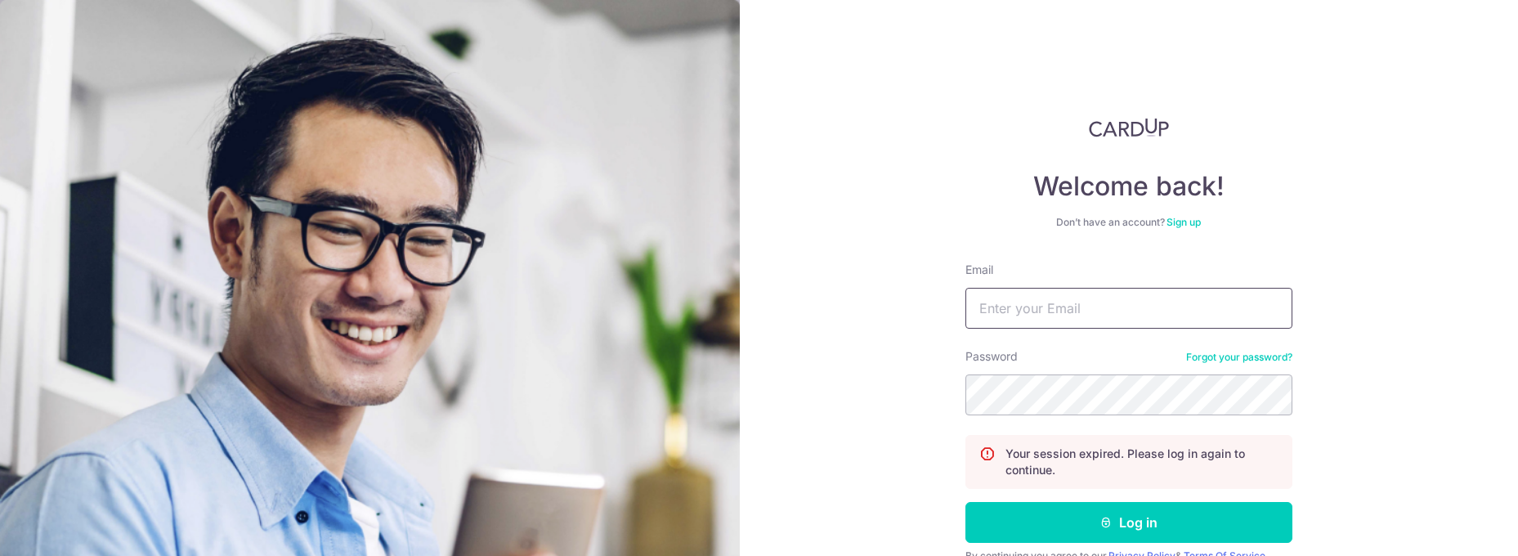
click at [1012, 299] on input "Email" at bounding box center [1128, 308] width 327 height 41
type input "[EMAIL_ADDRESS][DOMAIN_NAME]"
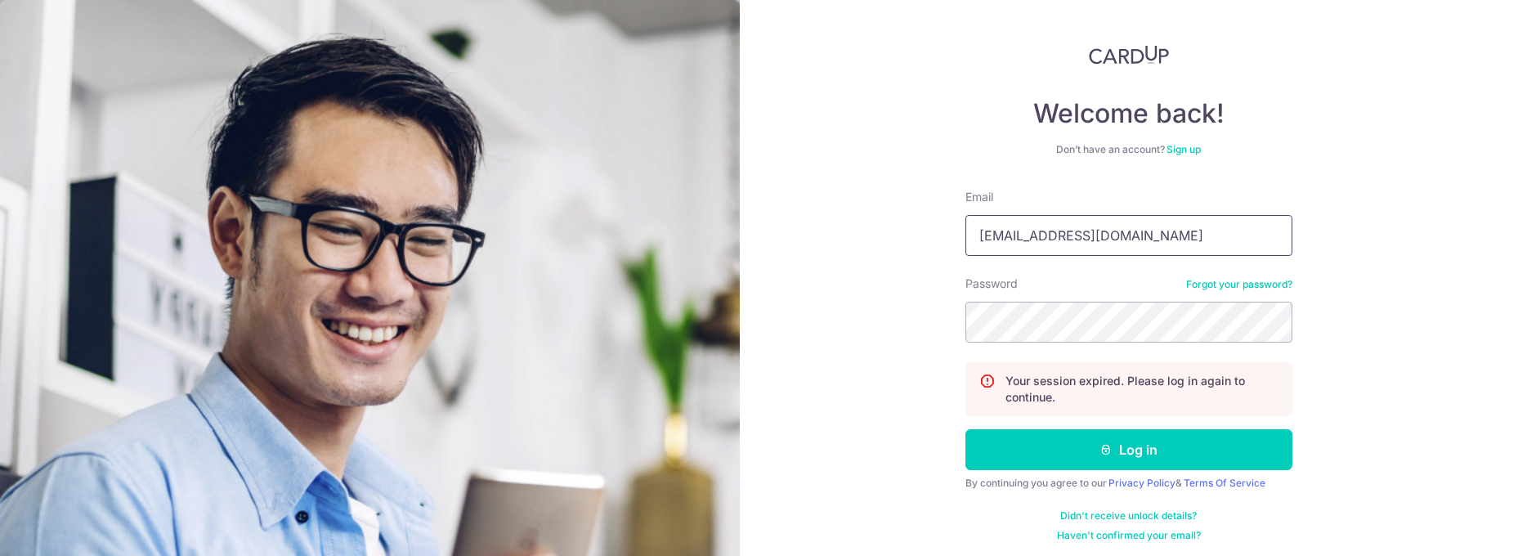
scroll to position [78, 0]
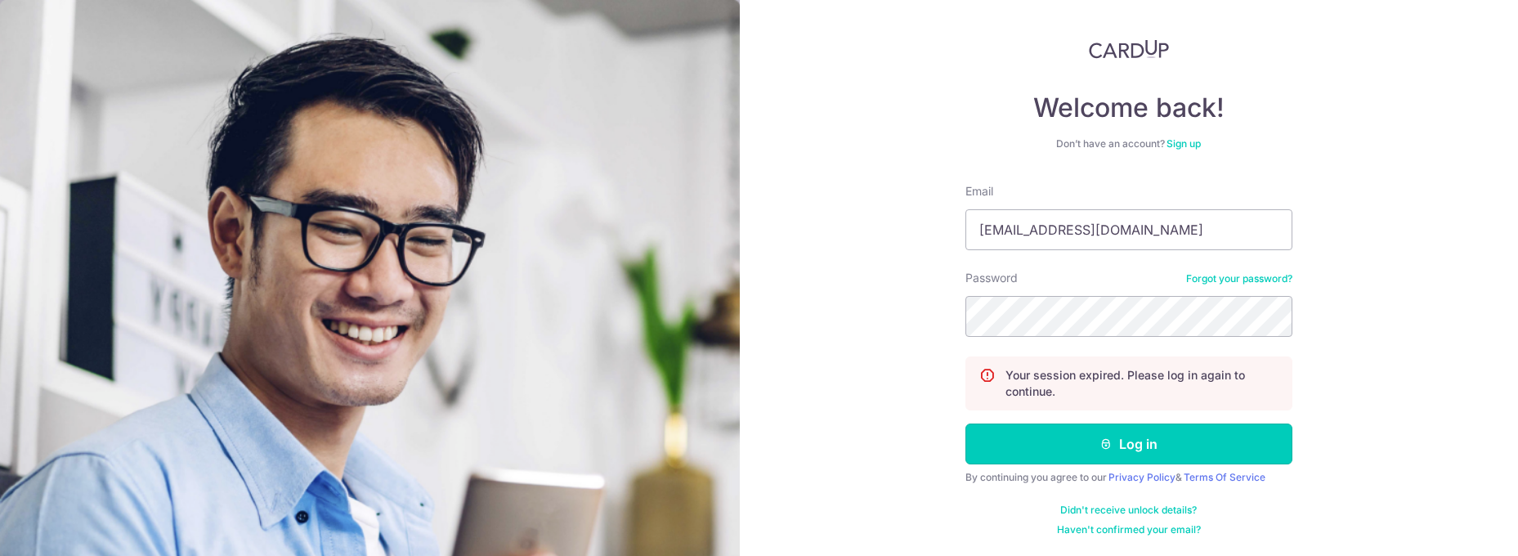
click at [1150, 449] on button "Log in" at bounding box center [1128, 443] width 327 height 41
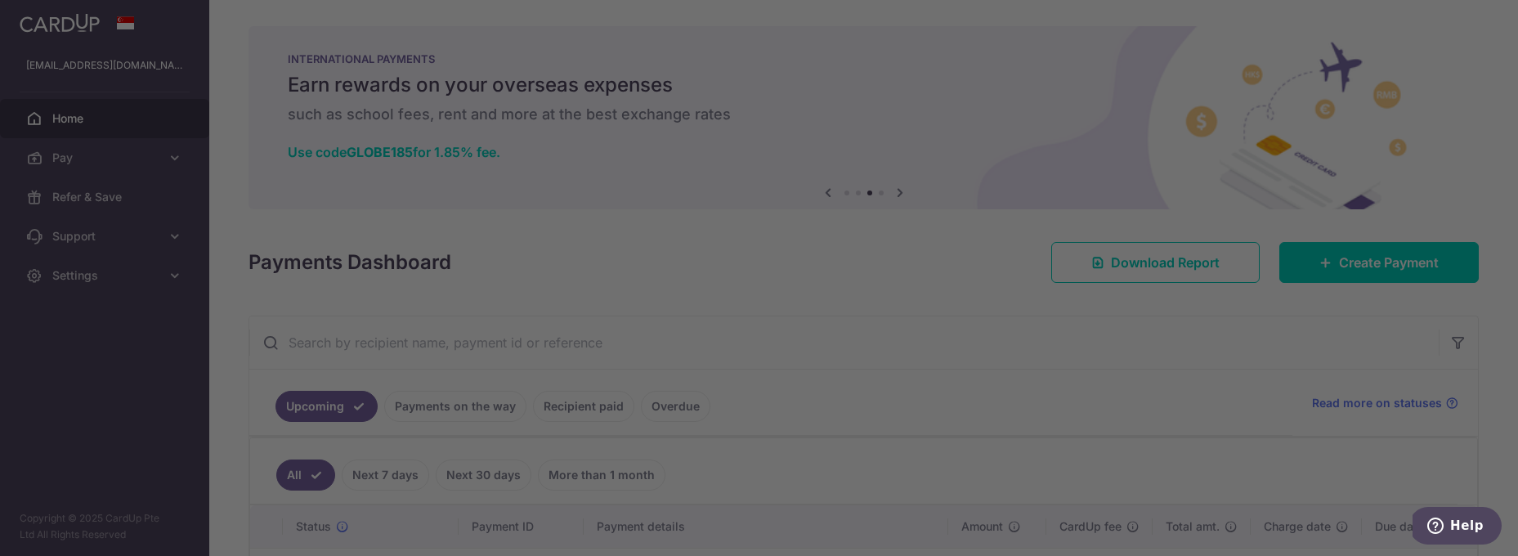
click at [1003, 66] on div at bounding box center [766, 281] width 1533 height 562
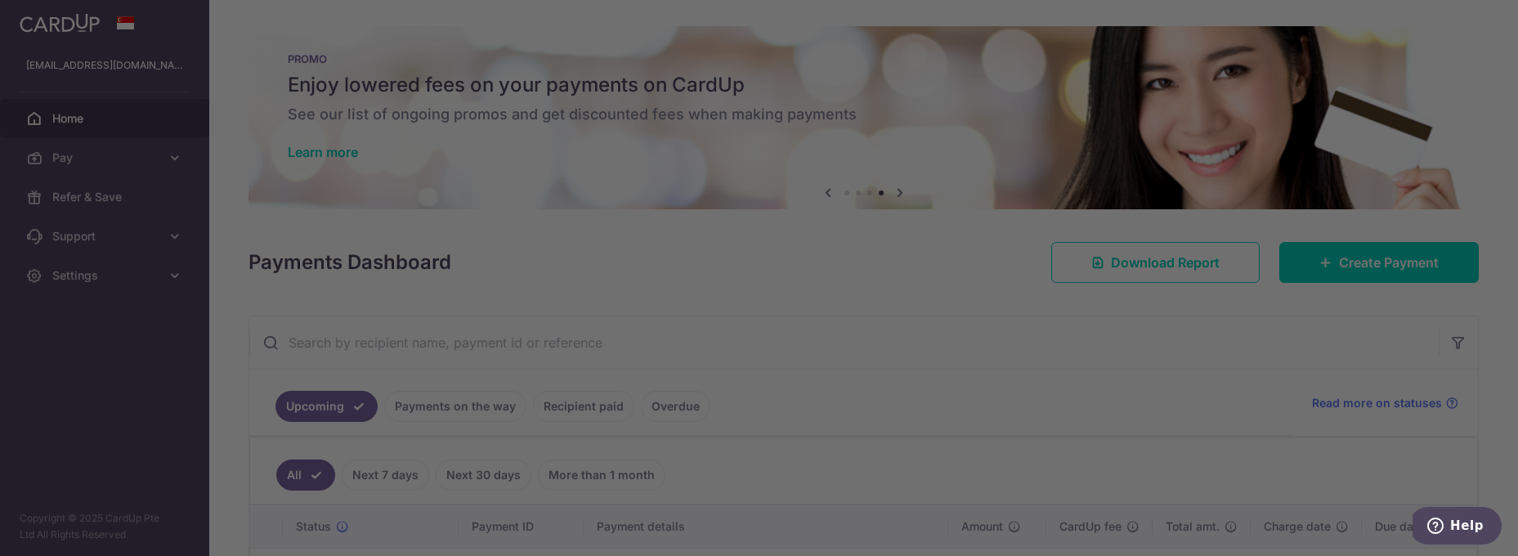
click at [1009, 450] on div at bounding box center [766, 281] width 1533 height 562
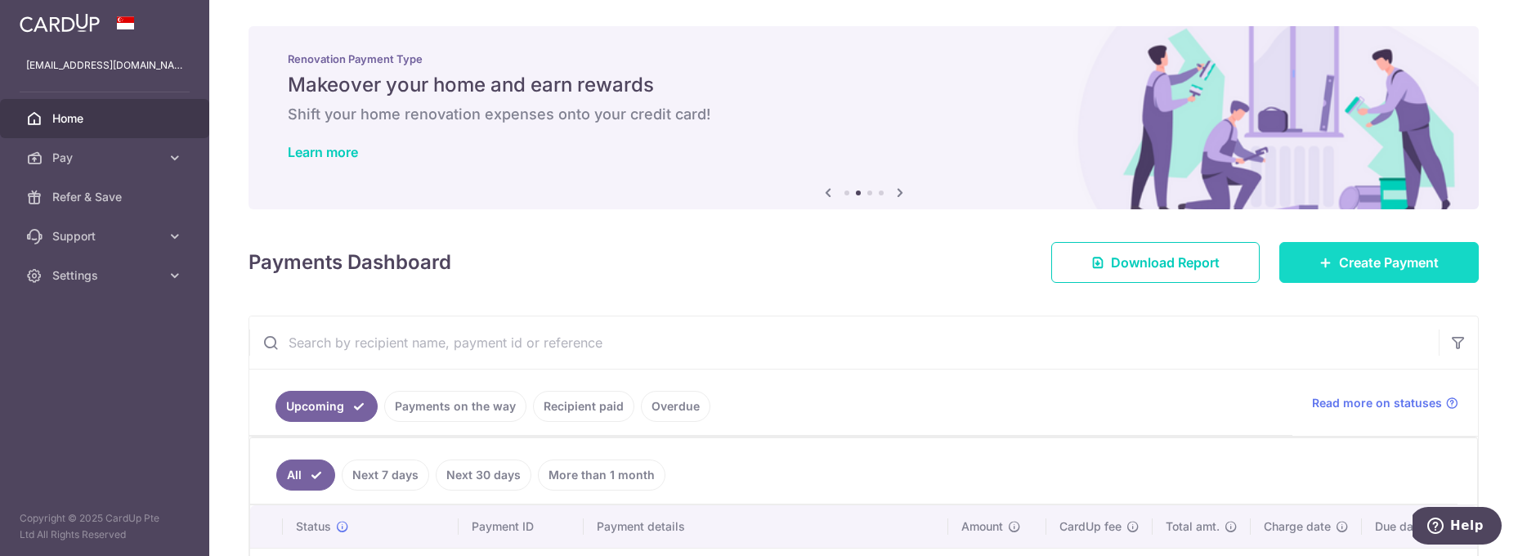
click at [1339, 262] on span "Create Payment" at bounding box center [1389, 263] width 100 height 20
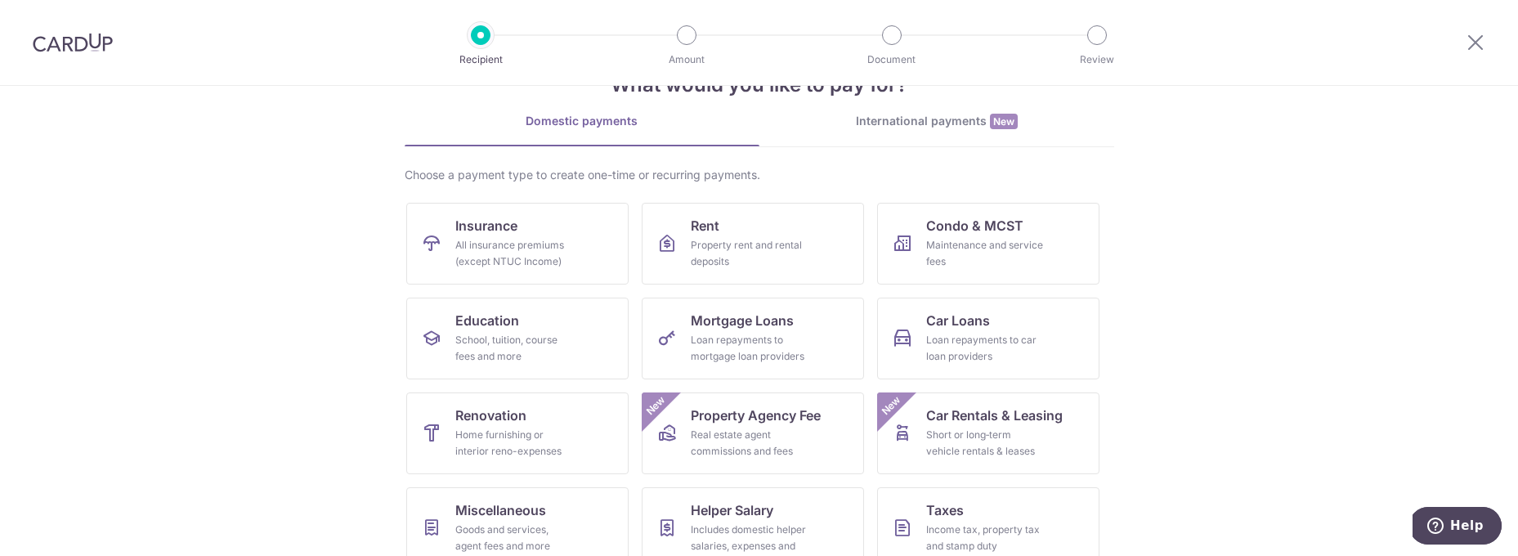
scroll to position [73, 0]
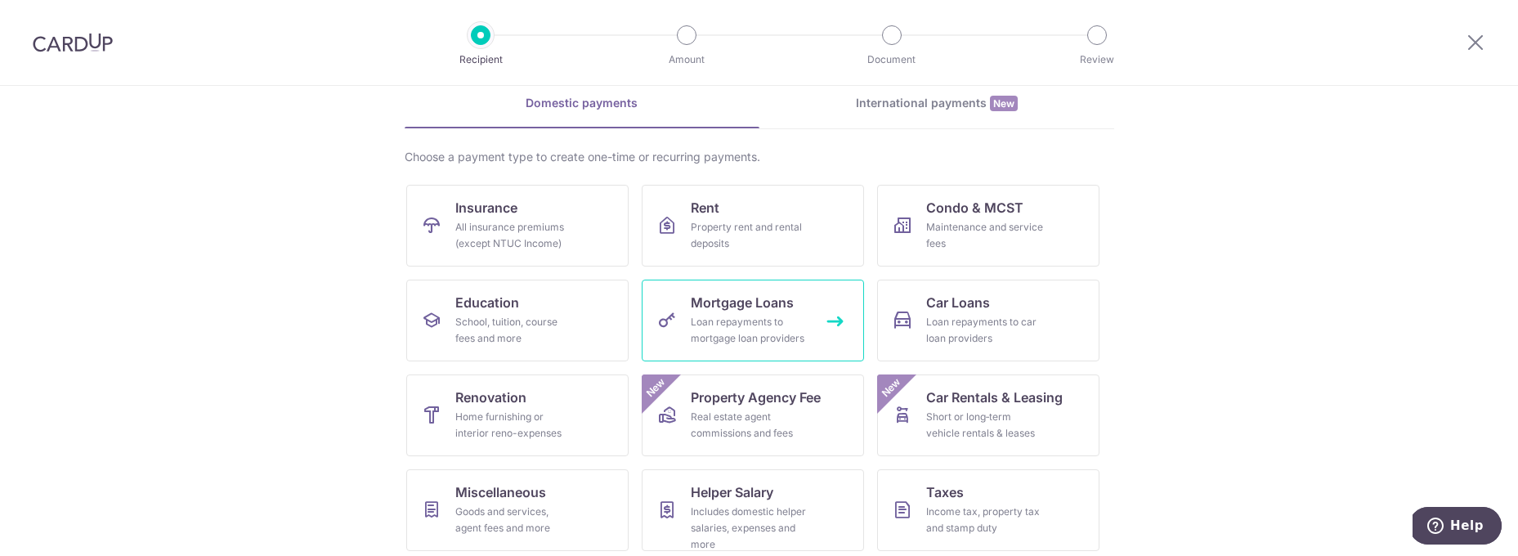
click at [754, 302] on span "Mortgage Loans" at bounding box center [742, 303] width 103 height 20
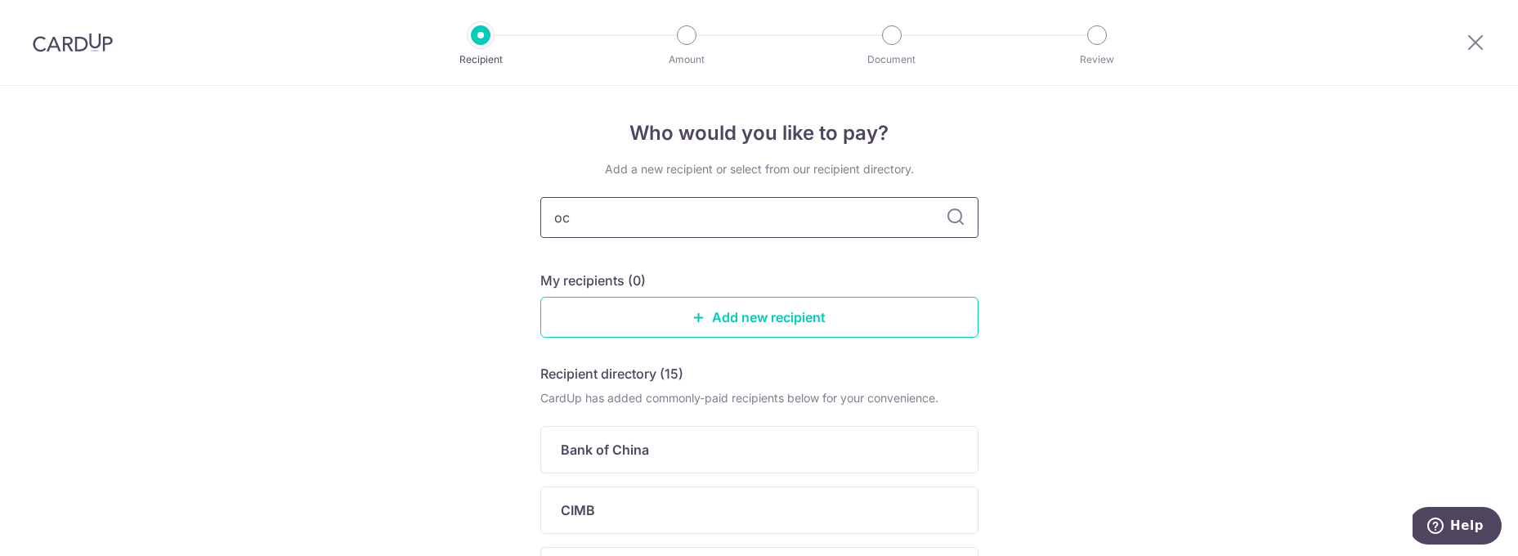
type input "ocb"
type input "oversea"
click at [958, 220] on icon at bounding box center [956, 218] width 20 height 20
click at [761, 218] on input "oversea" at bounding box center [759, 217] width 438 height 41
type input "oversea chineses"
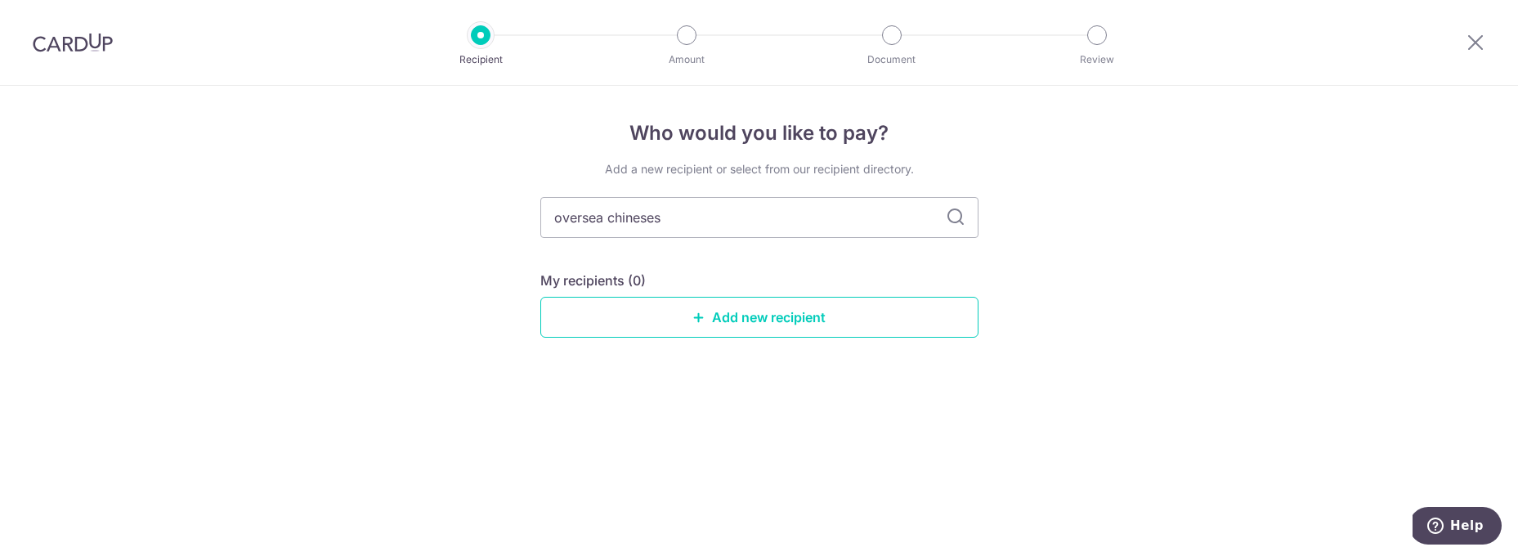
type input "oversea chinese"
click at [956, 213] on icon at bounding box center [956, 218] width 20 height 20
click at [951, 217] on icon at bounding box center [956, 218] width 20 height 20
click at [819, 218] on input "oversea chinese" at bounding box center [759, 217] width 438 height 41
drag, startPoint x: 807, startPoint y: 220, endPoint x: 503, endPoint y: 217, distance: 304.1
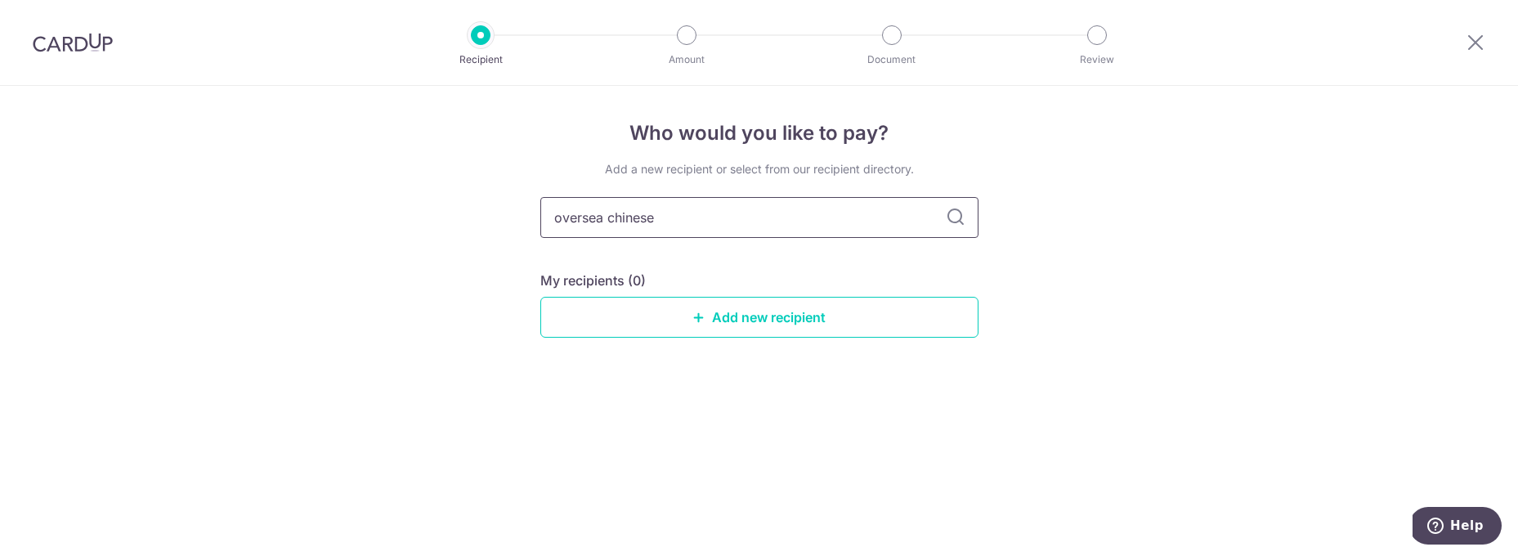
click at [503, 217] on div "Who would you like to pay? Add a new recipient or select from our recipient dir…" at bounding box center [759, 321] width 1518 height 470
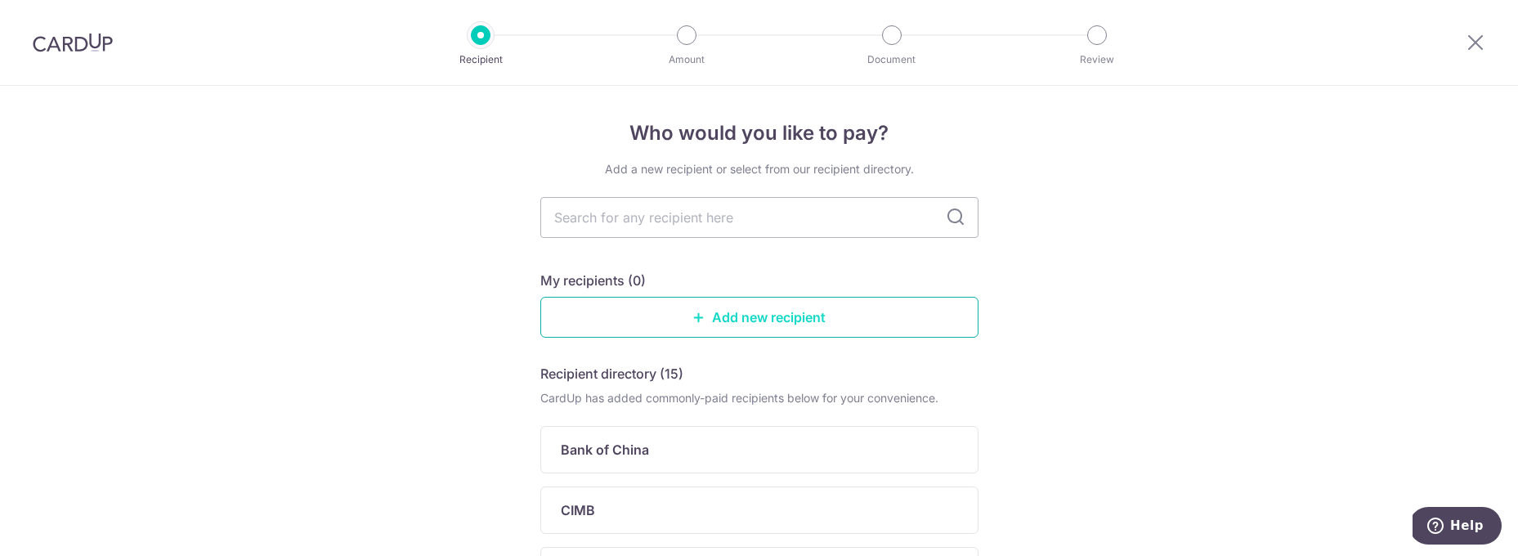
click at [706, 298] on link "Add new recipient" at bounding box center [759, 317] width 438 height 41
click at [750, 217] on input "text" at bounding box center [759, 217] width 438 height 41
type input "OCBC"
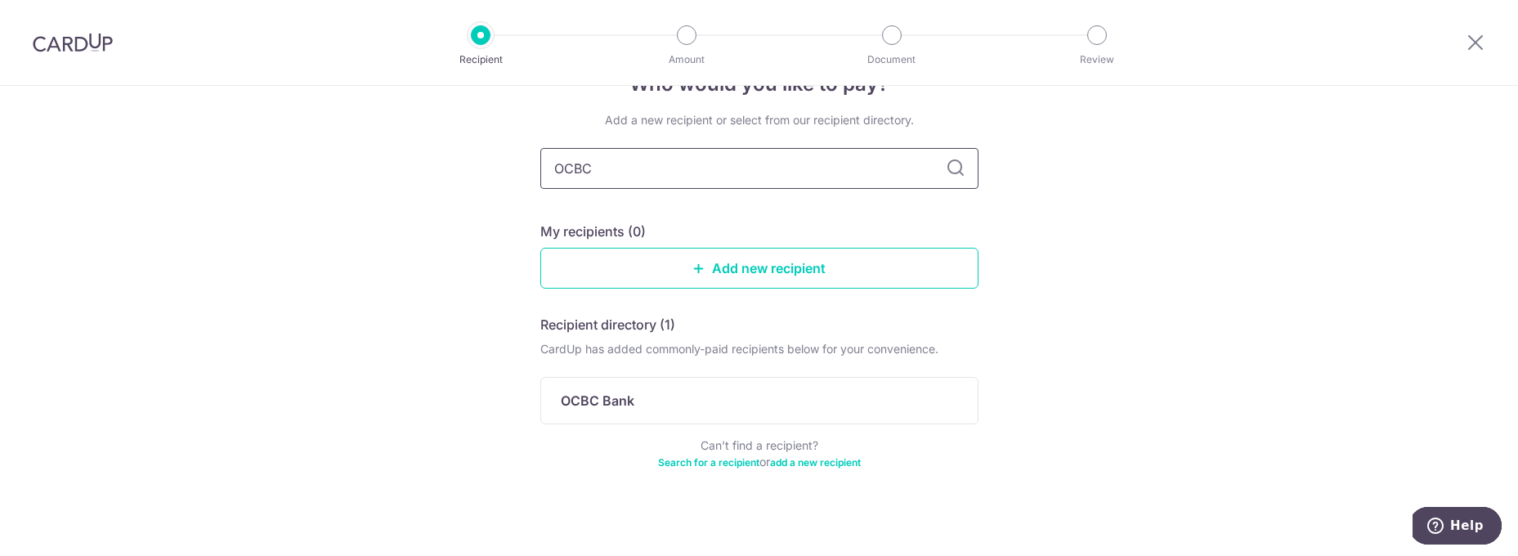
scroll to position [60, 0]
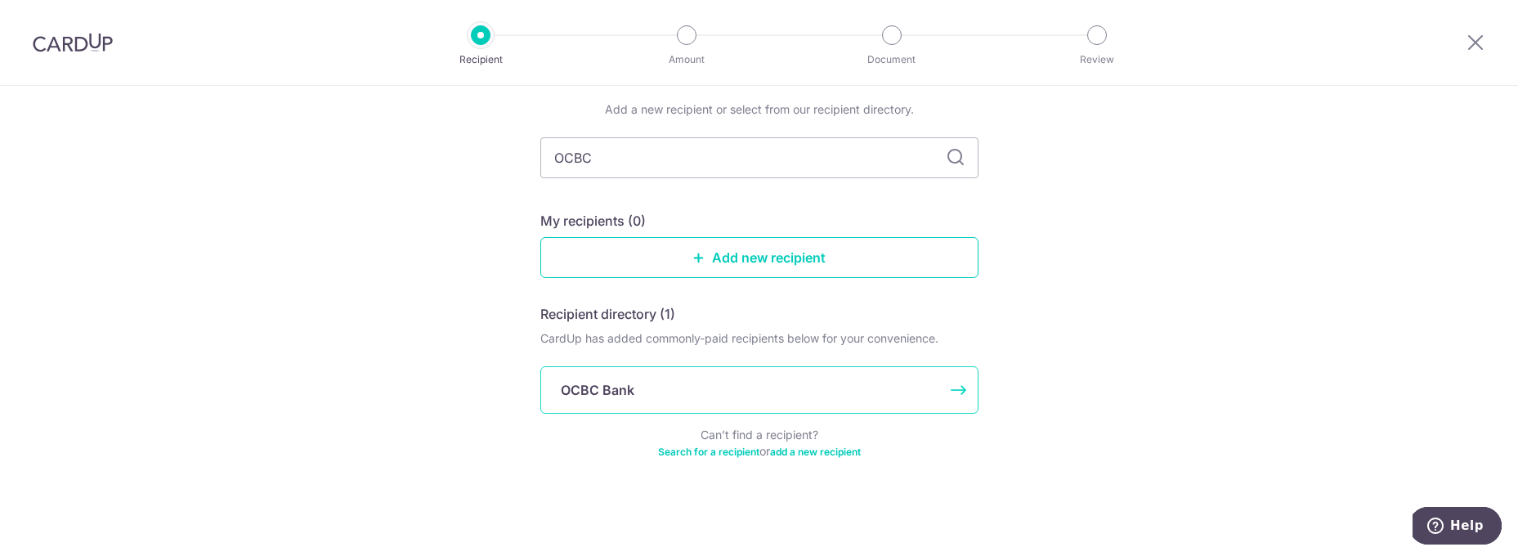
click at [654, 366] on div "OCBC Bank" at bounding box center [759, 389] width 438 height 47
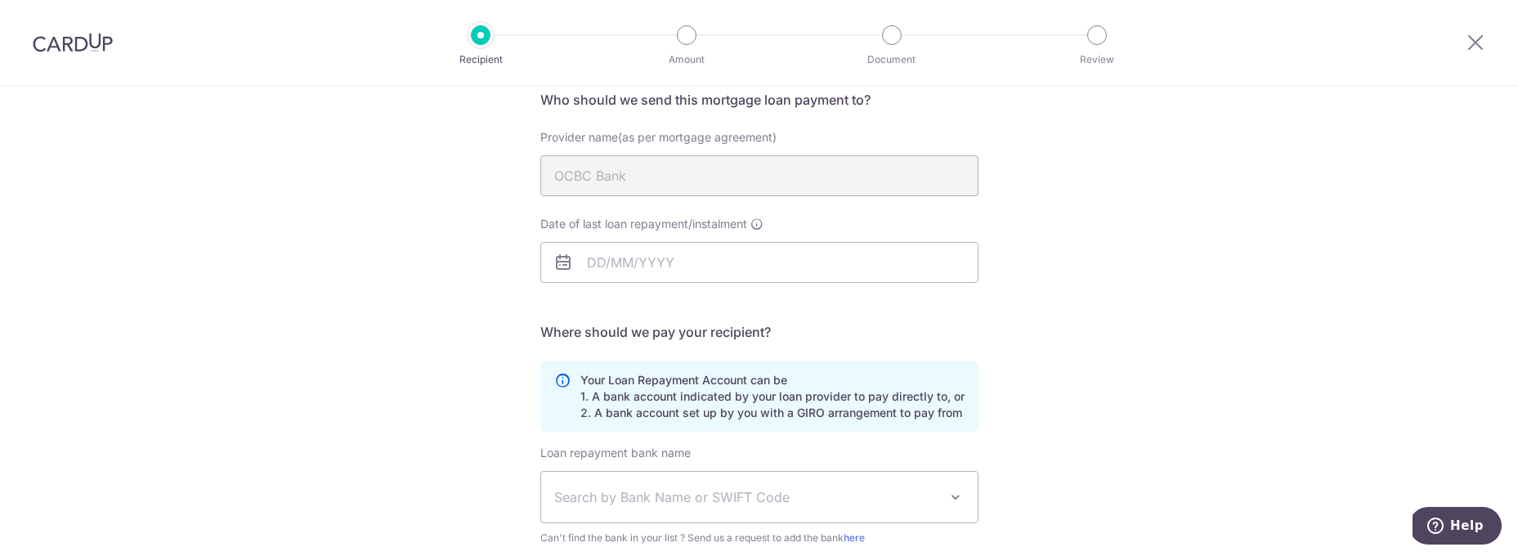
scroll to position [134, 0]
click at [683, 261] on body "Recipient Amount Document Review Who would you like to pay? Your recipient does…" at bounding box center [759, 278] width 1518 height 556
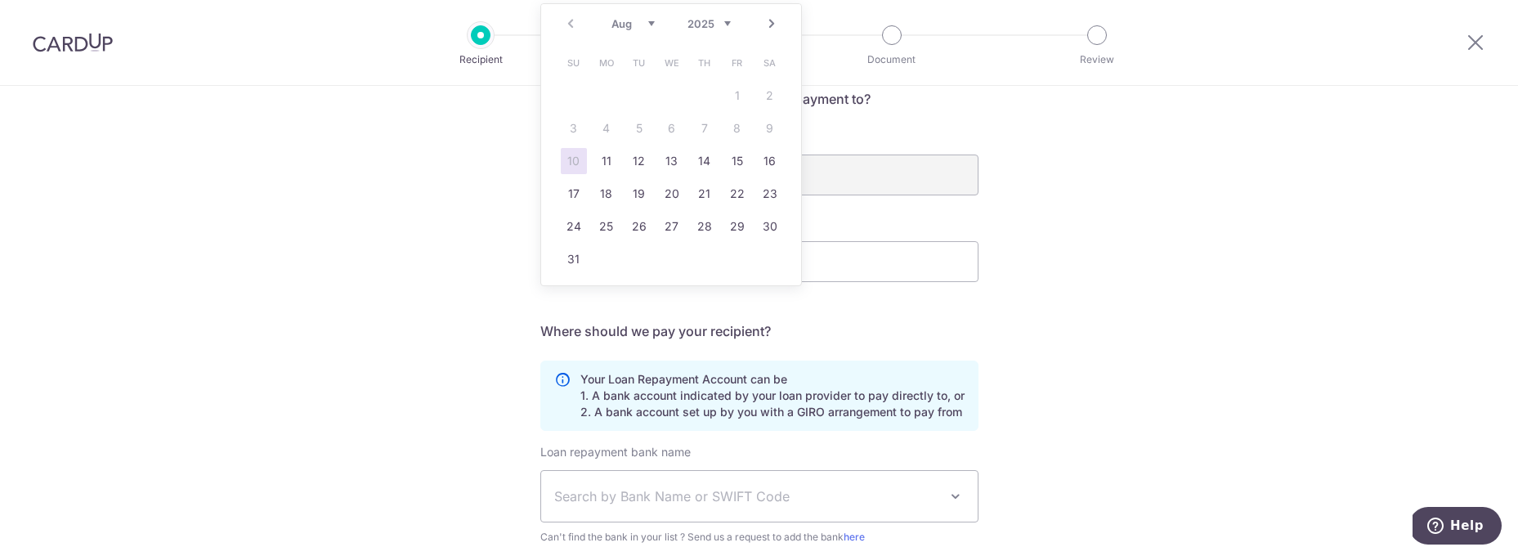
click at [737, 90] on table "Su Mo Tu We Th Fr Sa 1 2 3 4 5 6 7 8 9 10 11 12 13 14 15 16 17 18 19 20 21 22 2…" at bounding box center [671, 161] width 229 height 229
click at [740, 97] on table "Su Mo Tu We Th Fr Sa 1 2 3 4 5 6 7 8 9 10 11 12 13 14 15 16 17 18 19 20 21 22 2…" at bounding box center [671, 161] width 229 height 229
click at [774, 25] on link "Next" at bounding box center [772, 24] width 20 height 20
click at [602, 87] on link "1" at bounding box center [606, 96] width 26 height 26
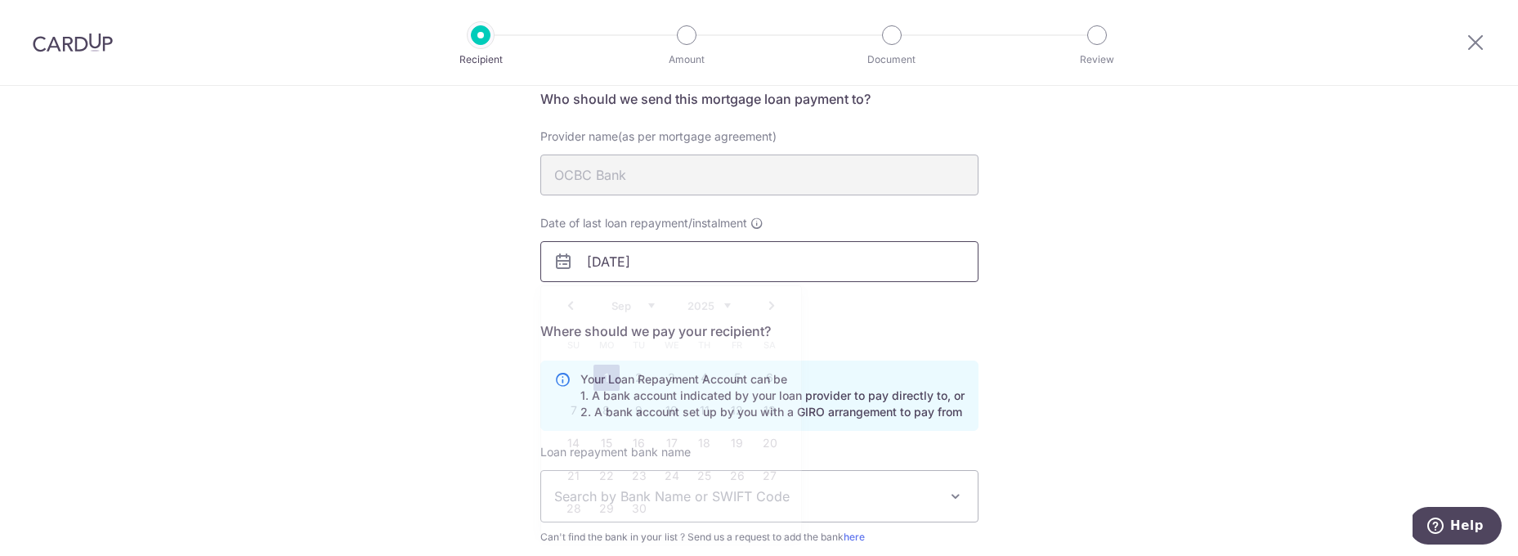
click at [733, 250] on input "01/09/2025" at bounding box center [759, 261] width 438 height 41
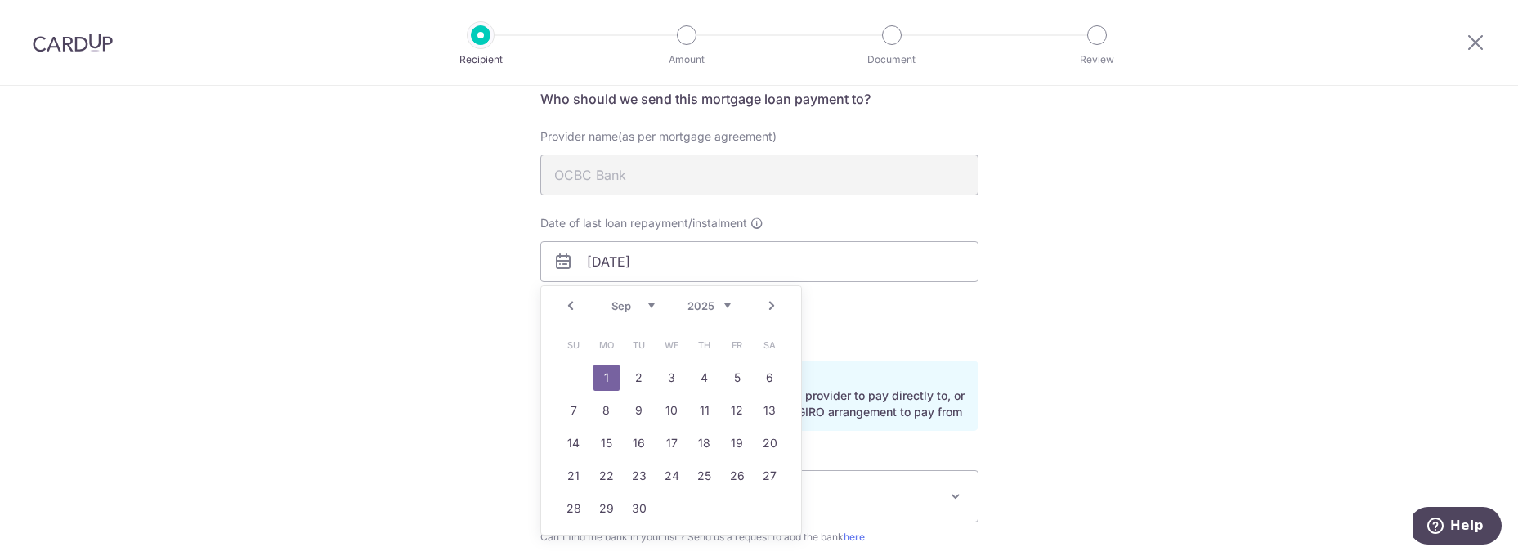
click at [695, 309] on select "2025 2026 2027 2028 2029 2030 2031 2032 2033 2034 2035" at bounding box center [708, 305] width 43 height 13
click at [719, 304] on select "2025 2026 2027 2028 2029 2030 2031 2032 2033 2034 2035 2036 2037 2038 2039 2040…" at bounding box center [708, 305] width 43 height 13
click at [643, 307] on select "Jan Feb Mar Apr May Jun Jul Aug Sep Oct Nov Dec" at bounding box center [632, 305] width 43 height 13
click at [610, 368] on link "2" at bounding box center [606, 378] width 26 height 26
type input "02/06/2042"
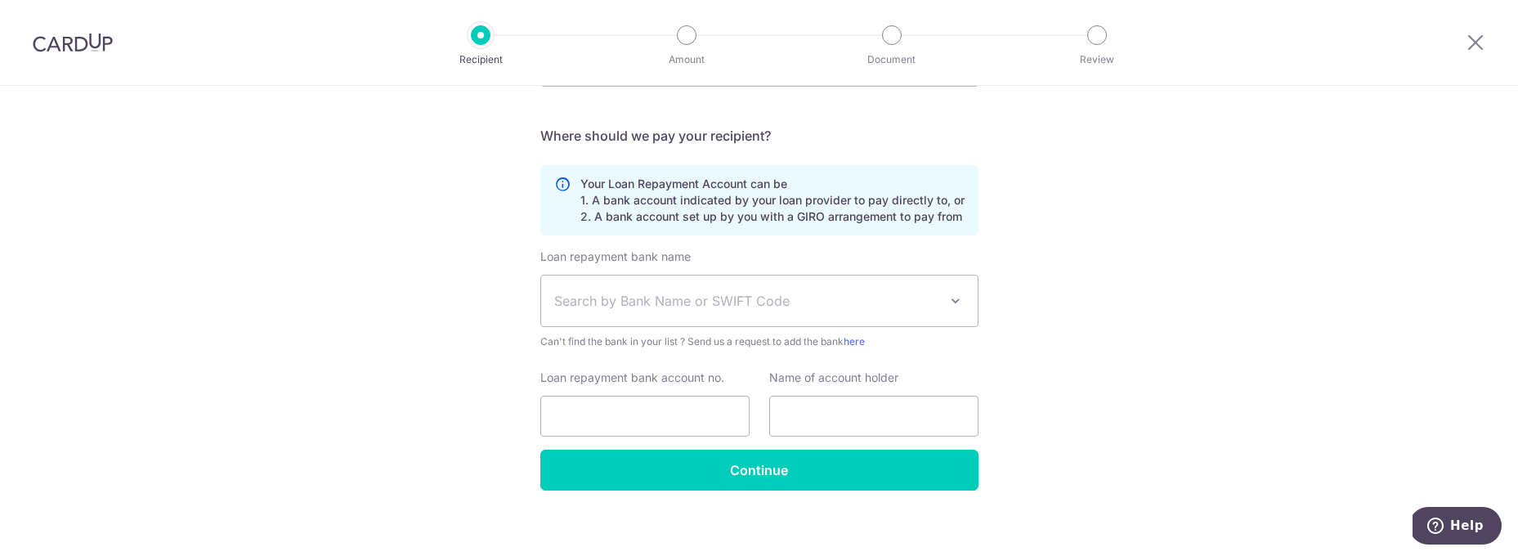
scroll to position [341, 0]
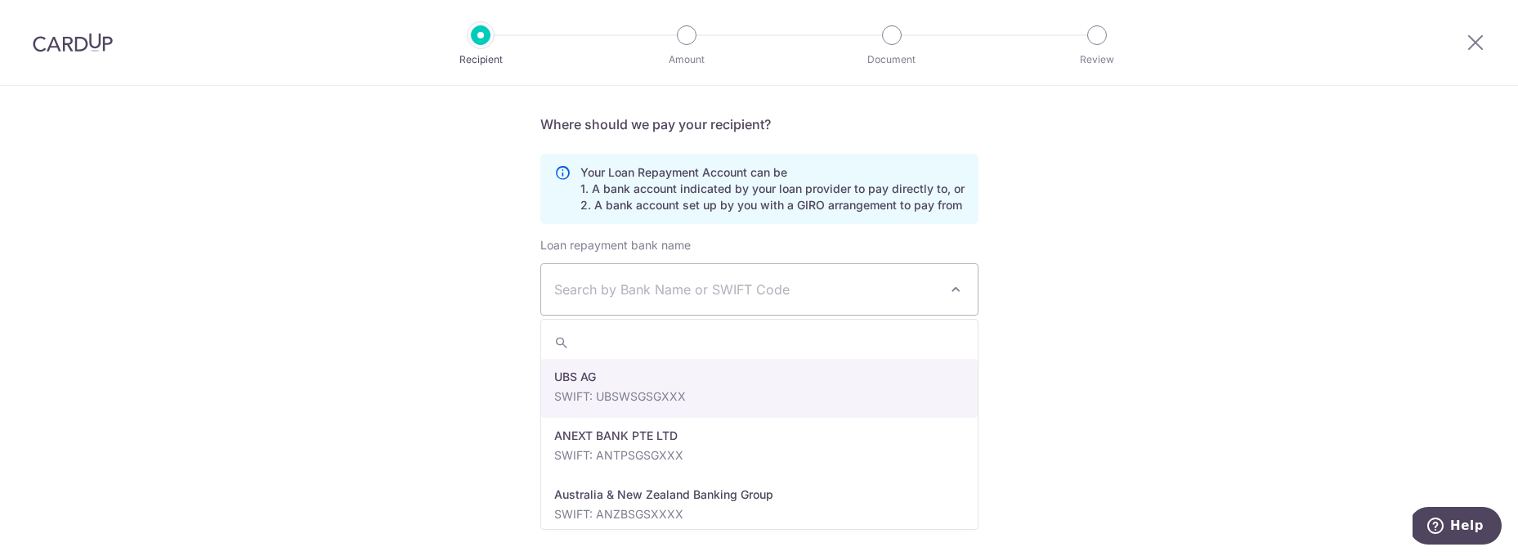
click at [815, 294] on span "Search by Bank Name or SWIFT Code" at bounding box center [746, 290] width 384 height 20
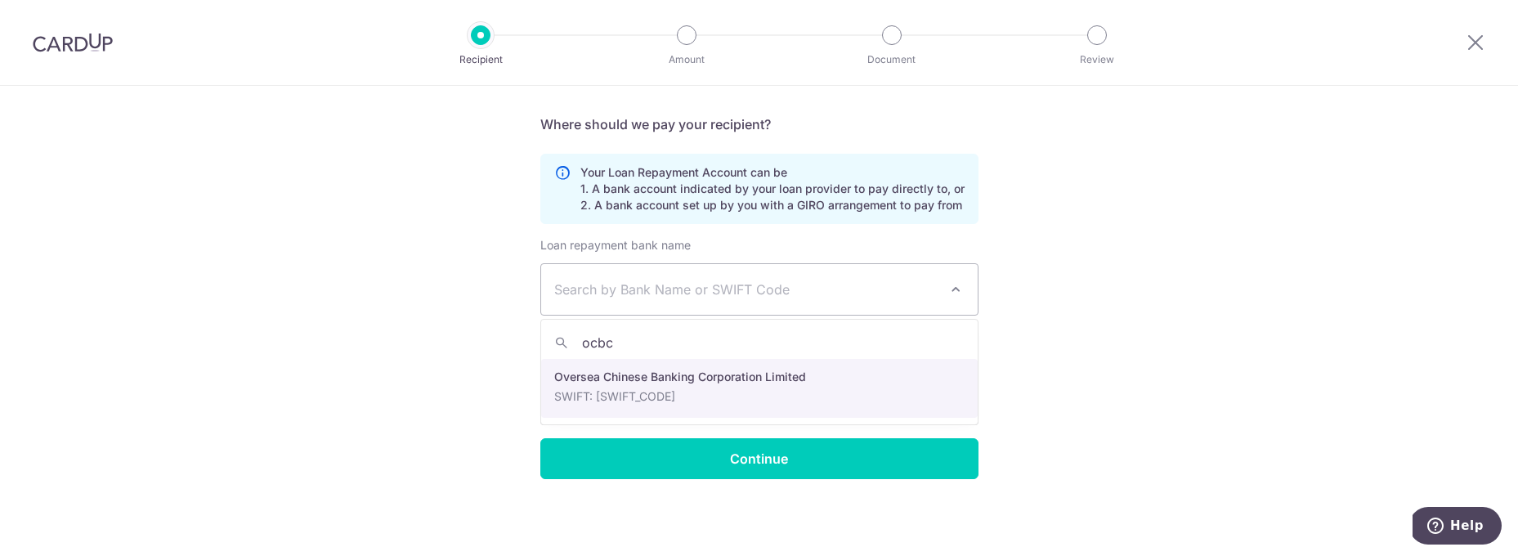
type input "ocbc"
select select "12"
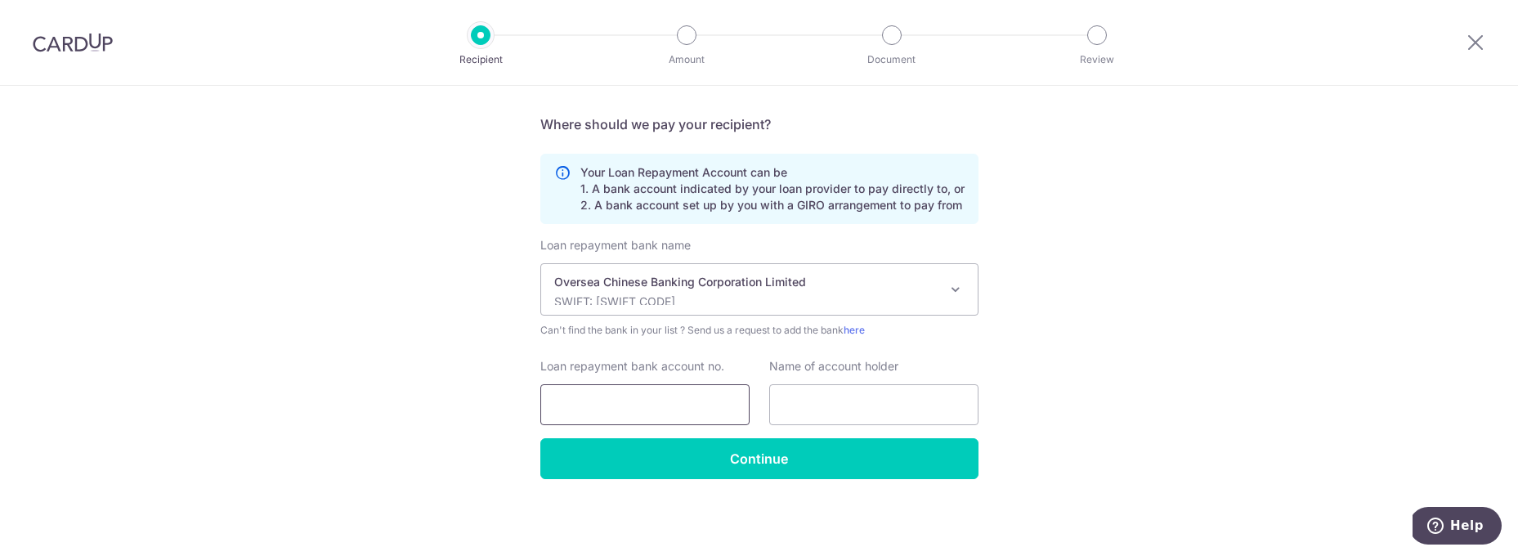
click at [709, 409] on input "Loan repayment bank account no." at bounding box center [644, 404] width 209 height 41
type input "5730282471-00000"
click at [823, 402] on input "text" at bounding box center [873, 404] width 209 height 41
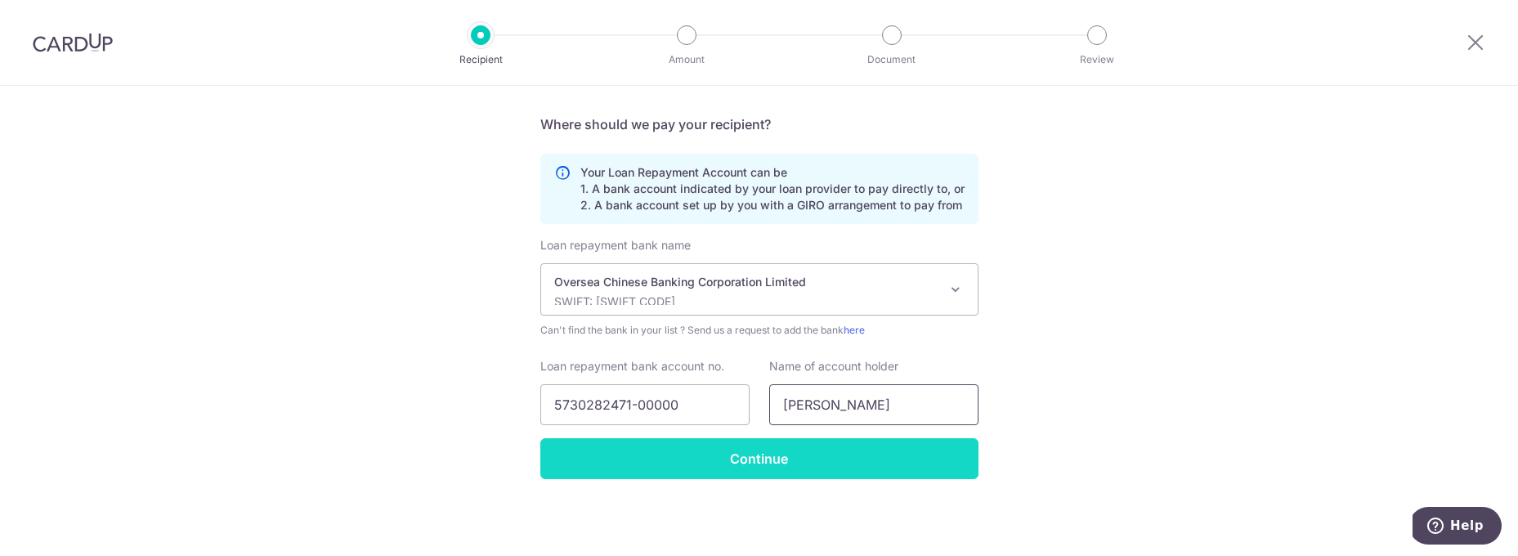
type input "[PERSON_NAME]"
click at [765, 457] on input "Continue" at bounding box center [759, 458] width 438 height 41
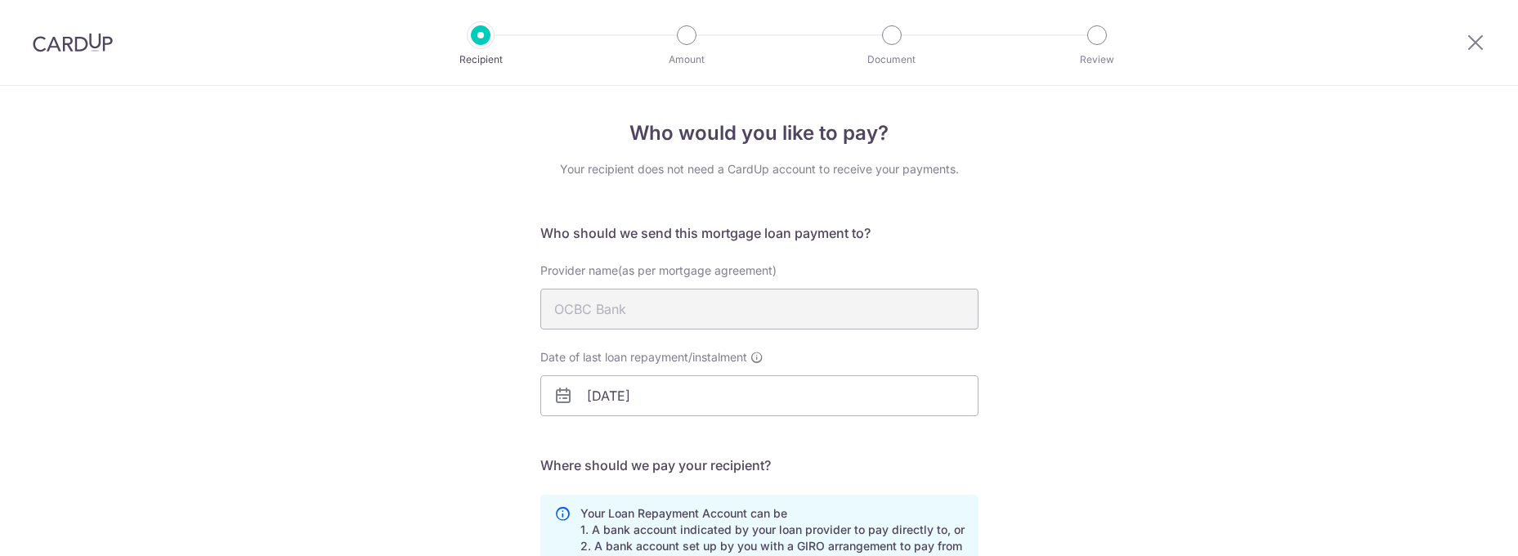
scroll to position [380, 0]
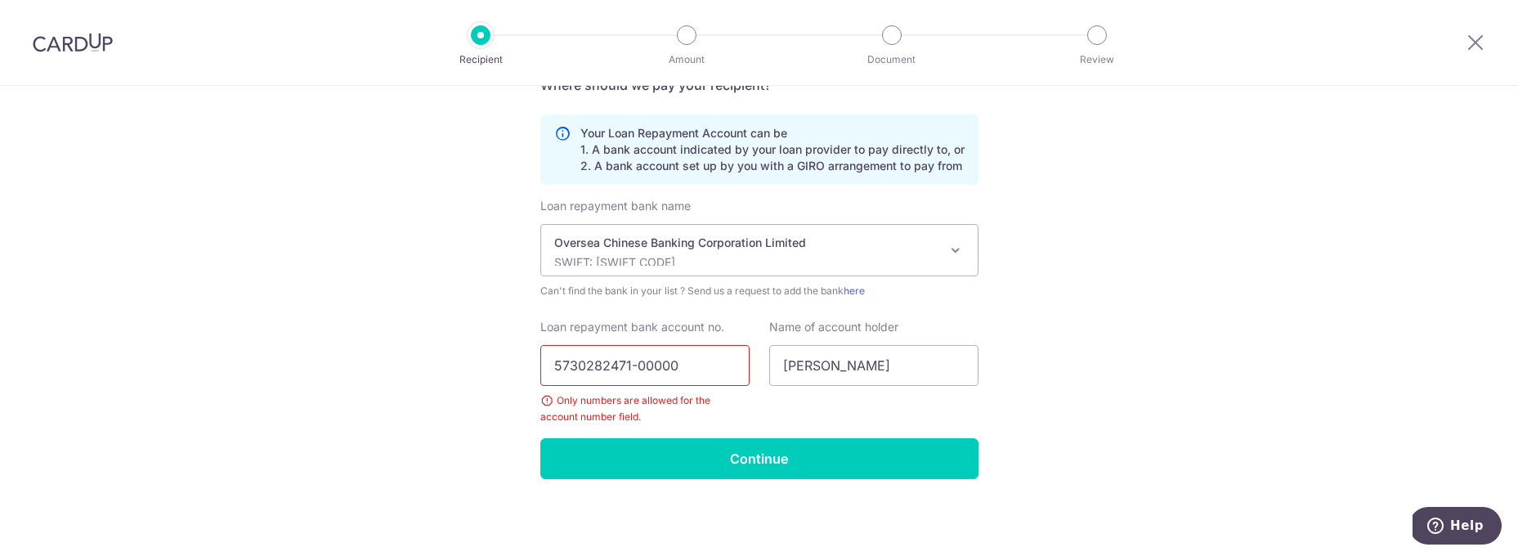
click at [634, 368] on input "5730282471-00000" at bounding box center [644, 365] width 209 height 41
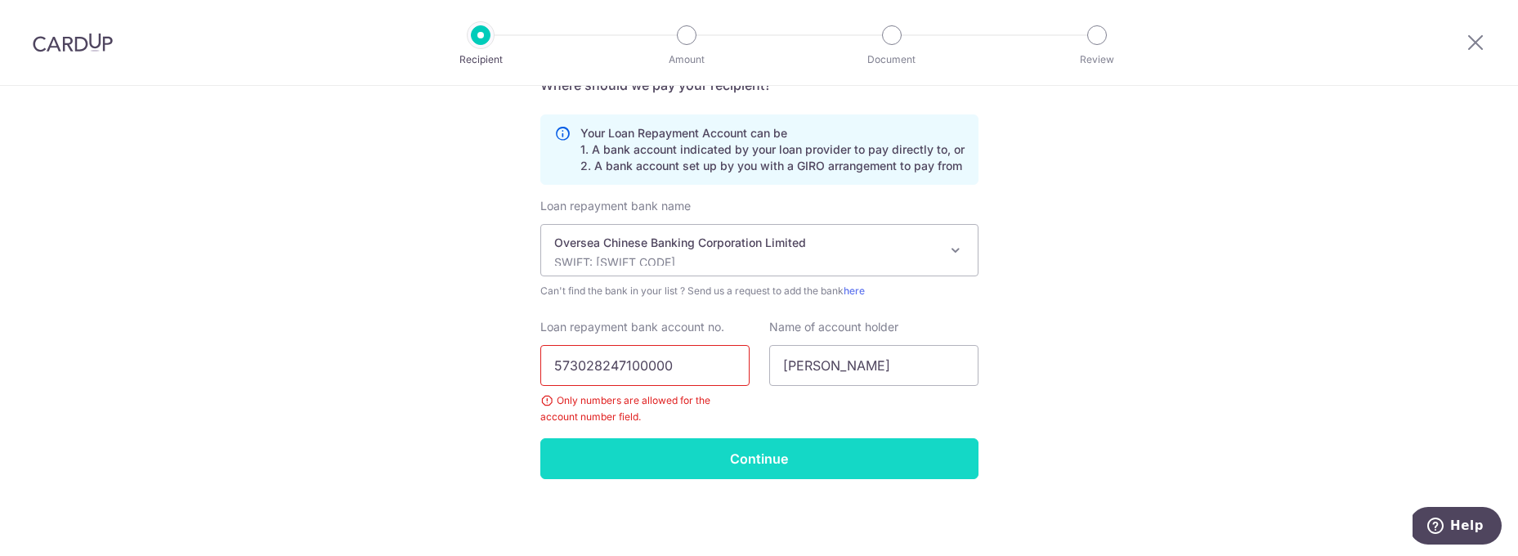
type input "573028247100000"
click at [729, 464] on input "Continue" at bounding box center [759, 458] width 438 height 41
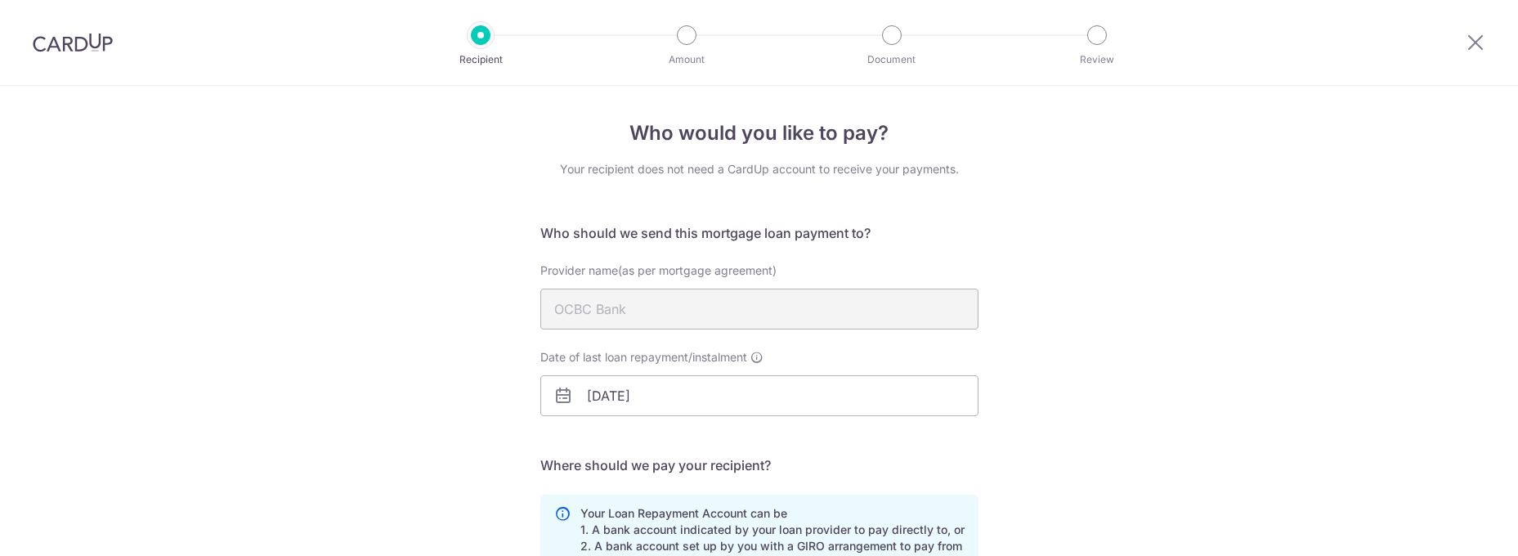
scroll to position [380, 0]
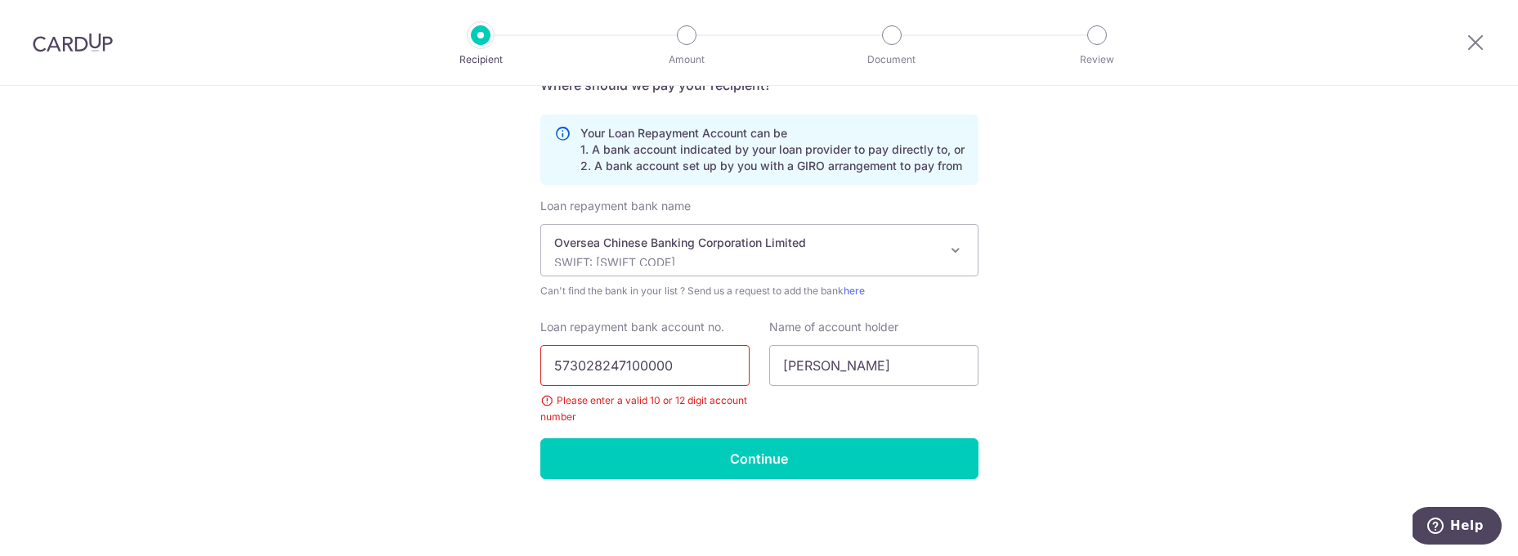
click at [688, 365] on input "573028247100000" at bounding box center [644, 365] width 209 height 41
type input "5730282471"
click at [863, 410] on div "Name of account holder [PERSON_NAME]" at bounding box center [873, 372] width 229 height 106
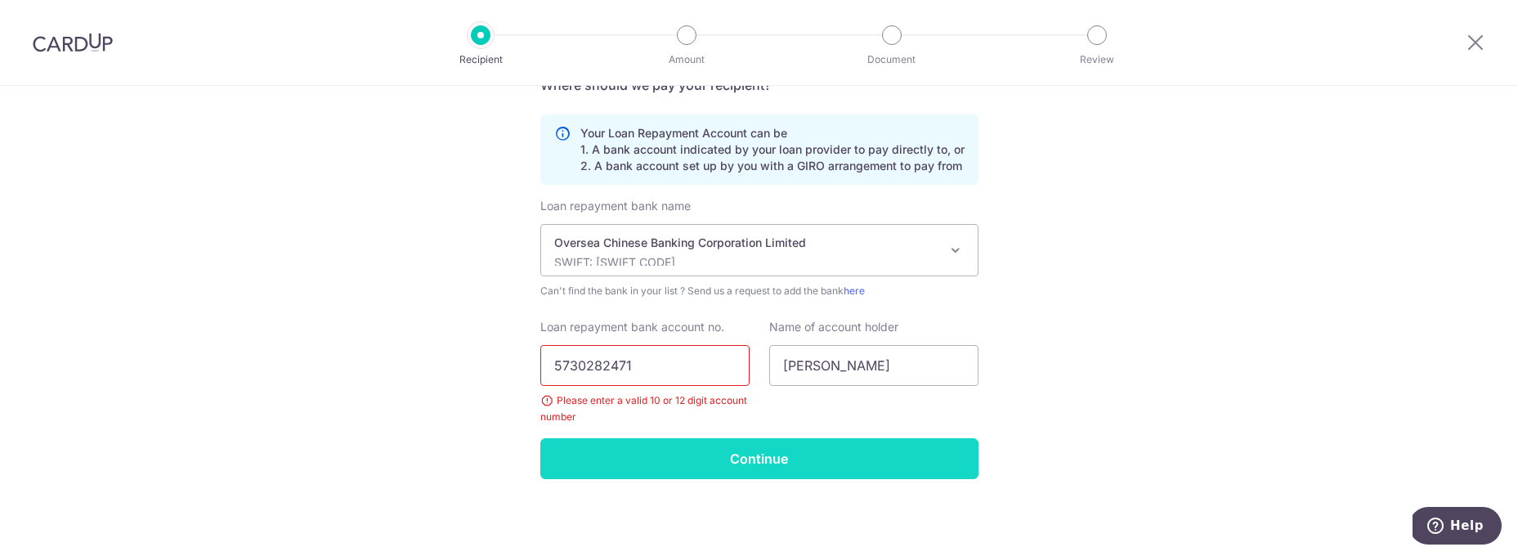
click at [803, 449] on input "Continue" at bounding box center [759, 458] width 438 height 41
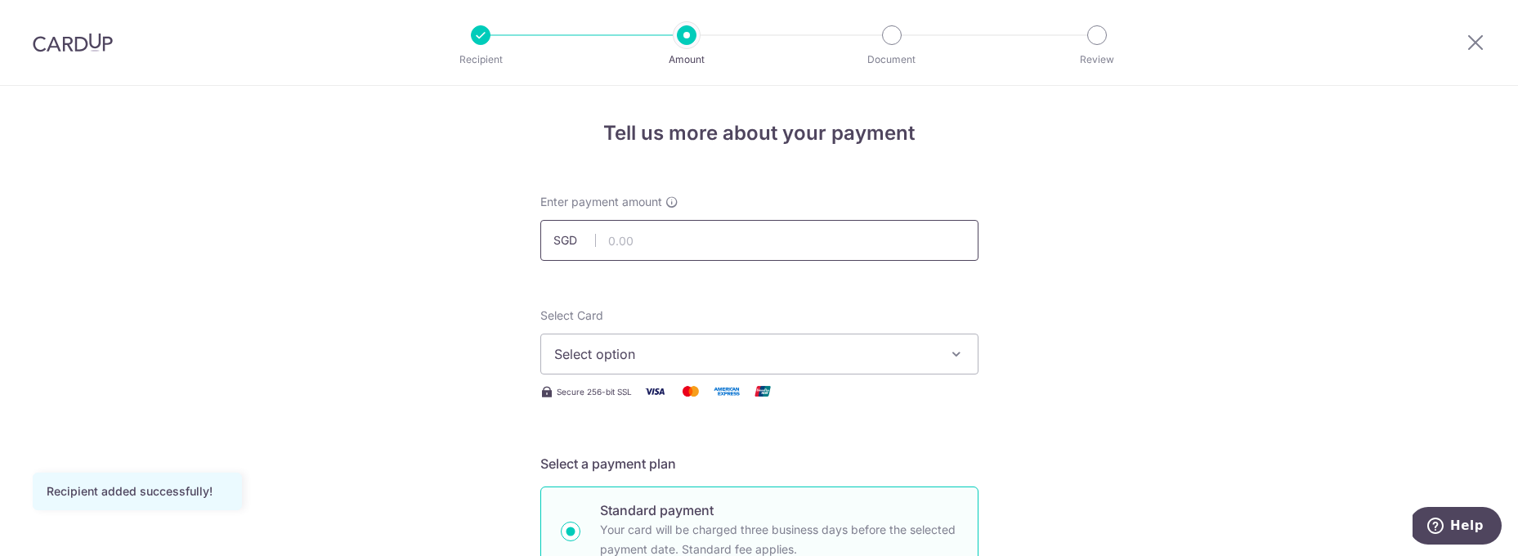
click at [702, 231] on input "text" at bounding box center [759, 240] width 438 height 41
type input "1,549.57"
click at [956, 348] on icon "button" at bounding box center [956, 354] width 16 height 16
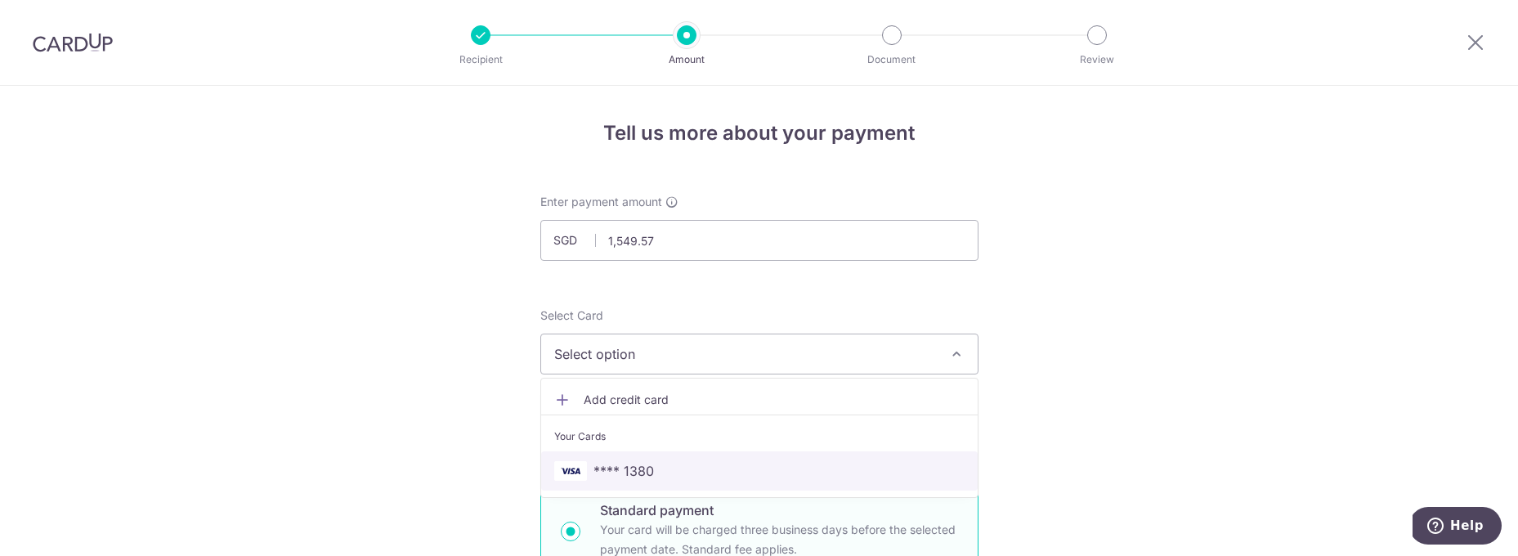
click at [744, 474] on span "**** 1380" at bounding box center [759, 471] width 410 height 20
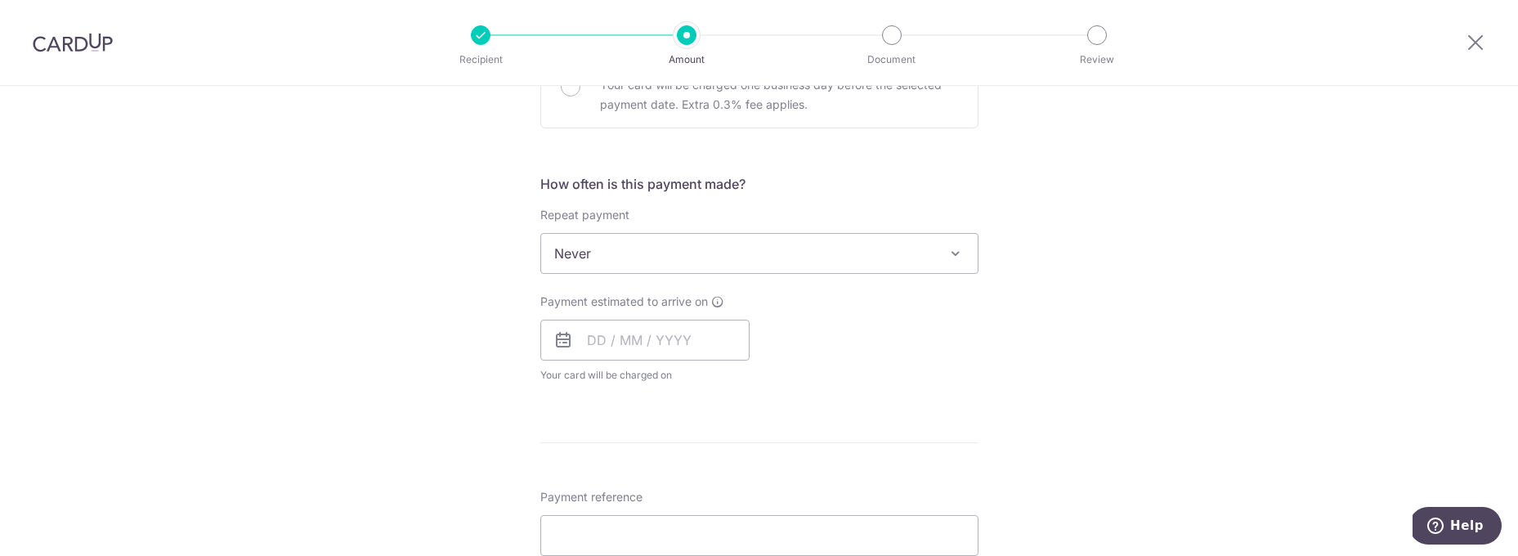
scroll to position [548, 0]
click at [873, 253] on span "Never" at bounding box center [759, 249] width 436 height 39
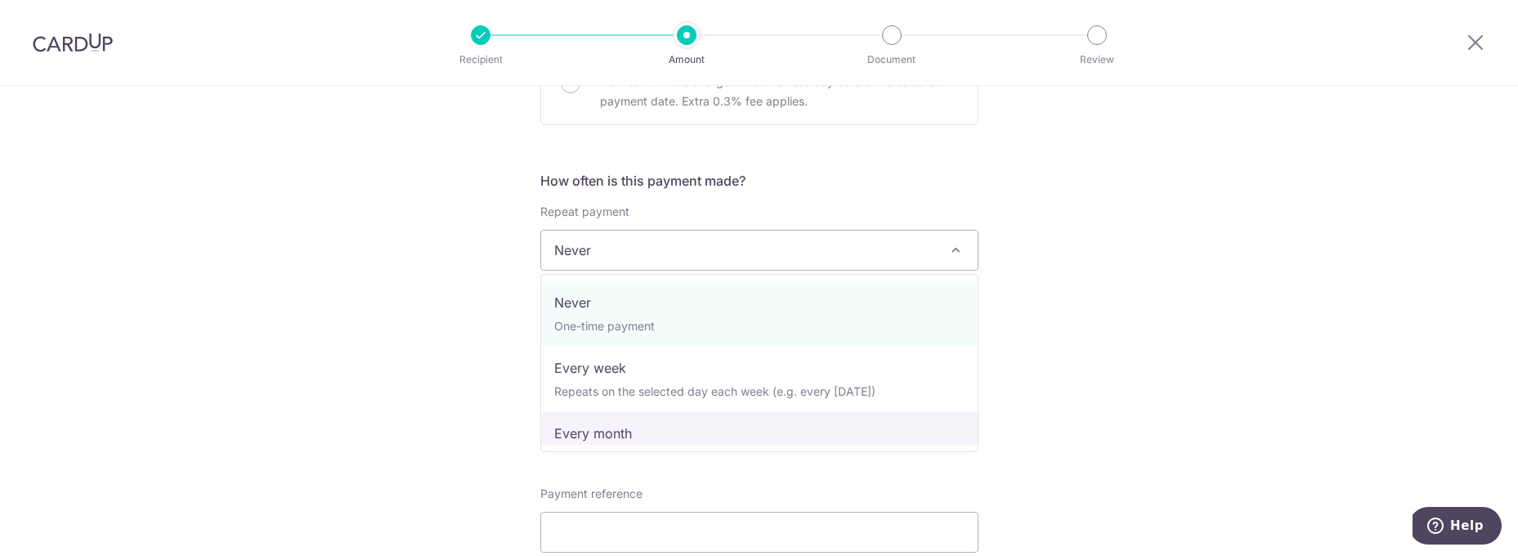
select select "3"
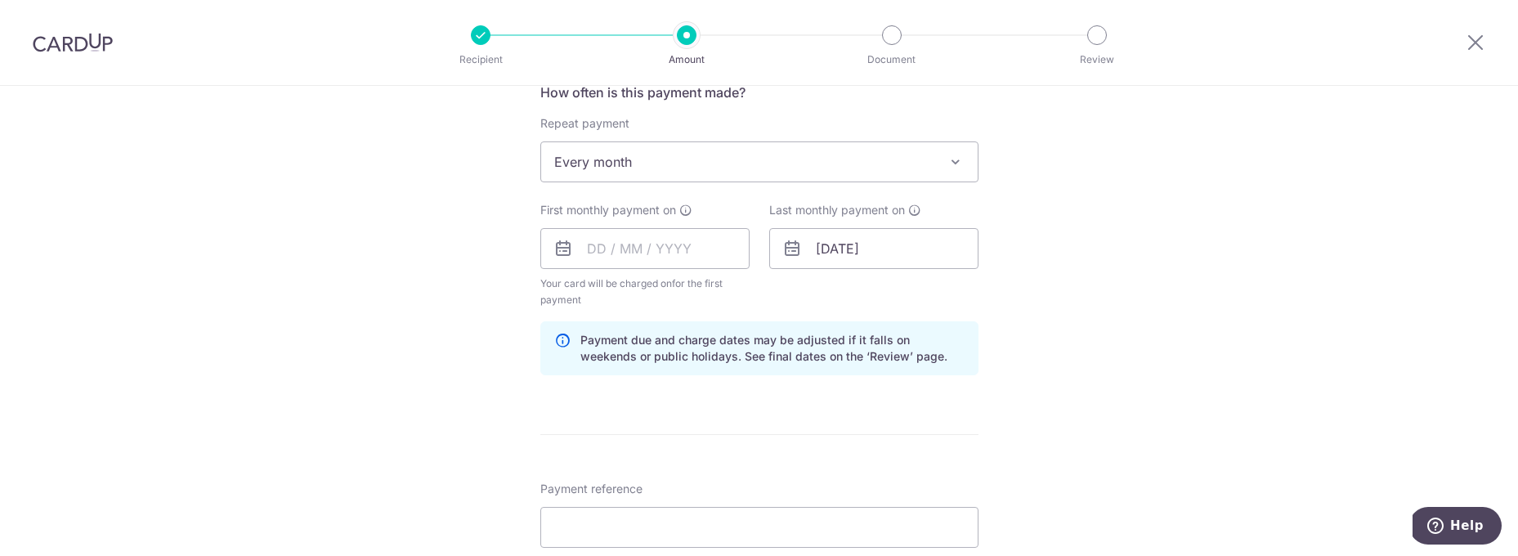
scroll to position [637, 0]
click at [641, 249] on input "text" at bounding box center [644, 247] width 209 height 41
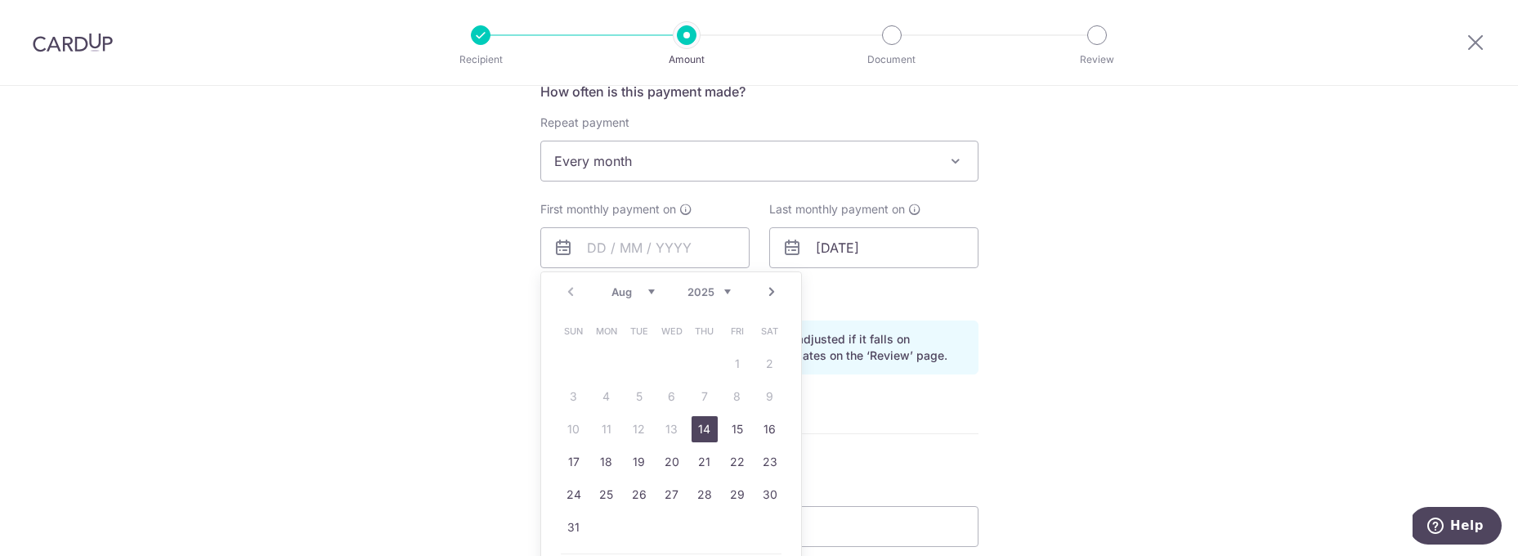
click at [777, 288] on link "Next" at bounding box center [772, 292] width 20 height 20
click at [600, 364] on link "1" at bounding box center [606, 364] width 26 height 26
type input "[DATE]"
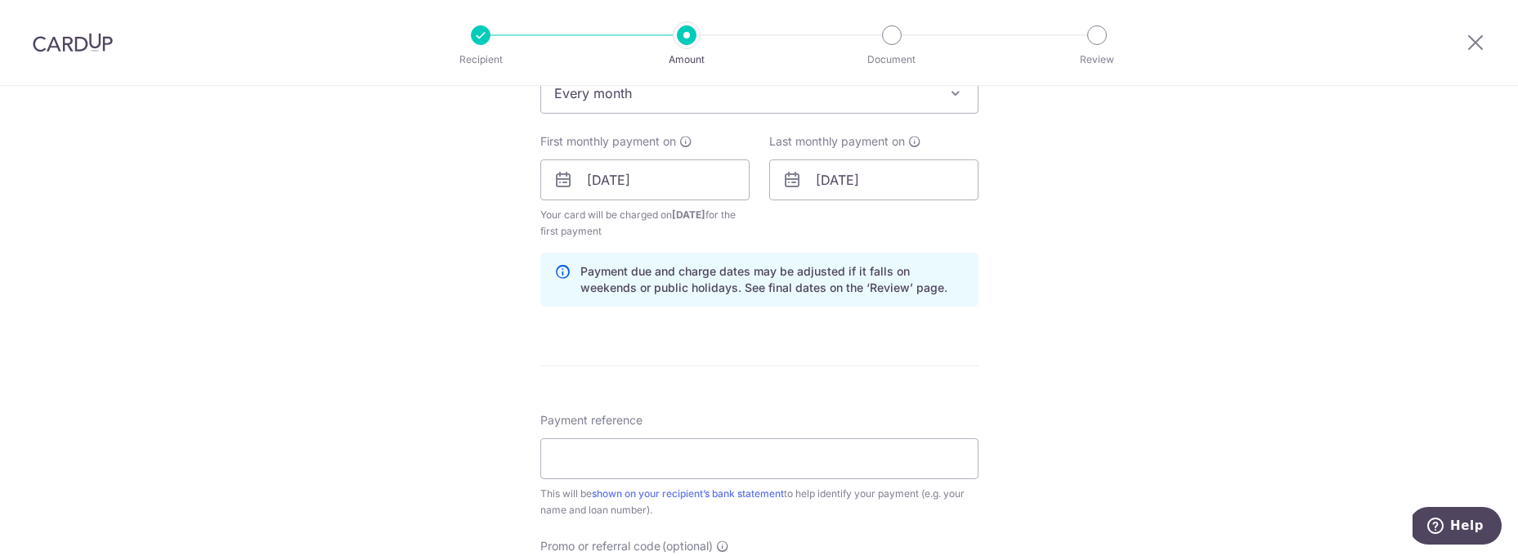
scroll to position [710, 0]
click at [911, 173] on input "02/06/2042" at bounding box center [873, 174] width 209 height 41
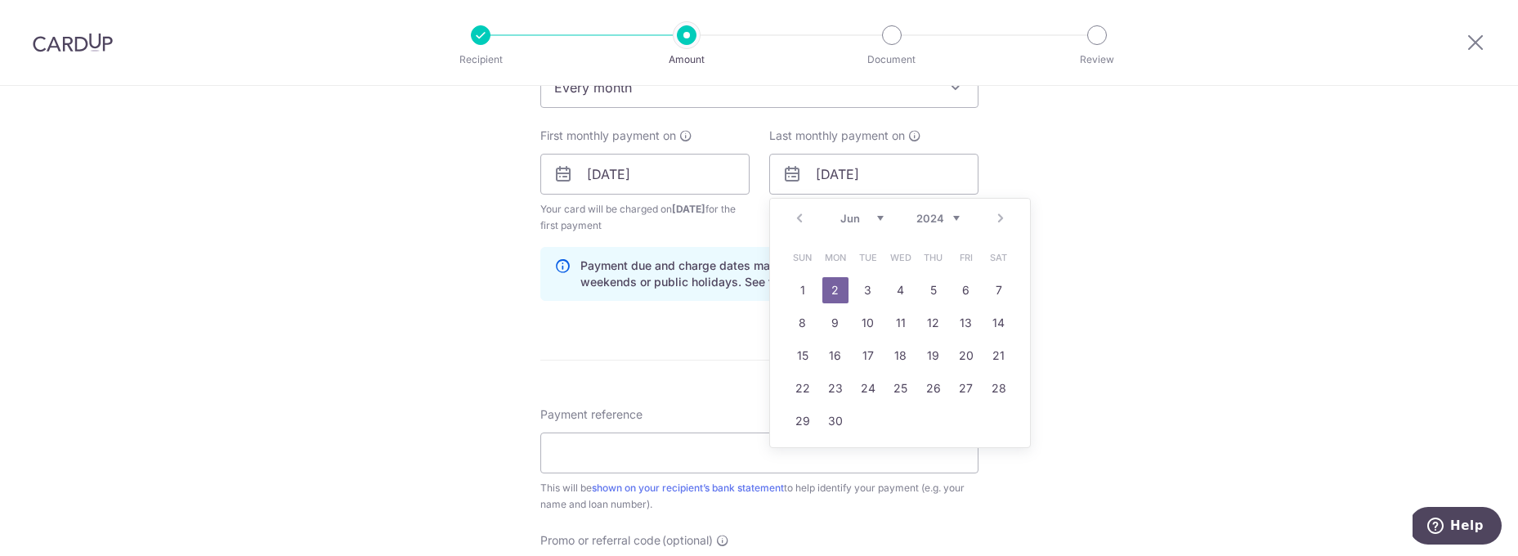
click at [930, 212] on select "2024 2025 2026 2027 2028 2029 2030 2031 2032 2033 2034 2035" at bounding box center [937, 218] width 43 height 13
click at [830, 292] on link "1" at bounding box center [835, 290] width 26 height 26
type input "01/06/2026"
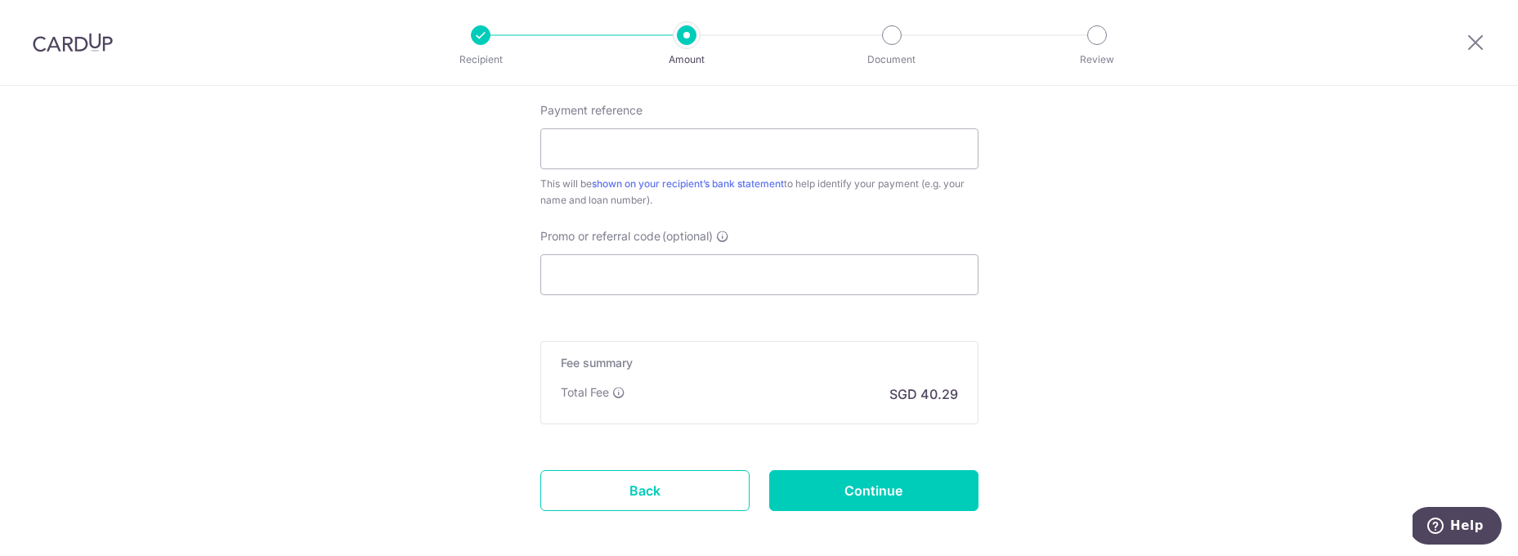
scroll to position [1003, 0]
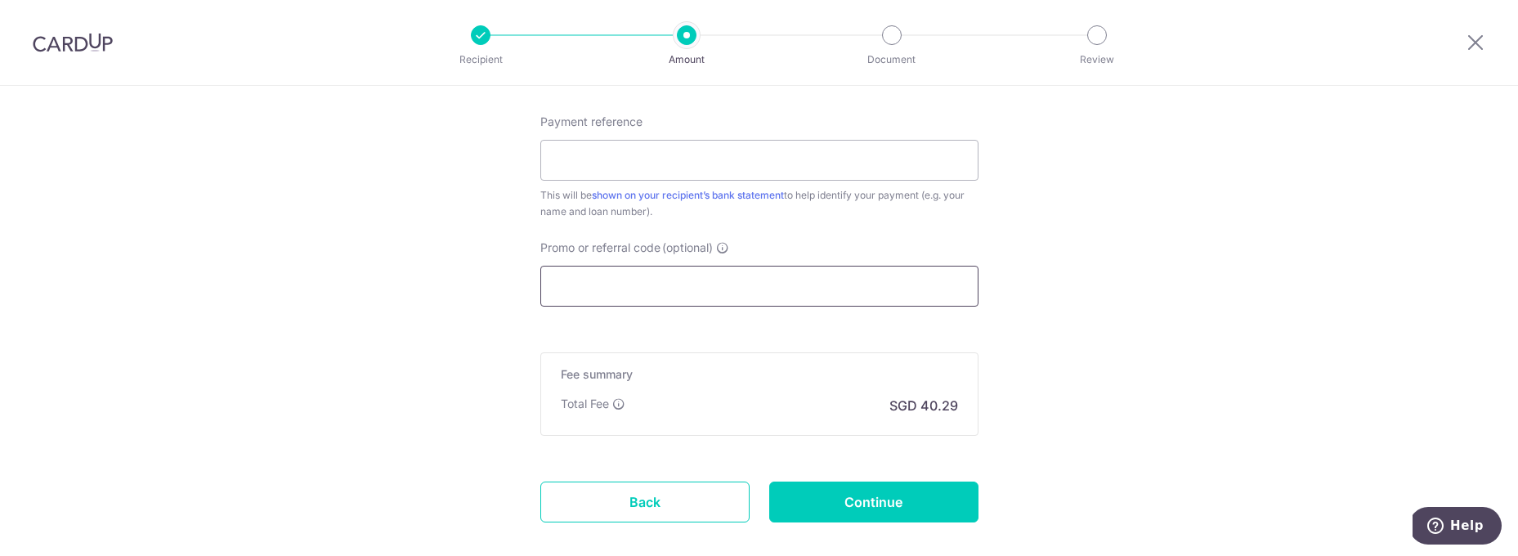
click at [642, 283] on input "Promo or referral code (optional)" at bounding box center [759, 286] width 438 height 41
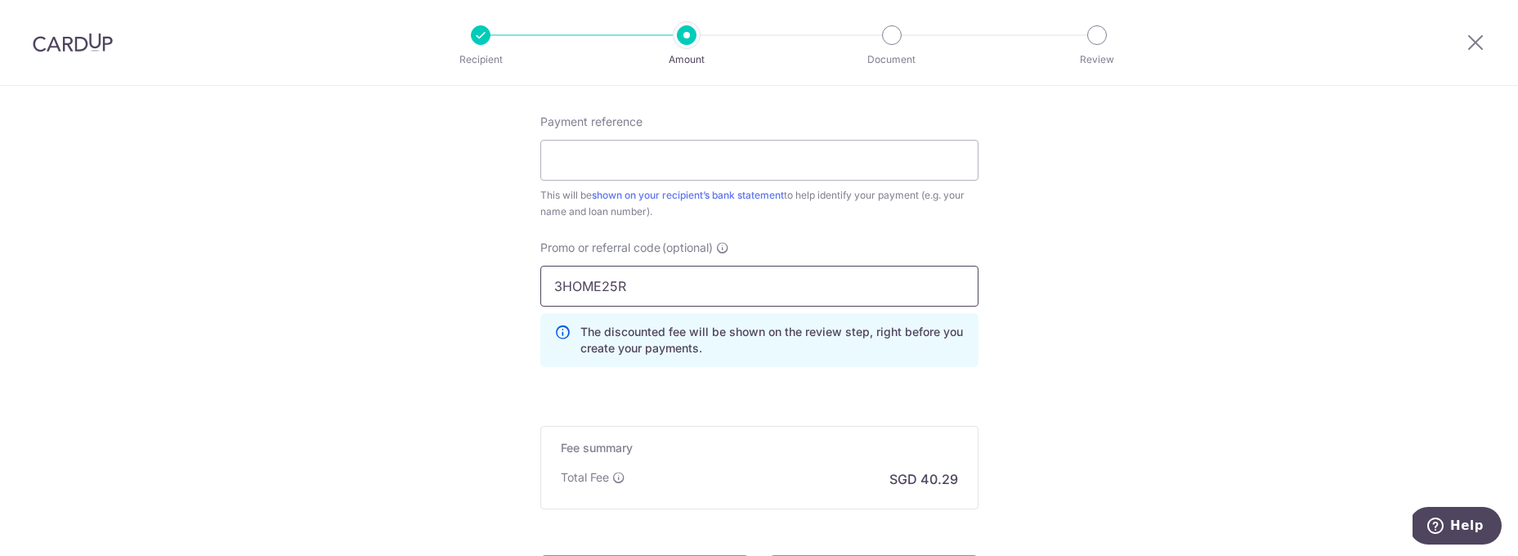
type input "3HOME25R"
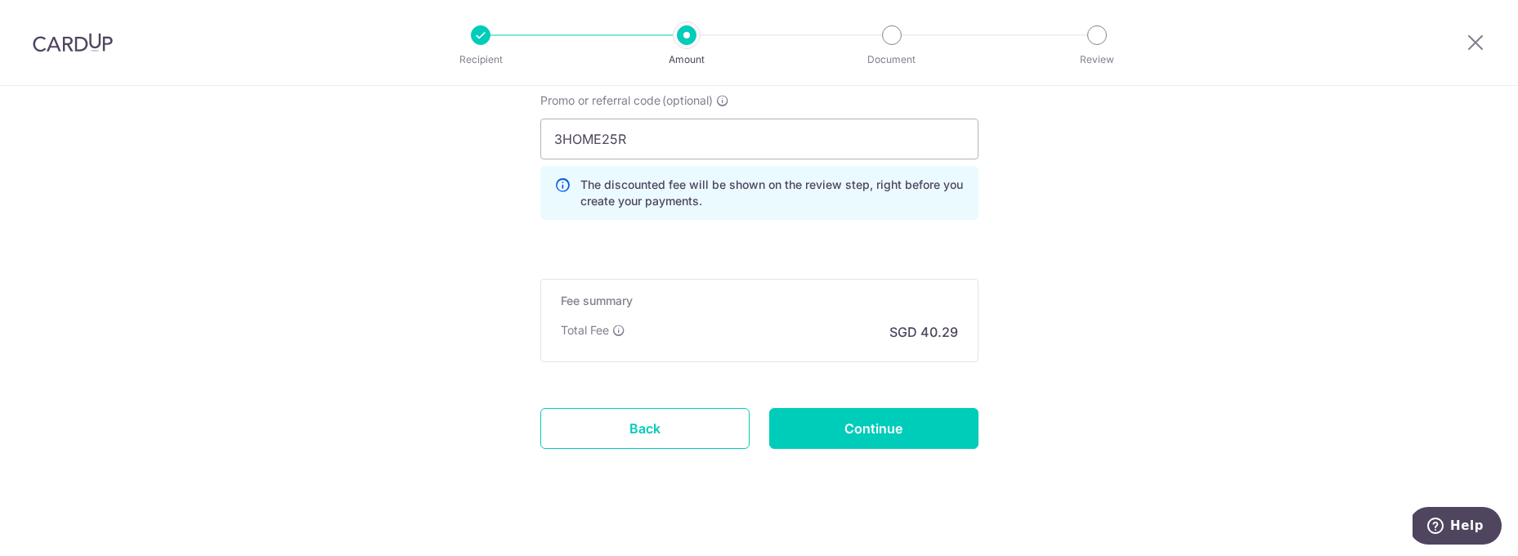
scroll to position [1151, 0]
click at [899, 432] on input "Continue" at bounding box center [873, 427] width 209 height 41
type input "Create Schedule"
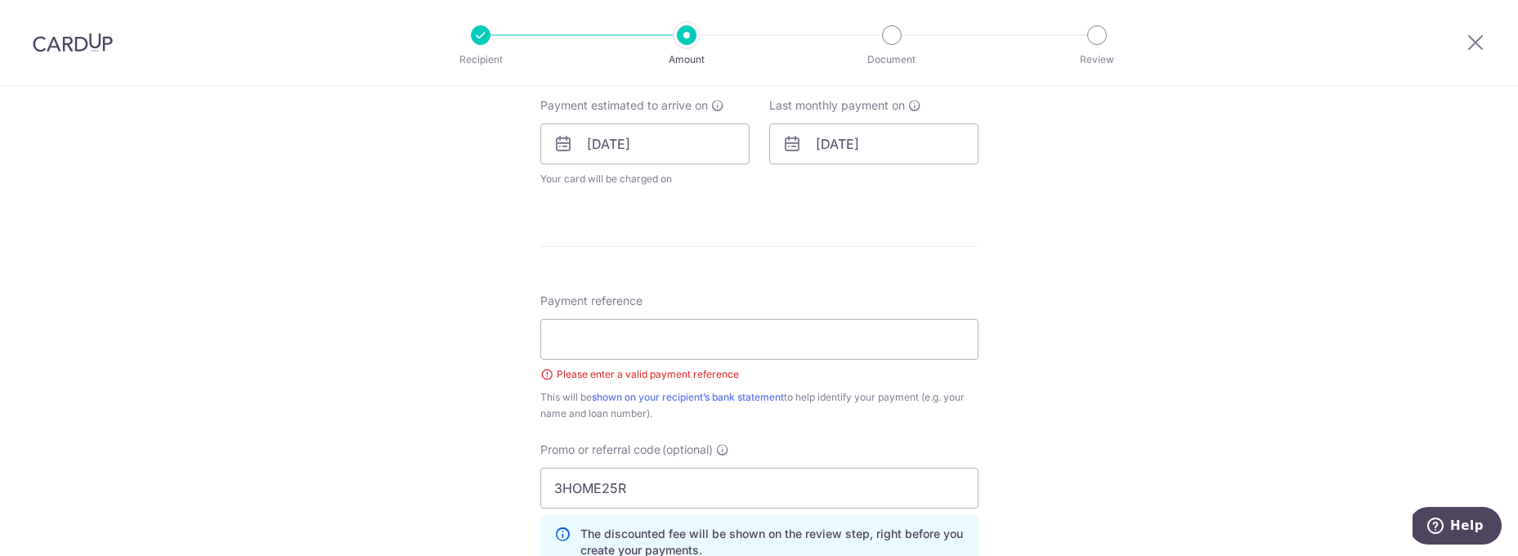
scroll to position [765, 0]
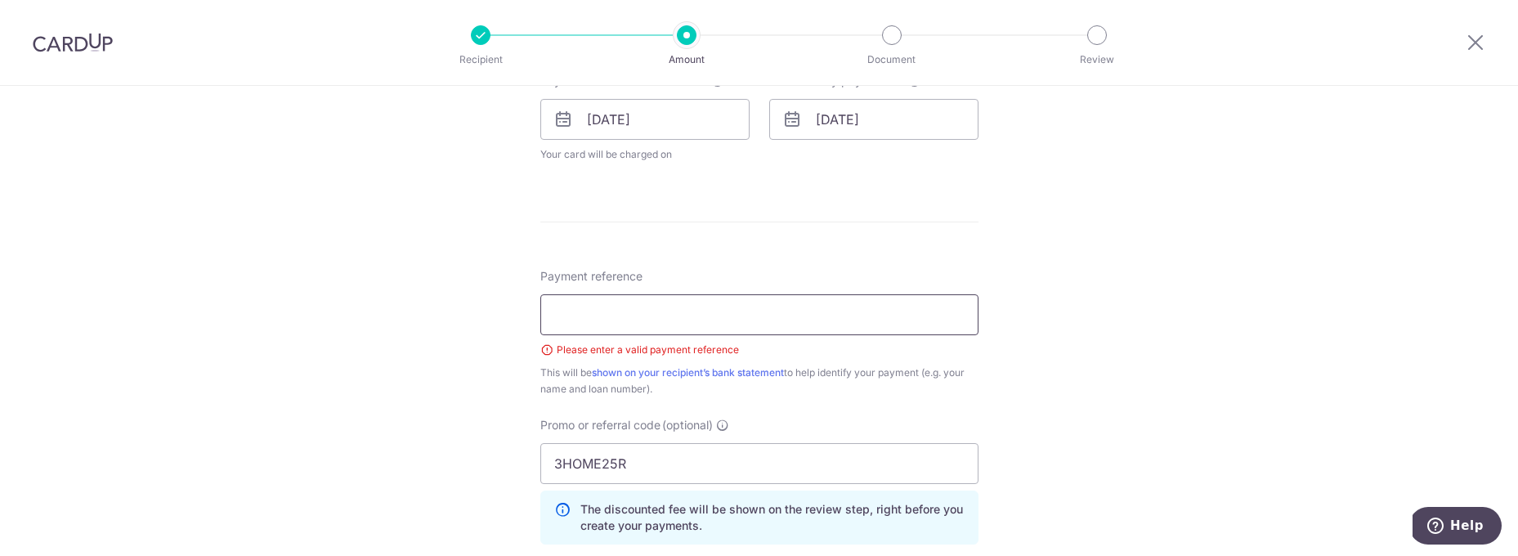
click at [745, 318] on input "Payment reference" at bounding box center [759, 314] width 438 height 41
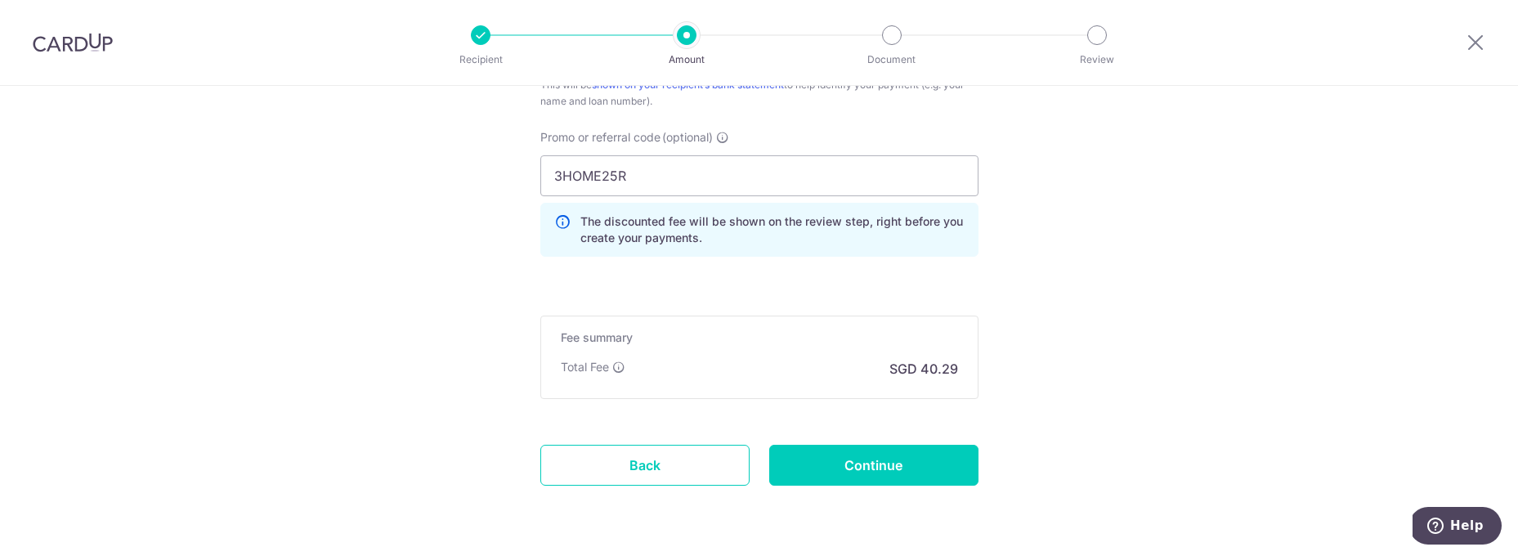
scroll to position [1105, 0]
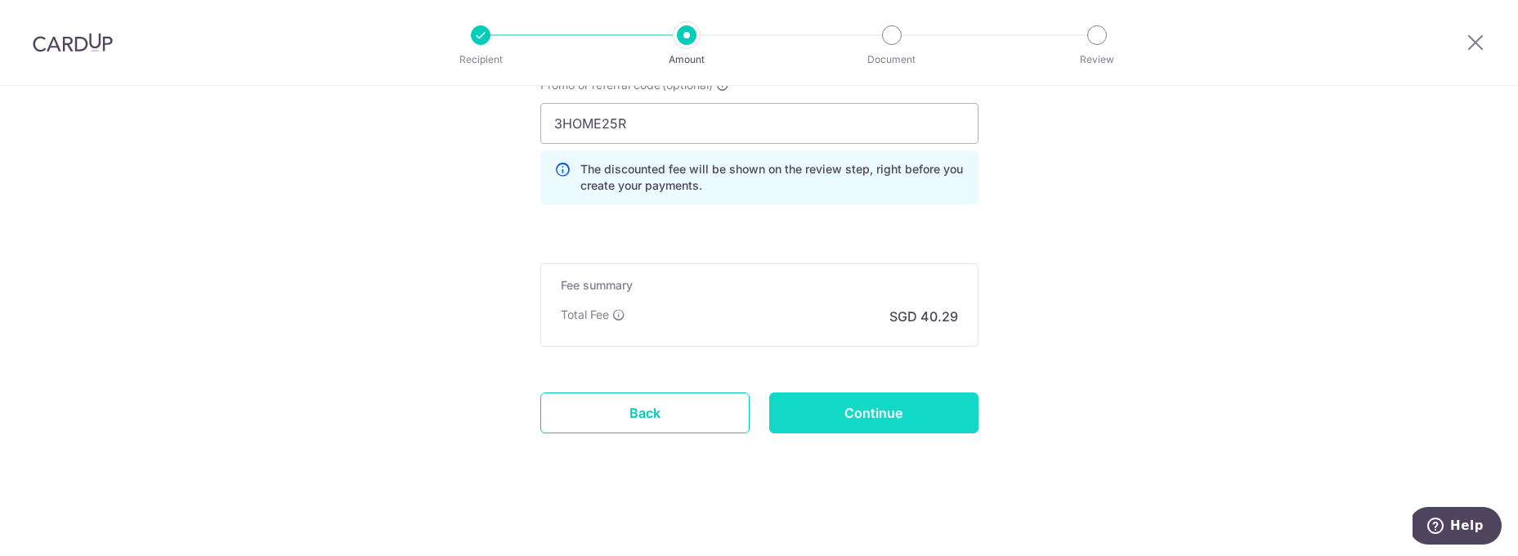
type input "[STREET_ADDRESS][PERSON_NAME]-03 S328805"
drag, startPoint x: 866, startPoint y: 409, endPoint x: 1051, endPoint y: 387, distance: 186.1
click at [866, 409] on input "Continue" at bounding box center [873, 412] width 209 height 41
type input "Create Schedule"
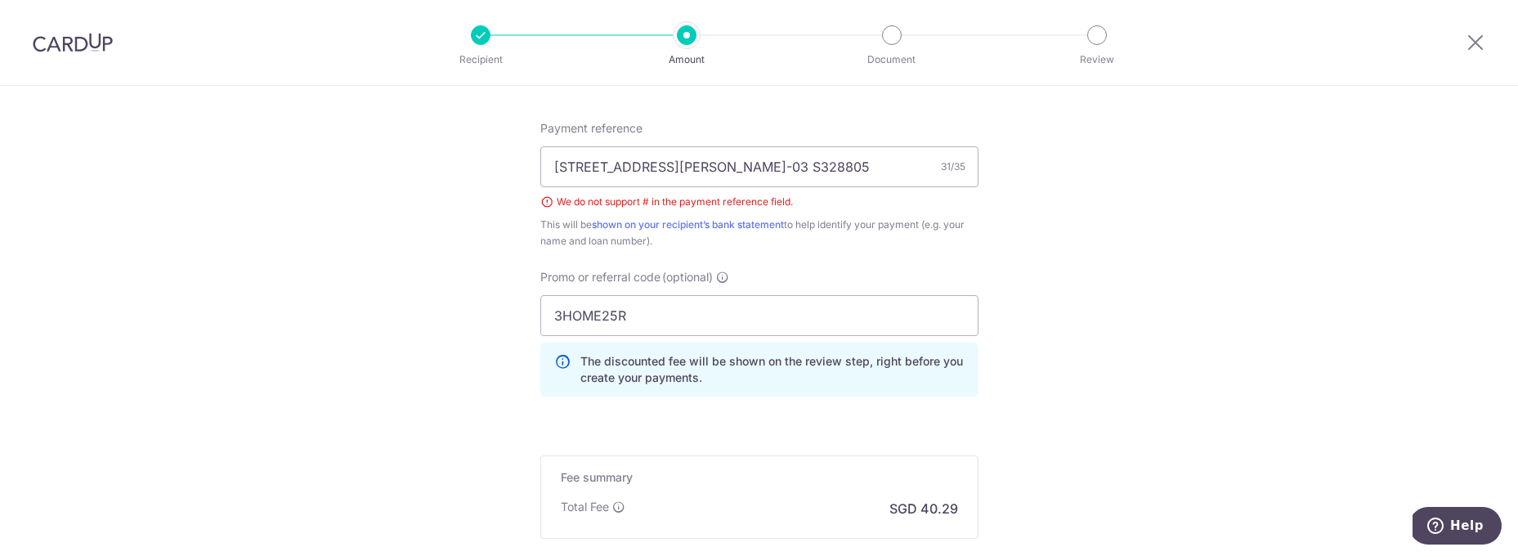
scroll to position [893, 0]
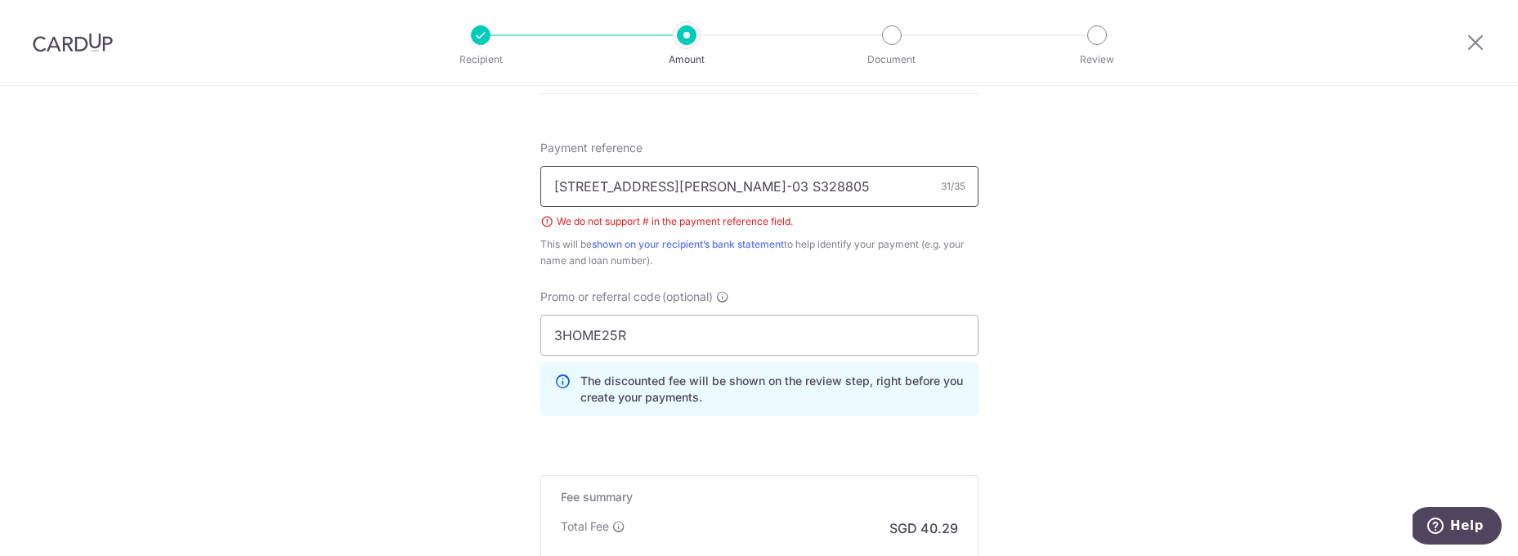
drag, startPoint x: 673, startPoint y: 182, endPoint x: 683, endPoint y: 203, distance: 23.0
click at [673, 183] on input "[STREET_ADDRESS][PERSON_NAME]-03 S328805" at bounding box center [759, 186] width 438 height 41
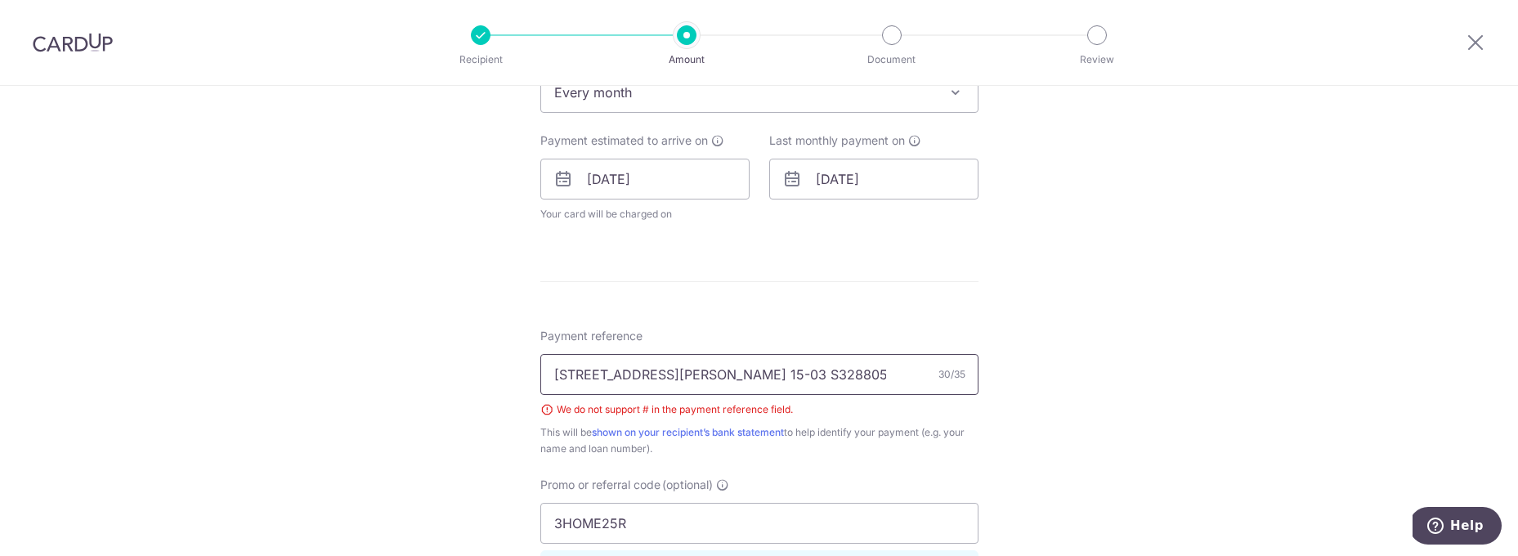
scroll to position [719, 0]
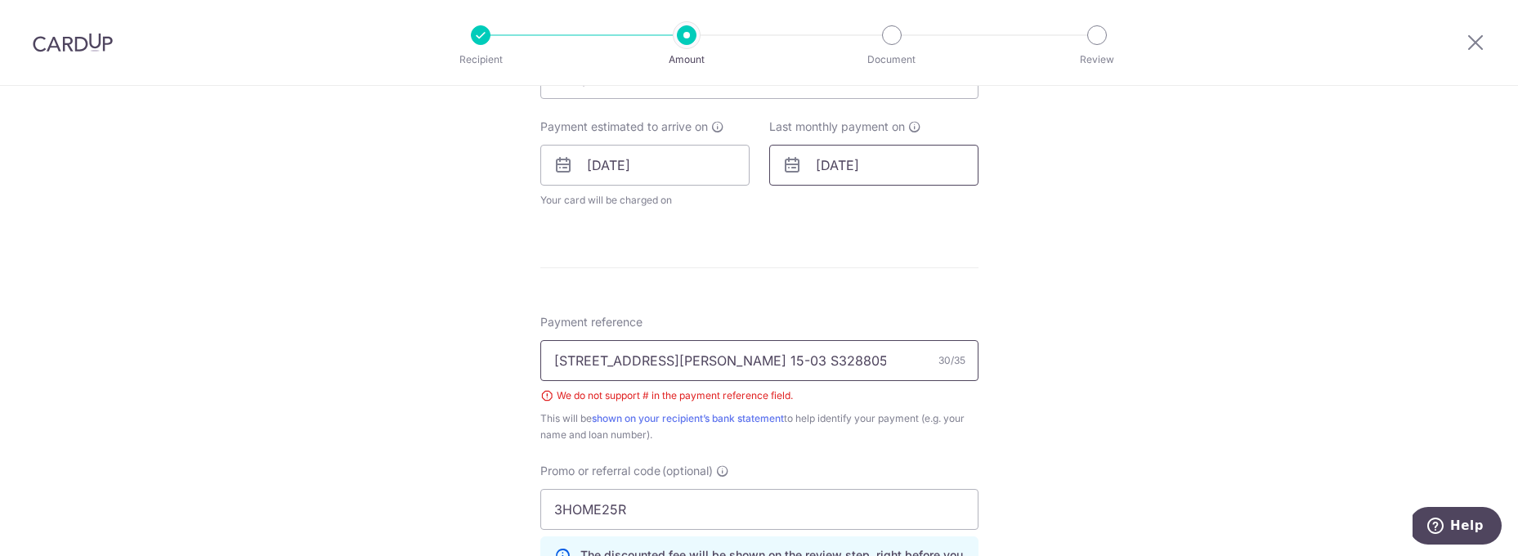
type input "[STREET_ADDRESS][PERSON_NAME] 15-03 S328805"
click at [865, 166] on input "01/06/2026" at bounding box center [873, 165] width 209 height 41
click at [878, 207] on select "Jan Feb Mar Apr May Jun Jul Aug Sep Oct Nov Dec" at bounding box center [861, 209] width 43 height 13
click at [992, 282] on link "1" at bounding box center [999, 281] width 26 height 26
type input "[DATE]"
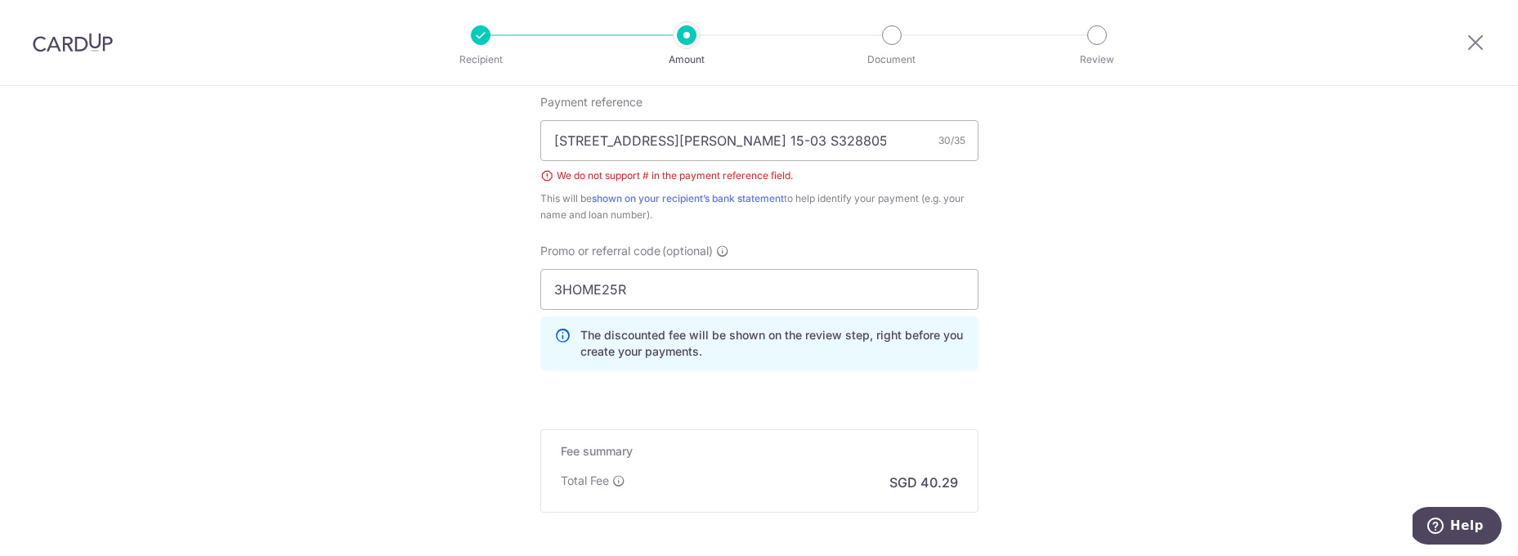
scroll to position [1007, 0]
click at [698, 142] on input "21 Kim Keat Road 15-03 S328805" at bounding box center [759, 139] width 438 height 41
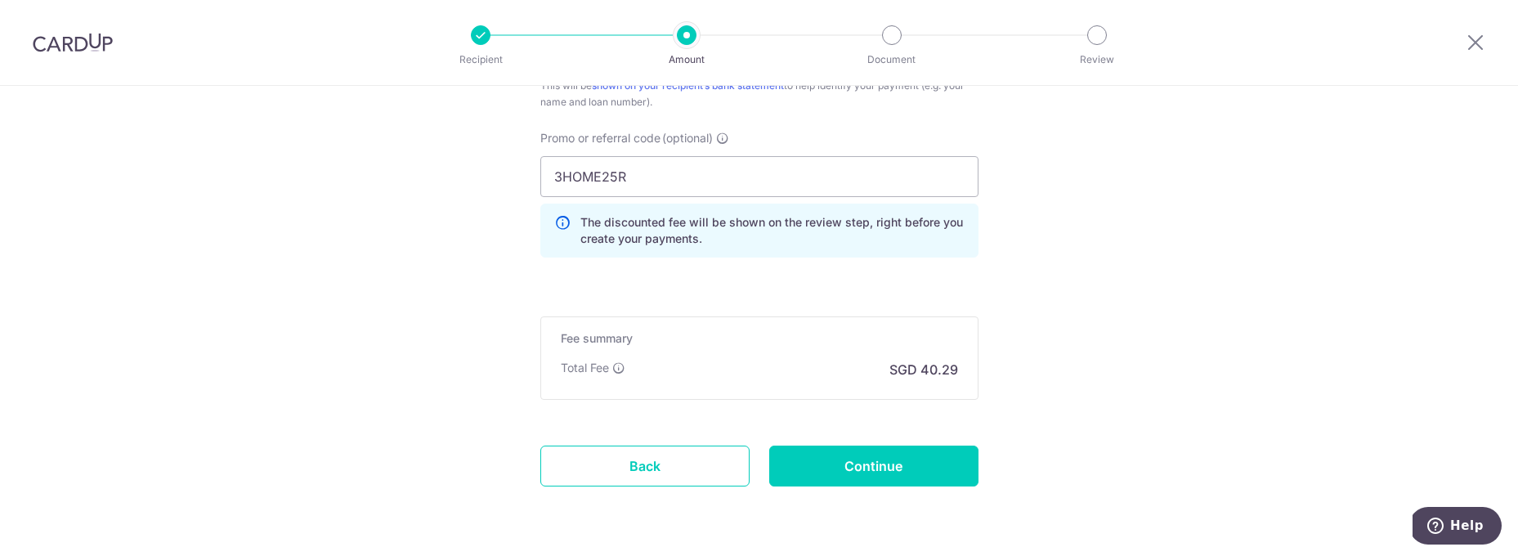
scroll to position [1172, 0]
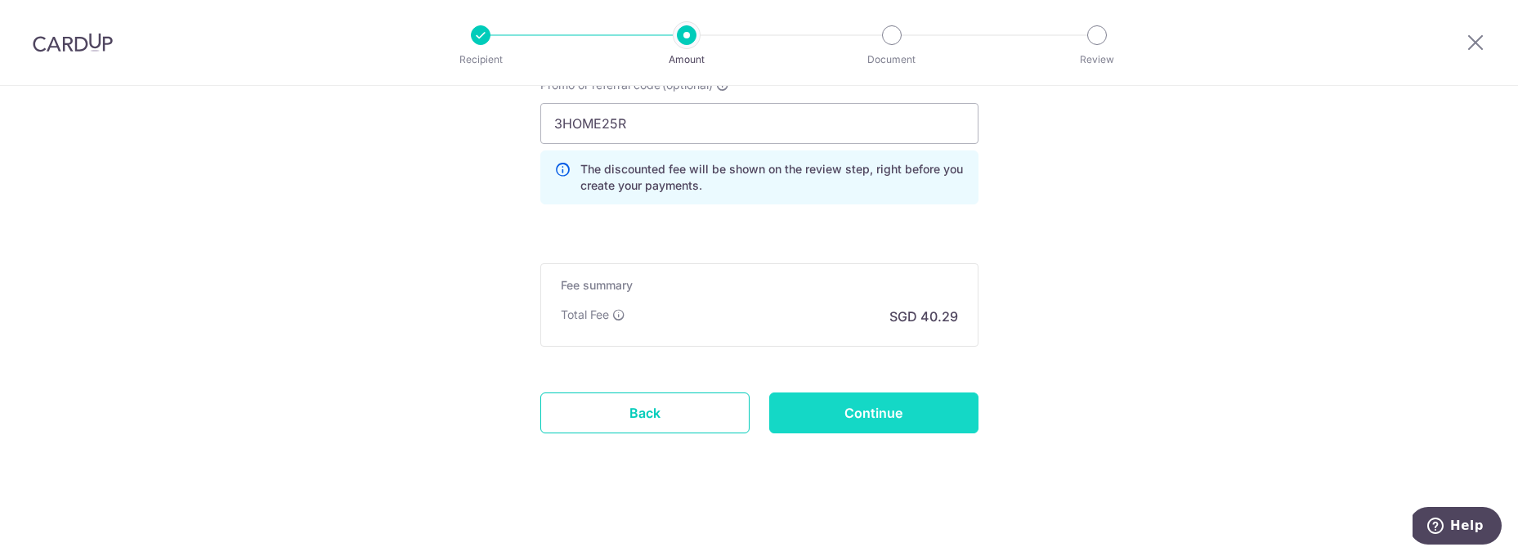
type input "21 Kim Keat Road 15-03, S328805"
click at [823, 414] on input "Continue" at bounding box center [873, 412] width 209 height 41
type input "Create Schedule"
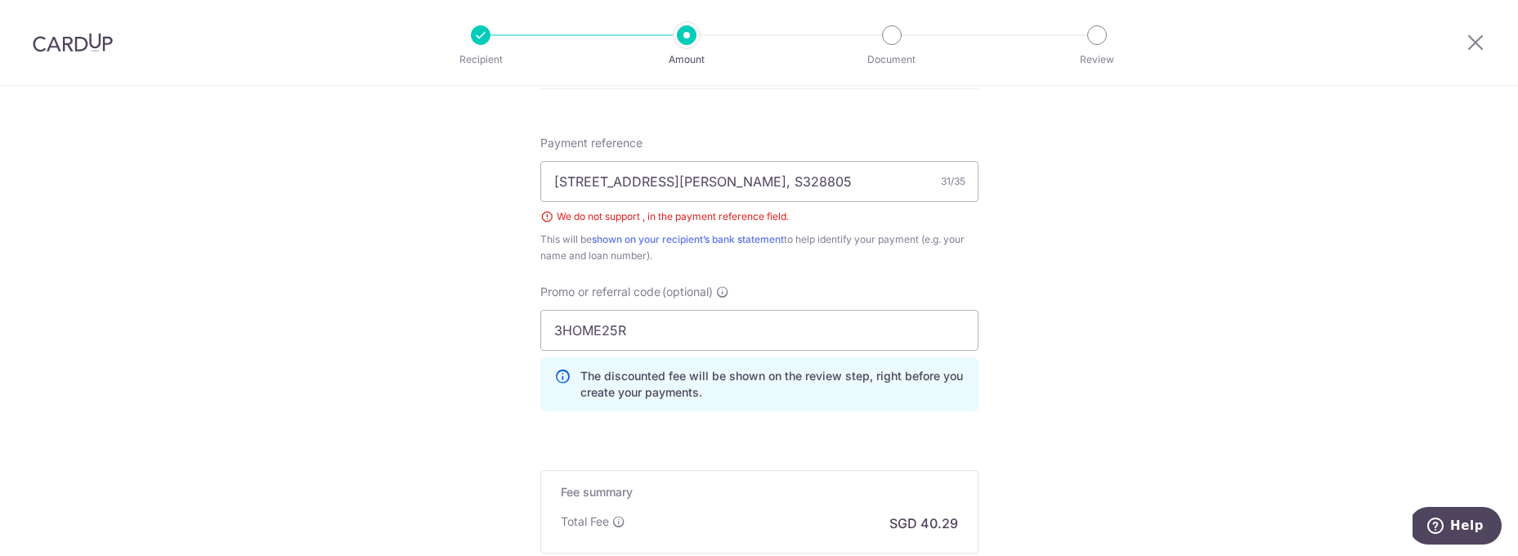
scroll to position [825, 0]
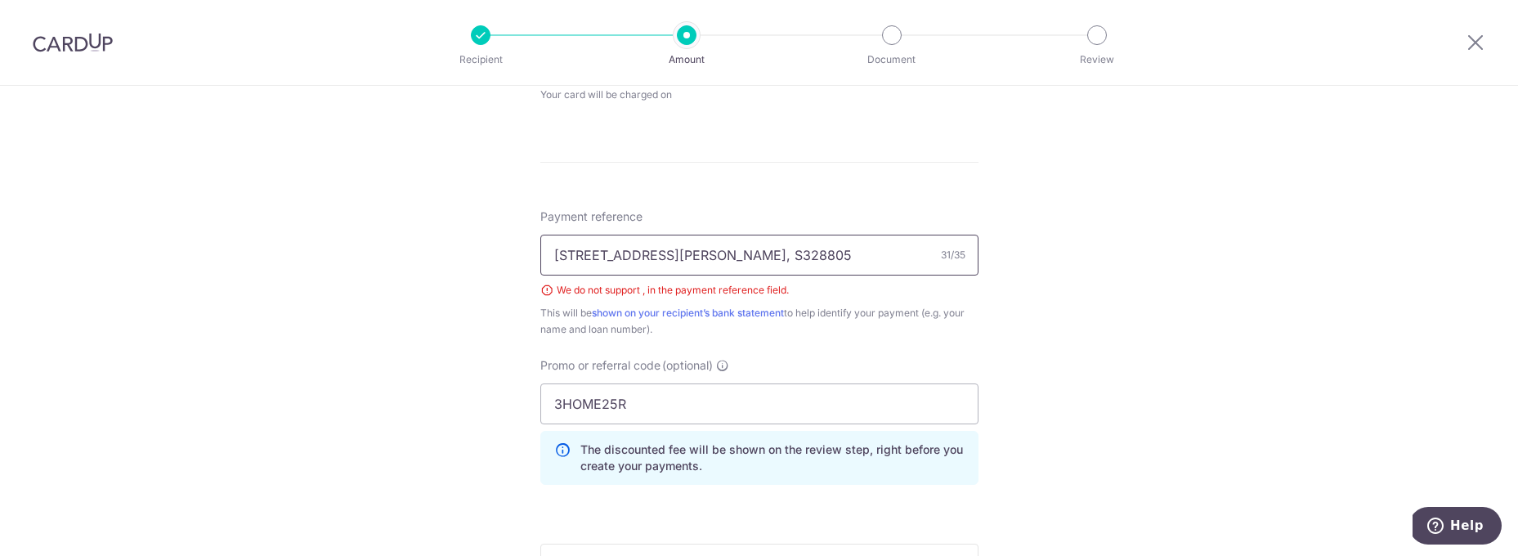
click at [702, 257] on input "21 Kim Keat Road 15-03, S328805" at bounding box center [759, 255] width 438 height 41
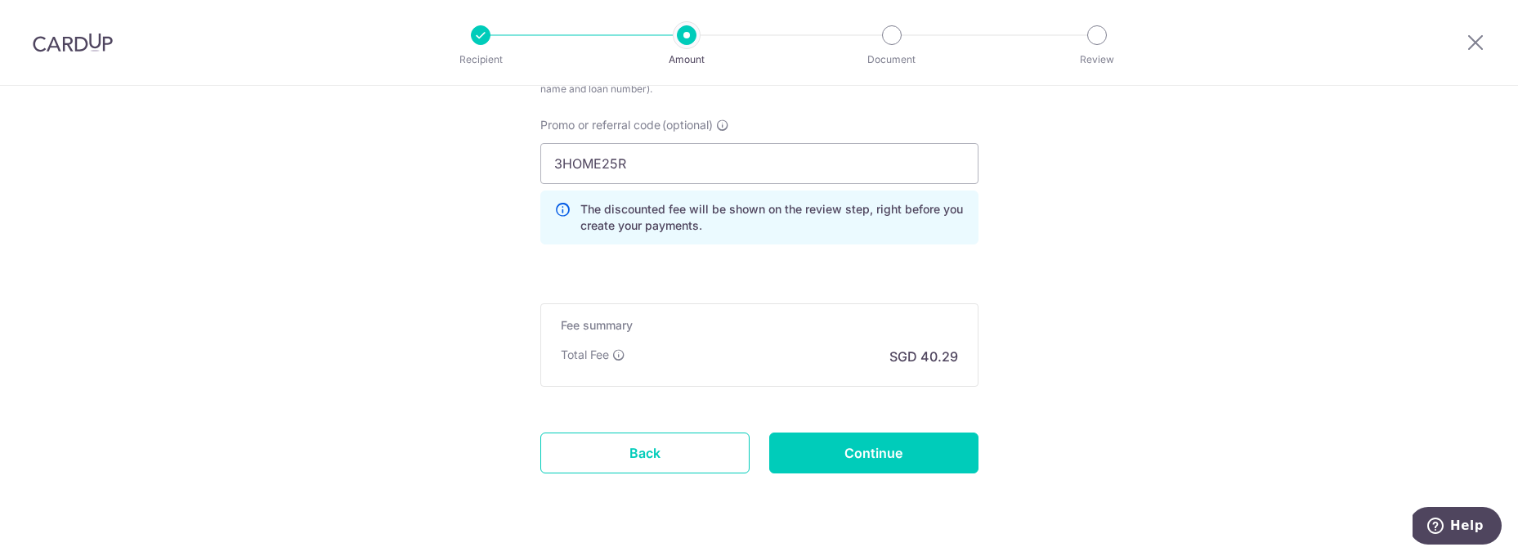
scroll to position [1099, 0]
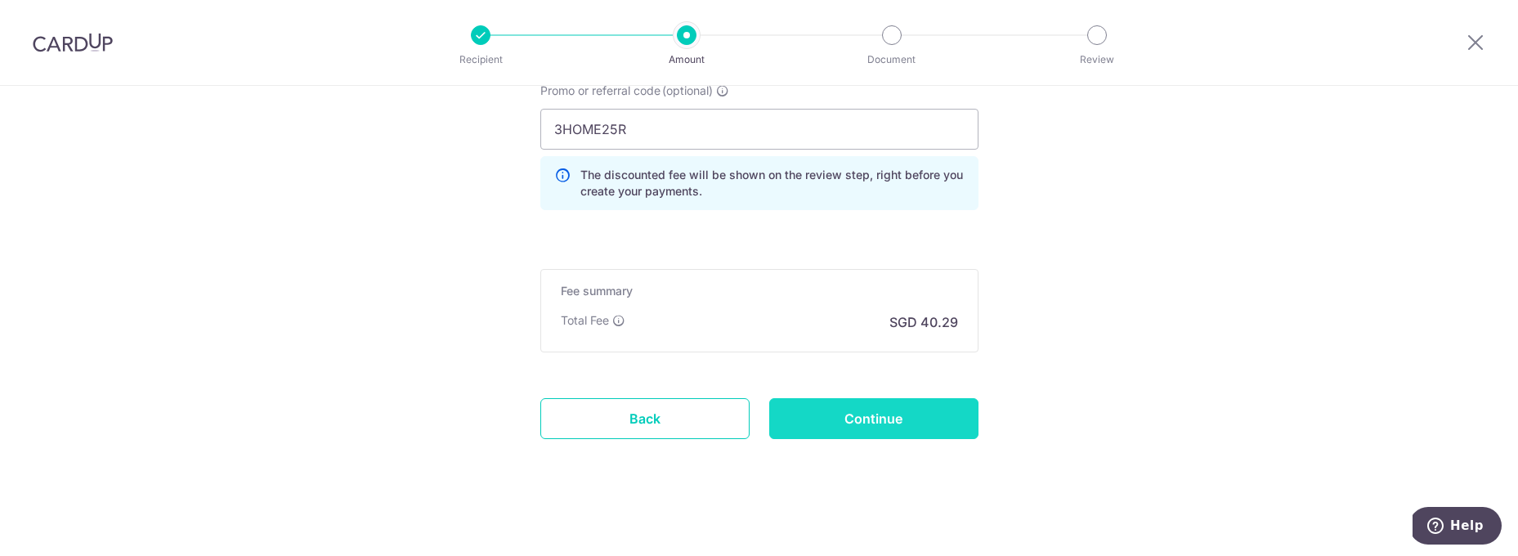
type input "21 Kim Keat Road 15-03 S328805"
click at [896, 427] on input "Continue" at bounding box center [873, 418] width 209 height 41
type input "Create Schedule"
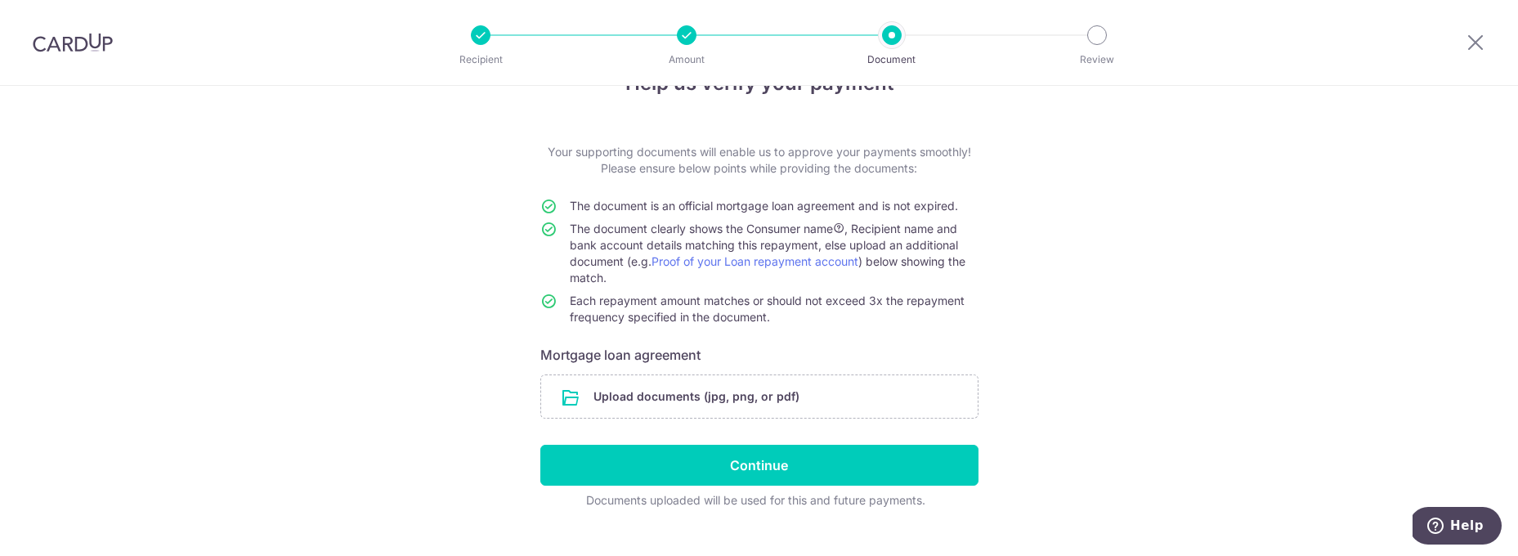
scroll to position [79, 0]
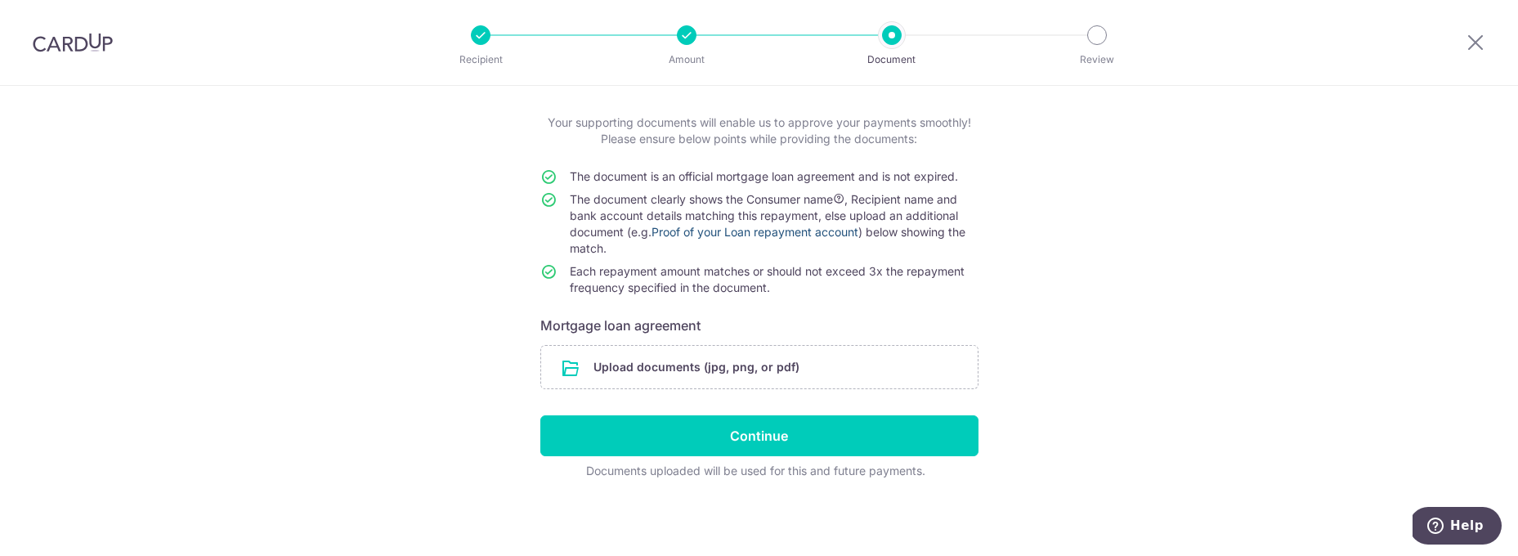
click at [827, 233] on link "Proof of your Loan repayment account" at bounding box center [754, 232] width 207 height 14
click at [1470, 38] on icon at bounding box center [1475, 42] width 20 height 20
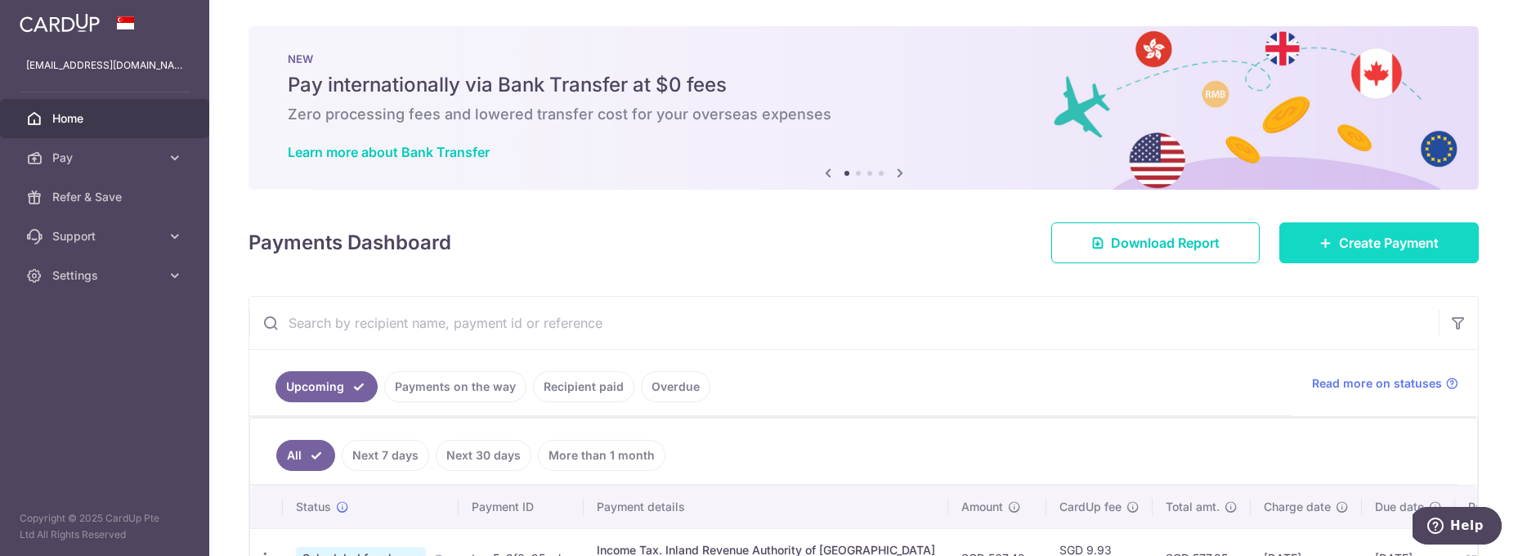
click at [1313, 239] on link "Create Payment" at bounding box center [1378, 242] width 199 height 41
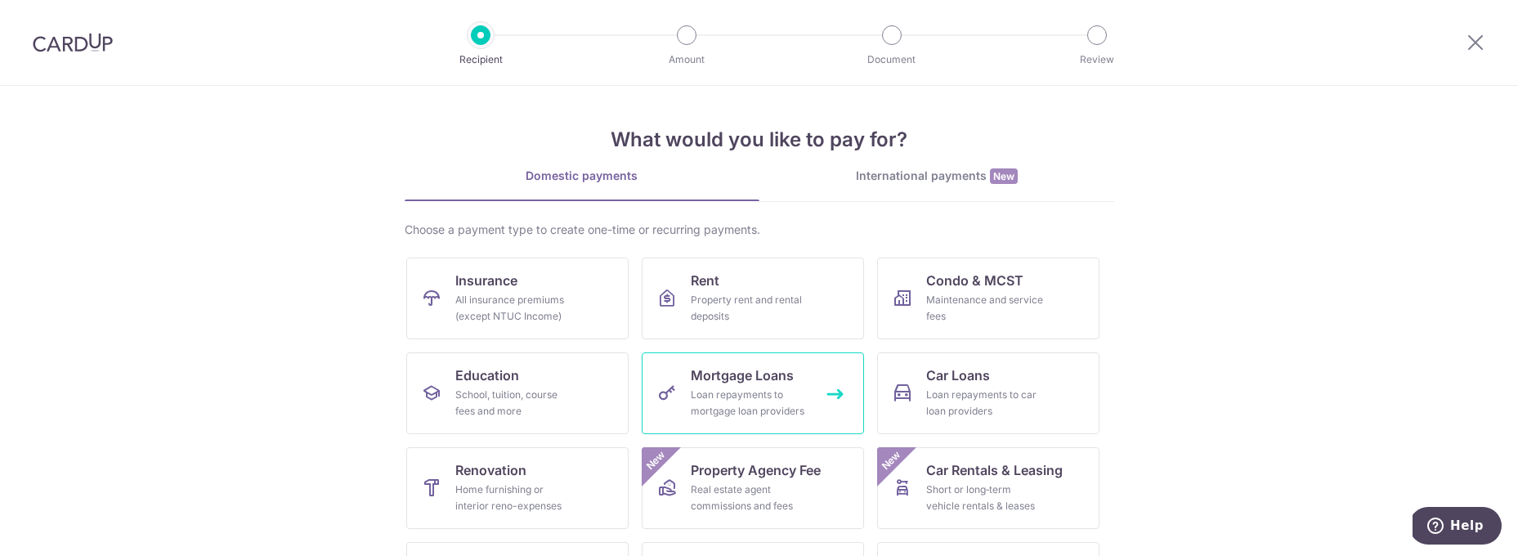
click at [785, 392] on div "Loan repayments to mortgage loan providers" at bounding box center [750, 403] width 118 height 33
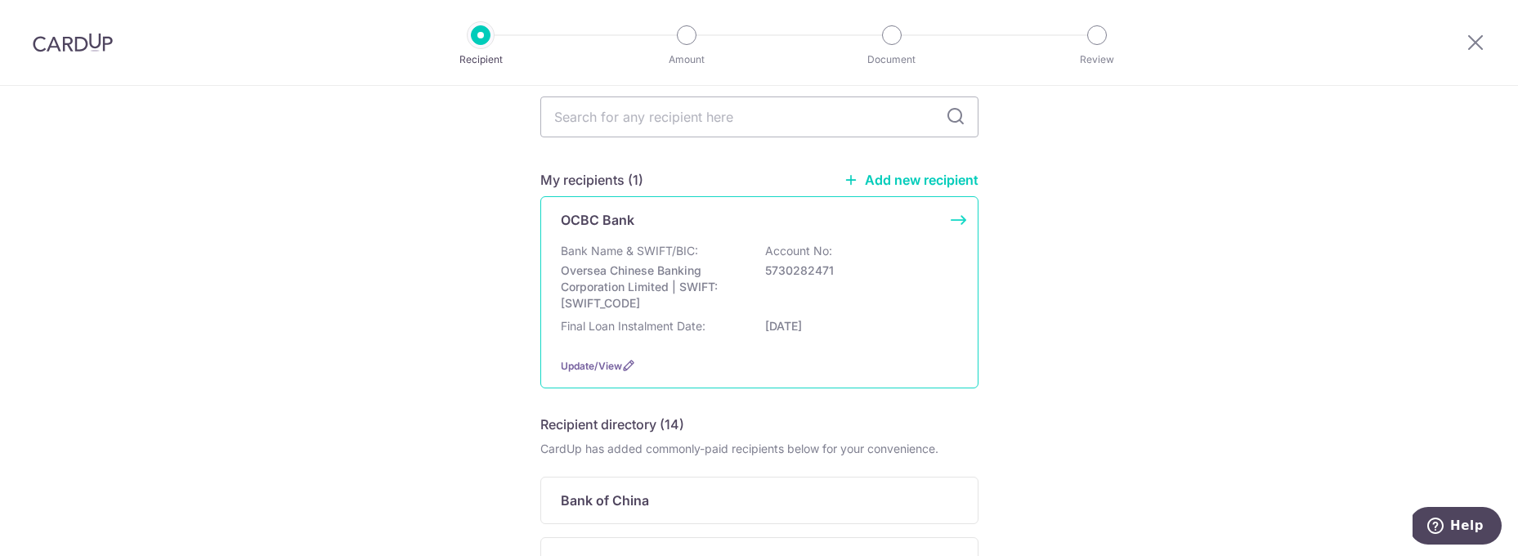
scroll to position [64, 0]
click at [601, 360] on span "Update/View" at bounding box center [591, 366] width 61 height 12
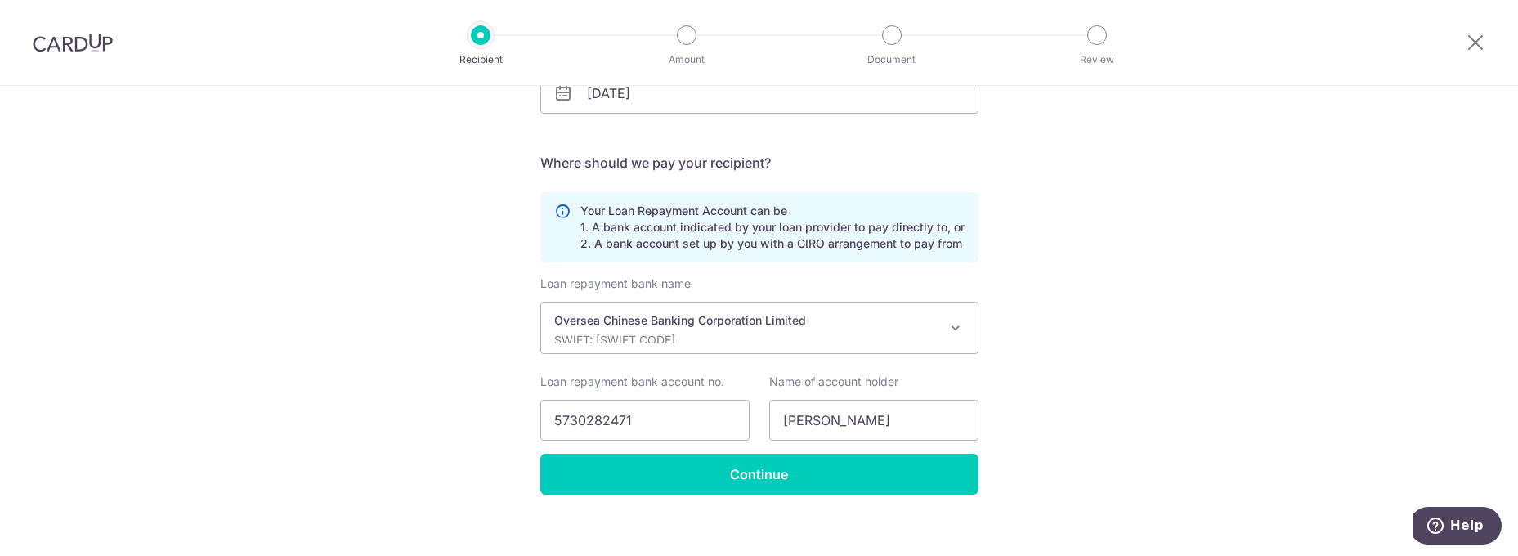
scroll to position [318, 0]
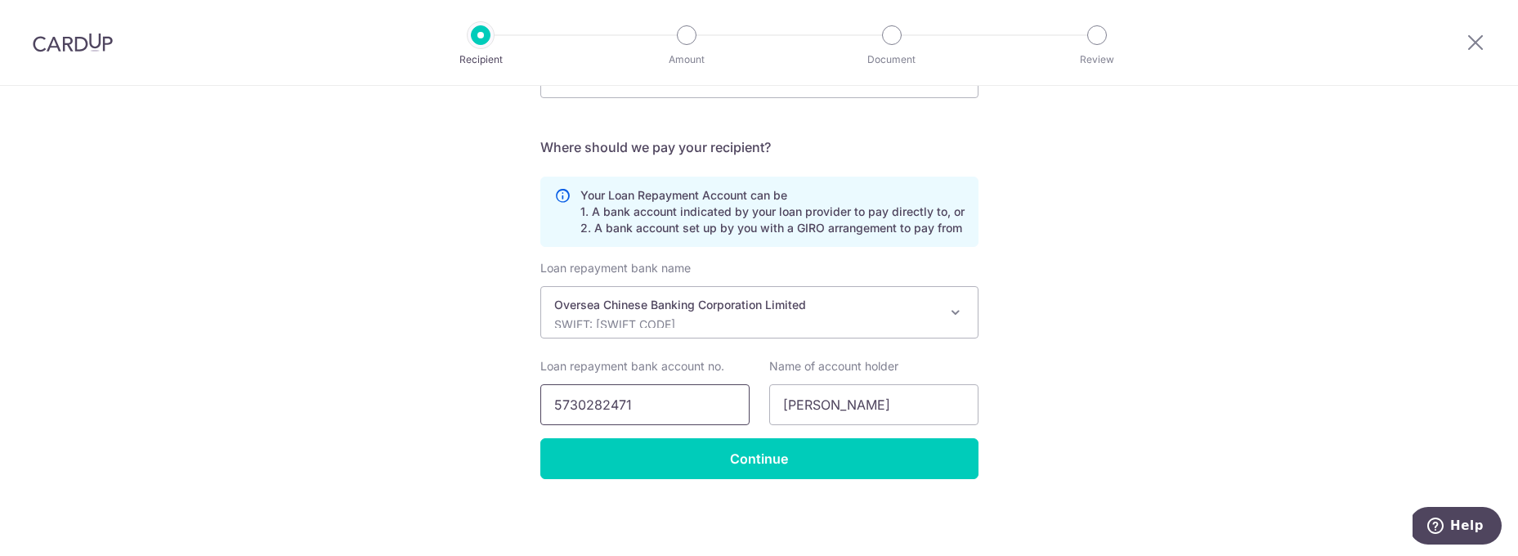
click at [654, 405] on input "5730282471" at bounding box center [644, 404] width 209 height 41
drag, startPoint x: 660, startPoint y: 405, endPoint x: 544, endPoint y: 404, distance: 116.9
click at [544, 404] on input "5730282471" at bounding box center [644, 404] width 209 height 41
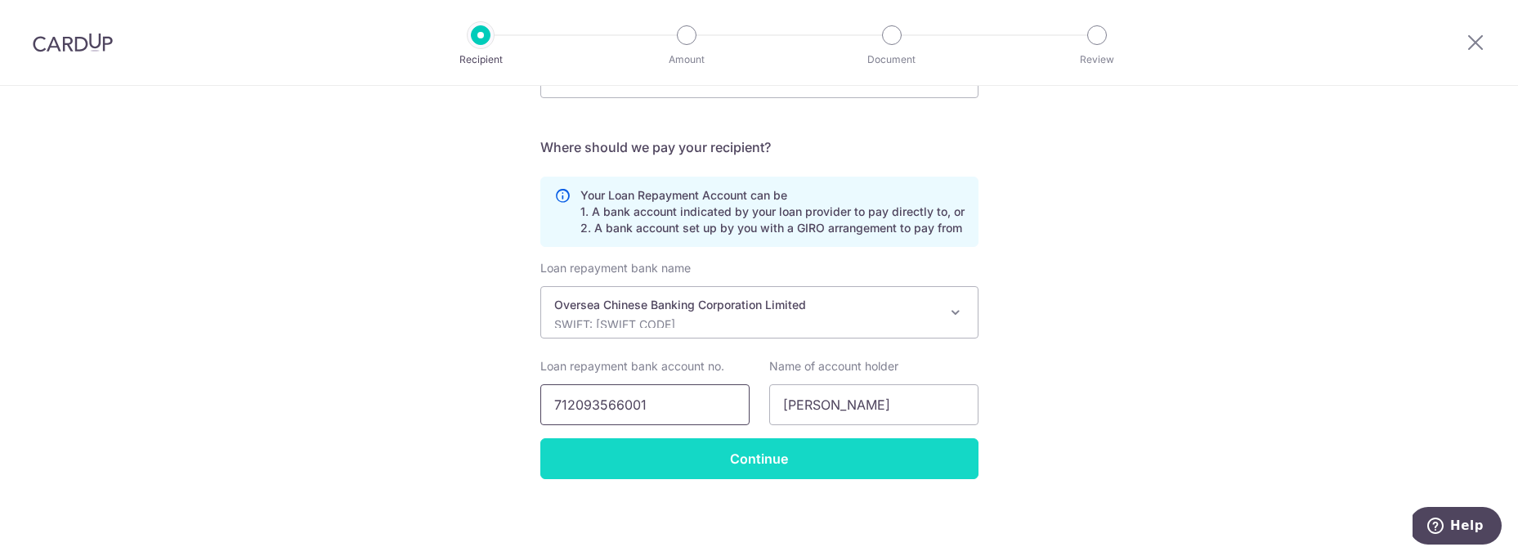
type input "712093566001"
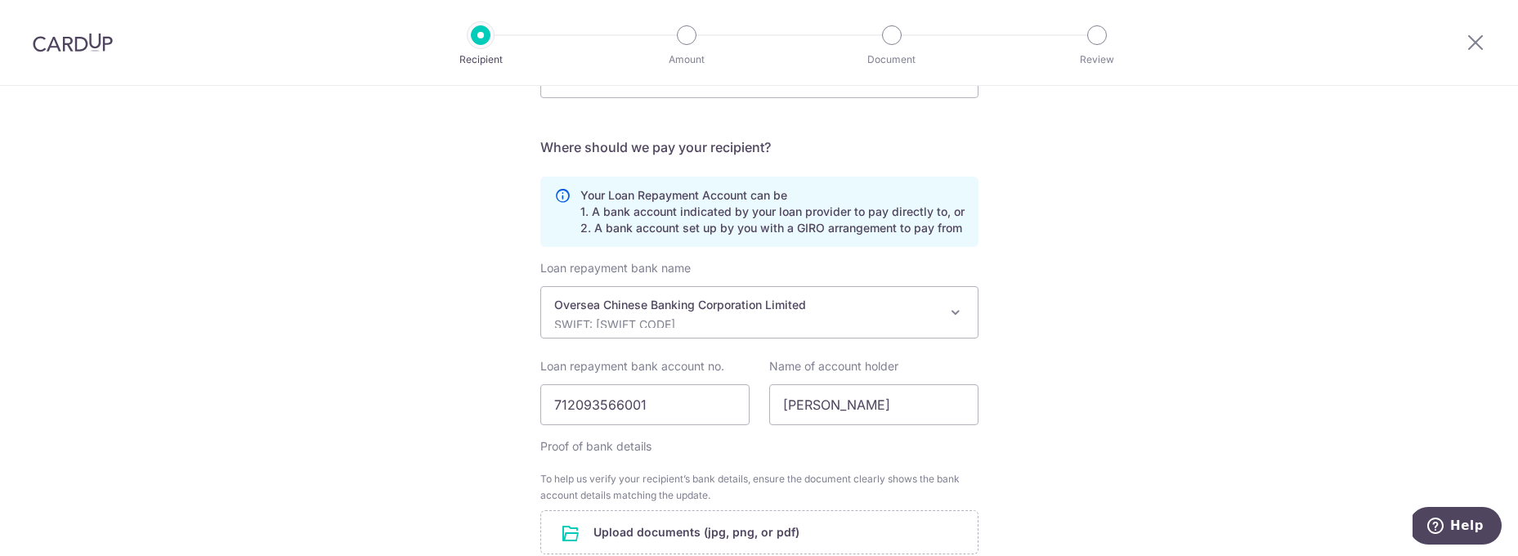
click at [776, 464] on form "Who should we send this mortgage loan payment to? Provider name(as per mortgage…" at bounding box center [759, 283] width 438 height 757
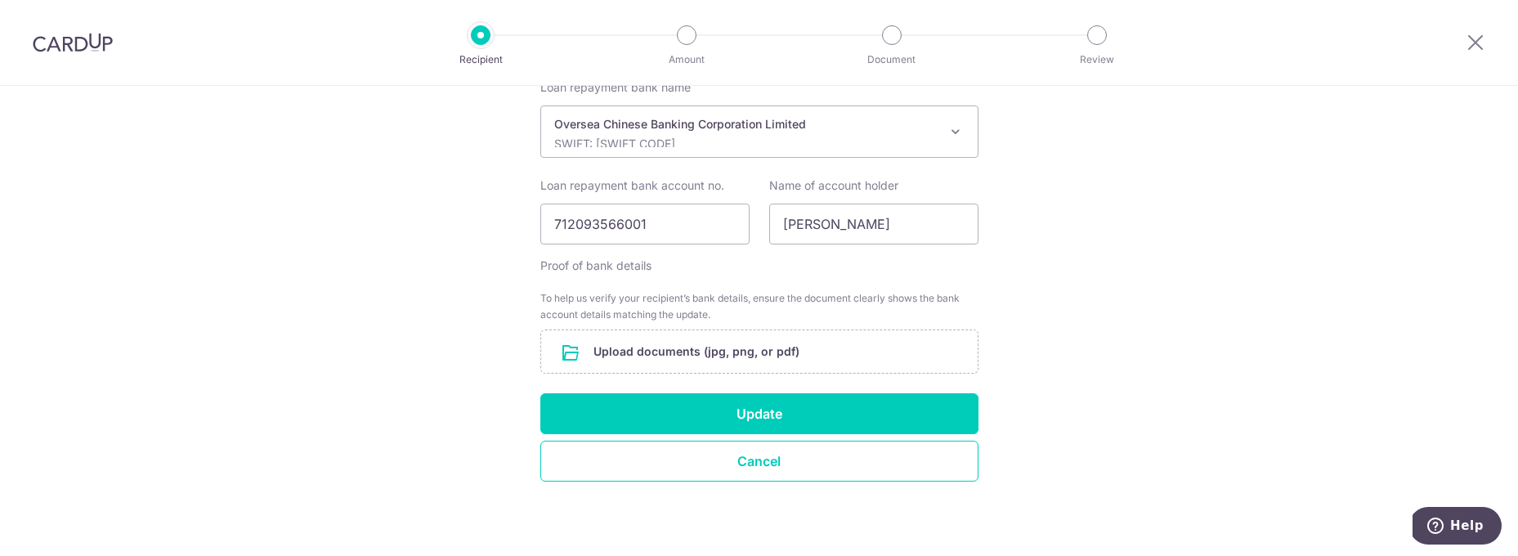
scroll to position [501, 0]
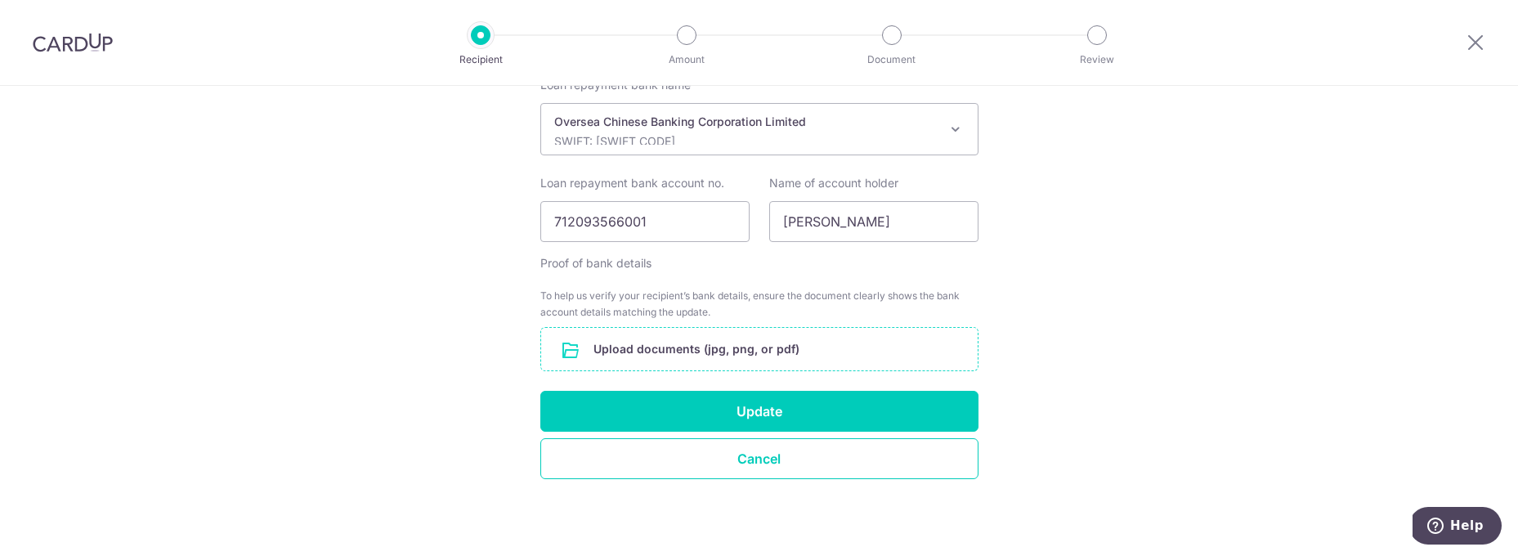
click at [679, 337] on input "file" at bounding box center [759, 349] width 436 height 43
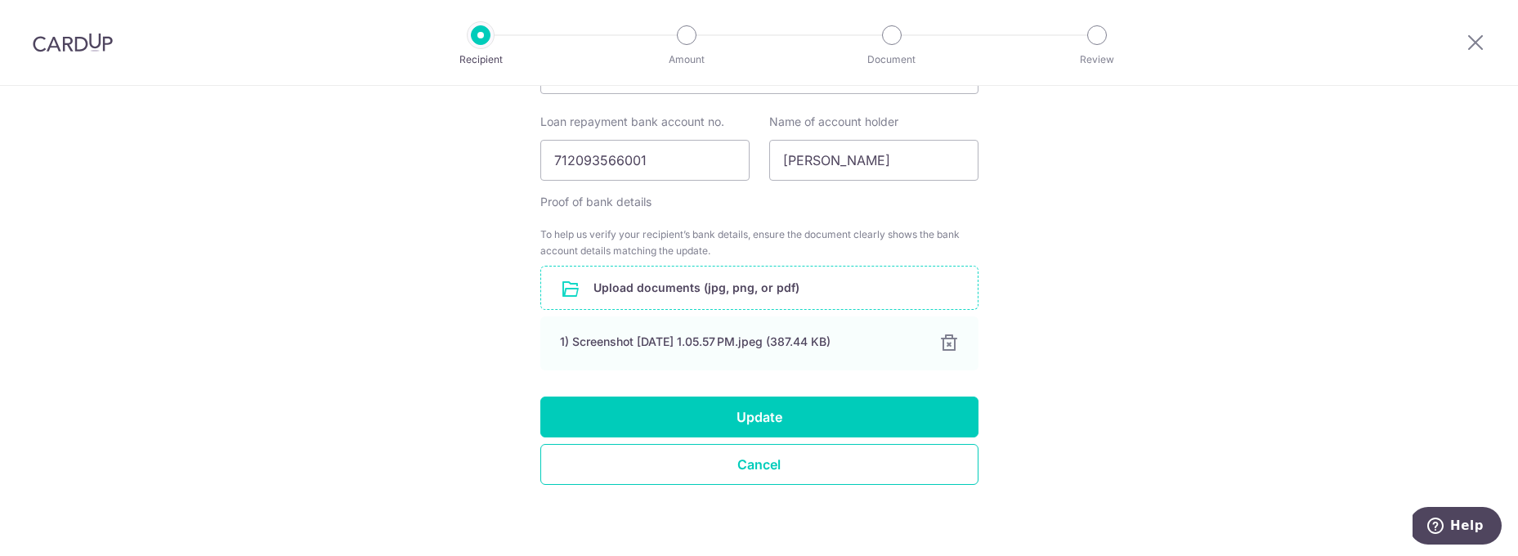
scroll to position [568, 0]
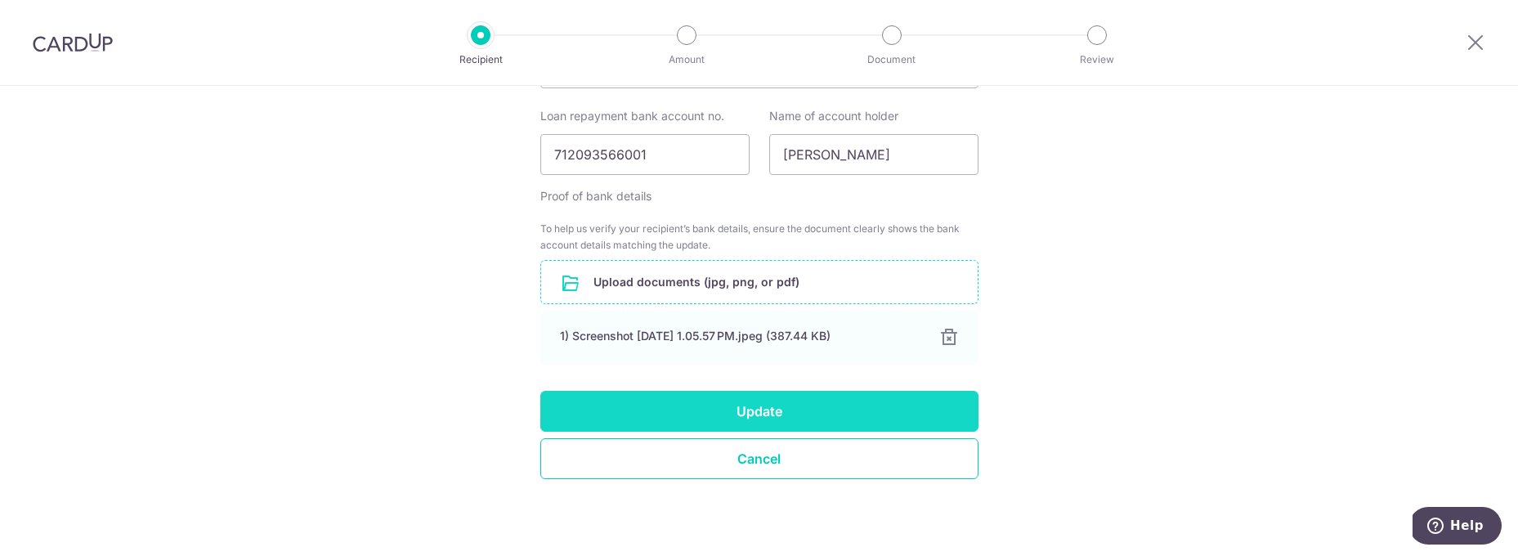
click at [776, 414] on button "Update" at bounding box center [759, 411] width 438 height 41
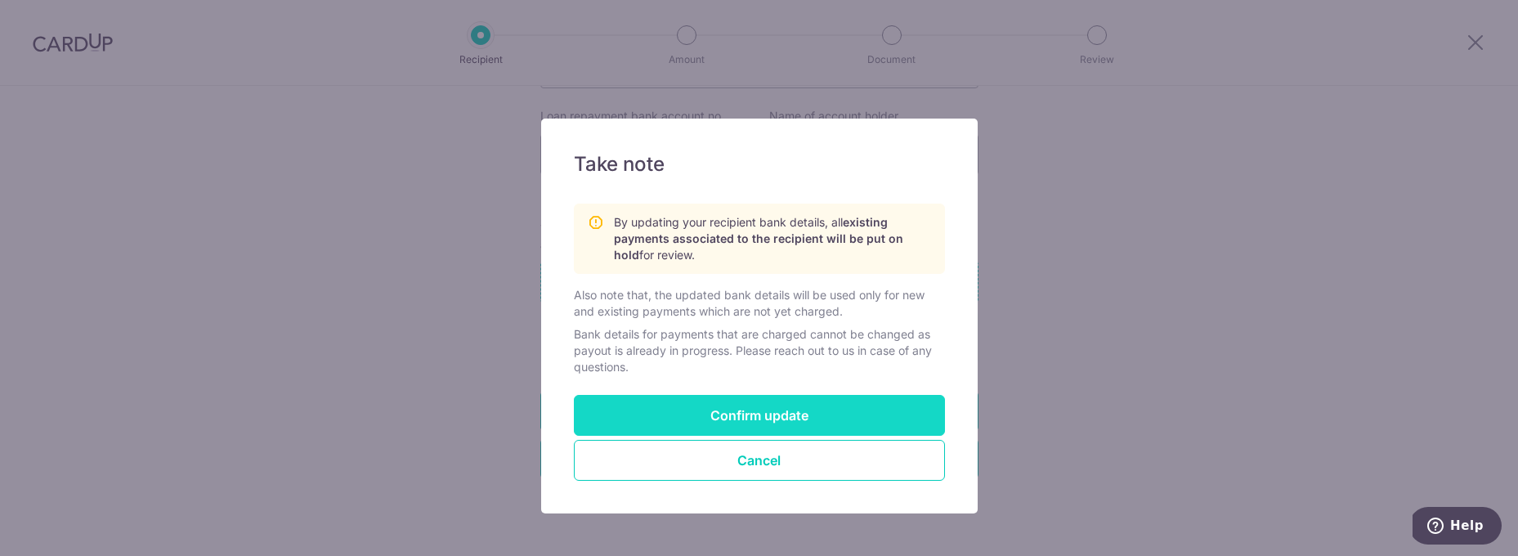
click at [728, 410] on button "Confirm update" at bounding box center [759, 415] width 371 height 41
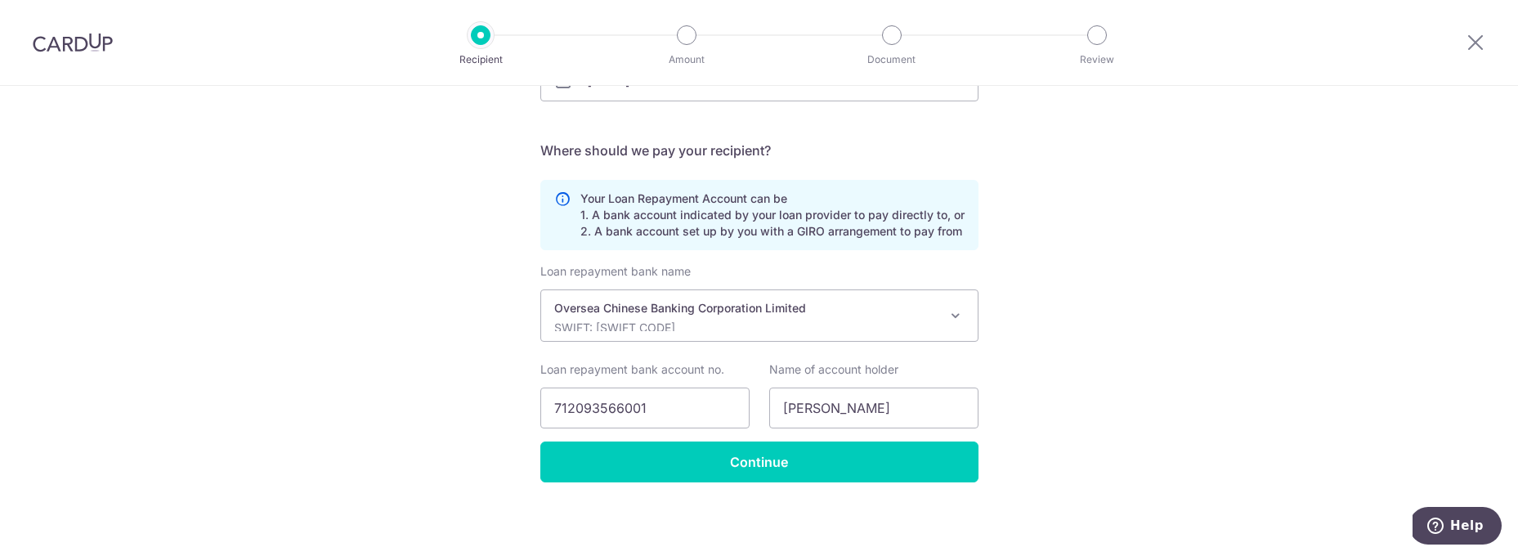
scroll to position [318, 0]
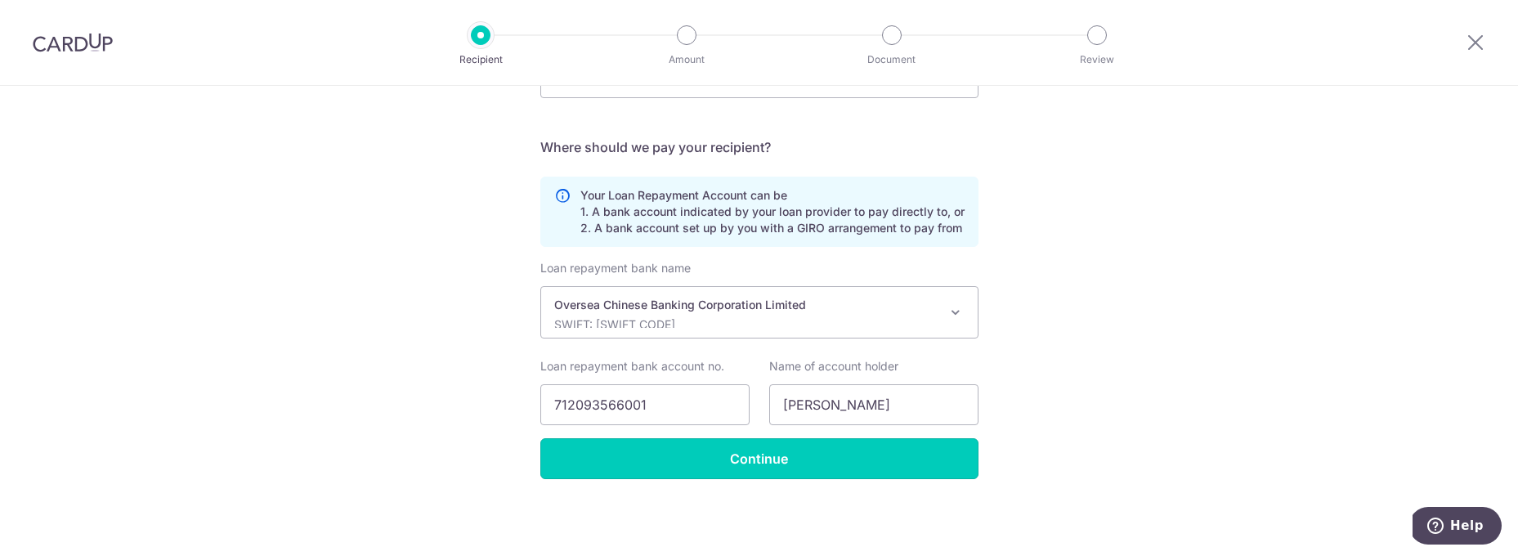
click at [758, 450] on input "Continue" at bounding box center [759, 458] width 438 height 41
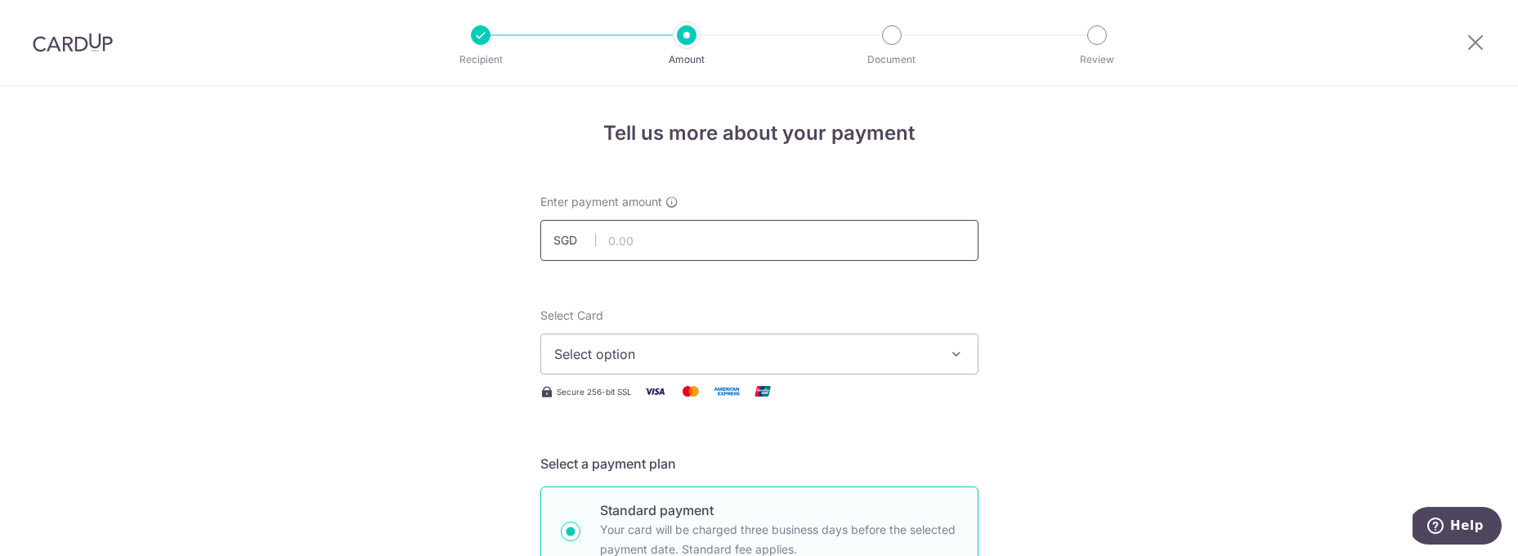
click at [687, 240] on input "text" at bounding box center [759, 240] width 438 height 41
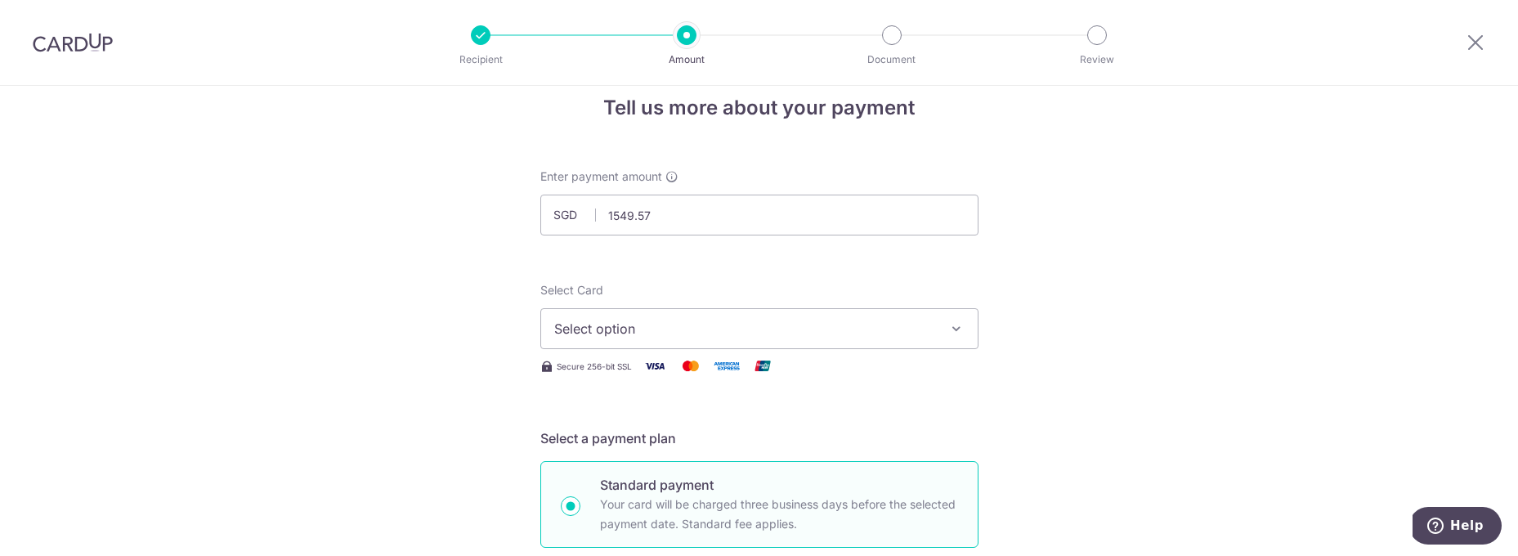
type input "1,549.57"
click at [763, 335] on span "Select option" at bounding box center [744, 329] width 381 height 20
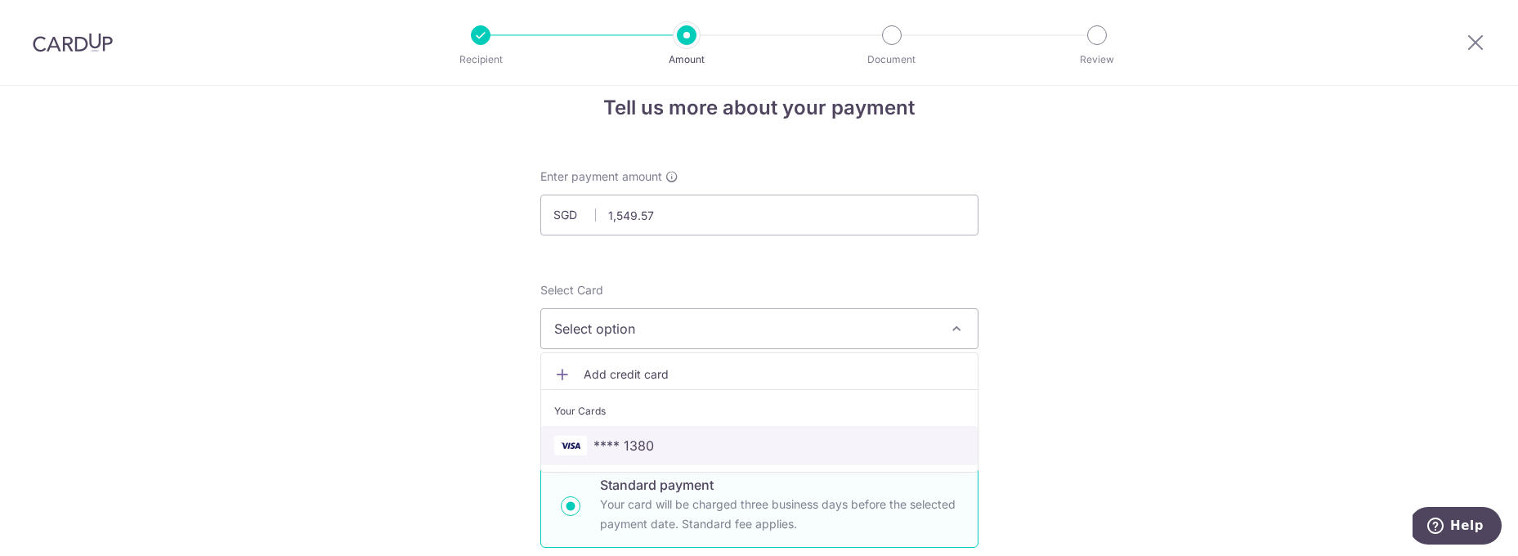
click at [787, 436] on span "**** 1380" at bounding box center [759, 446] width 410 height 20
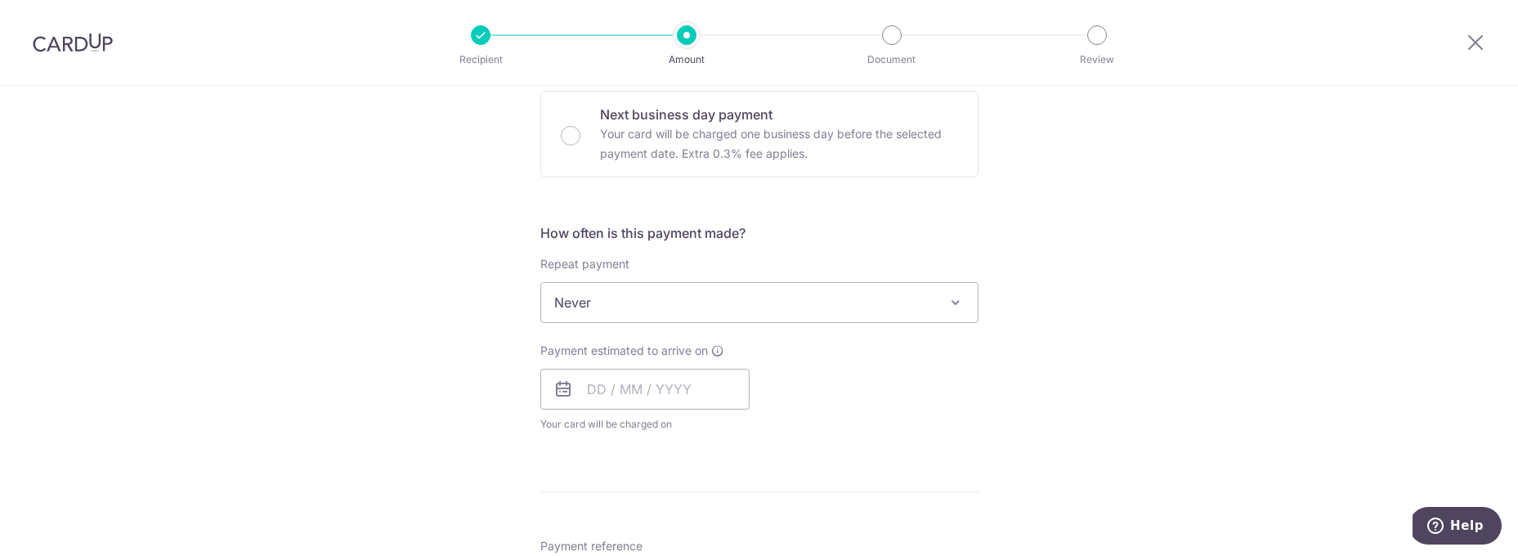
scroll to position [503, 0]
click at [902, 297] on span "Never" at bounding box center [759, 294] width 436 height 39
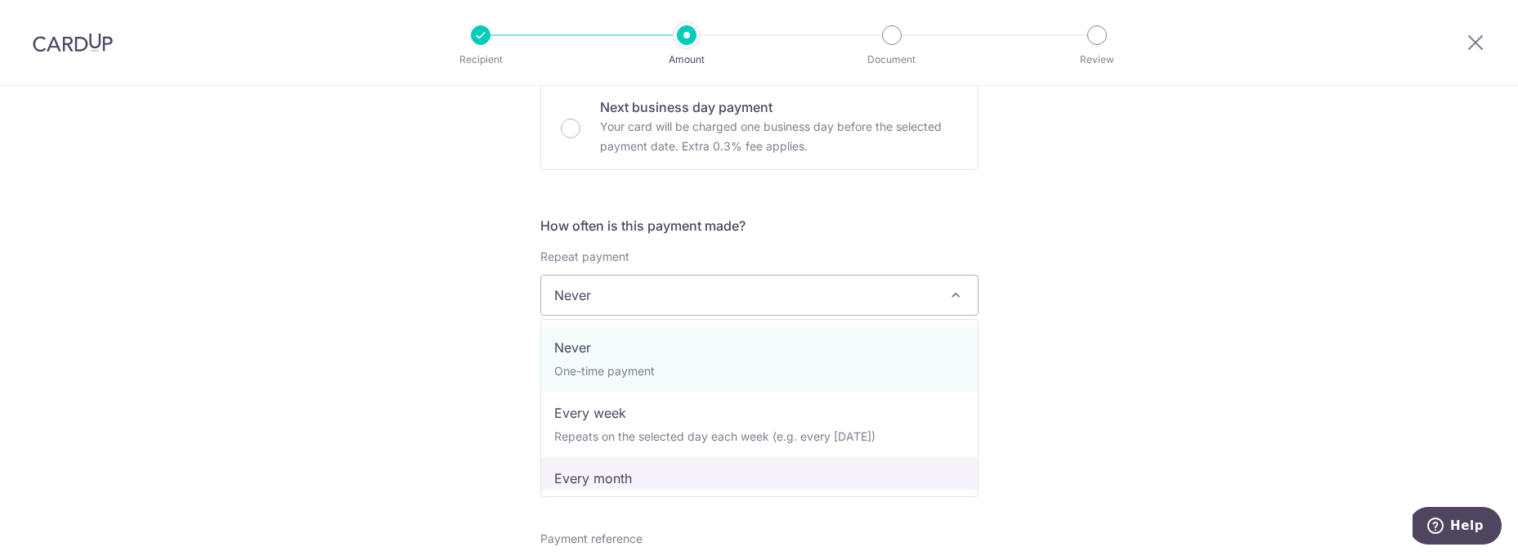
select select "3"
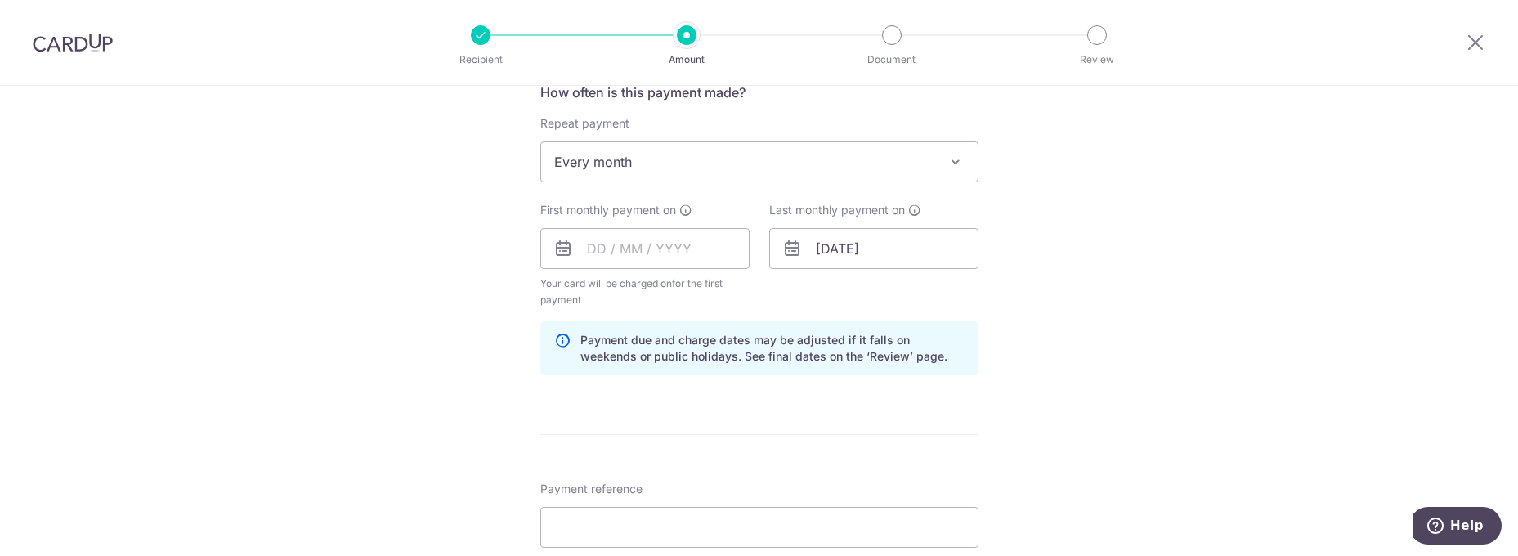
scroll to position [646, 0]
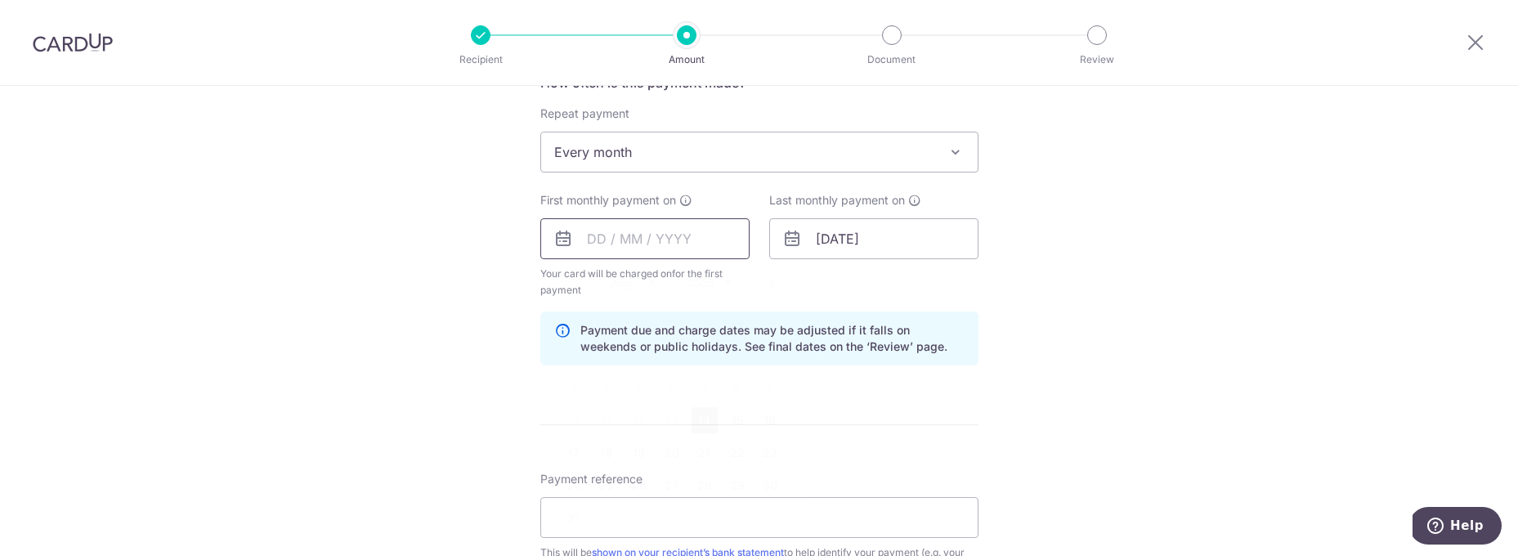
click at [671, 238] on input "text" at bounding box center [644, 238] width 209 height 41
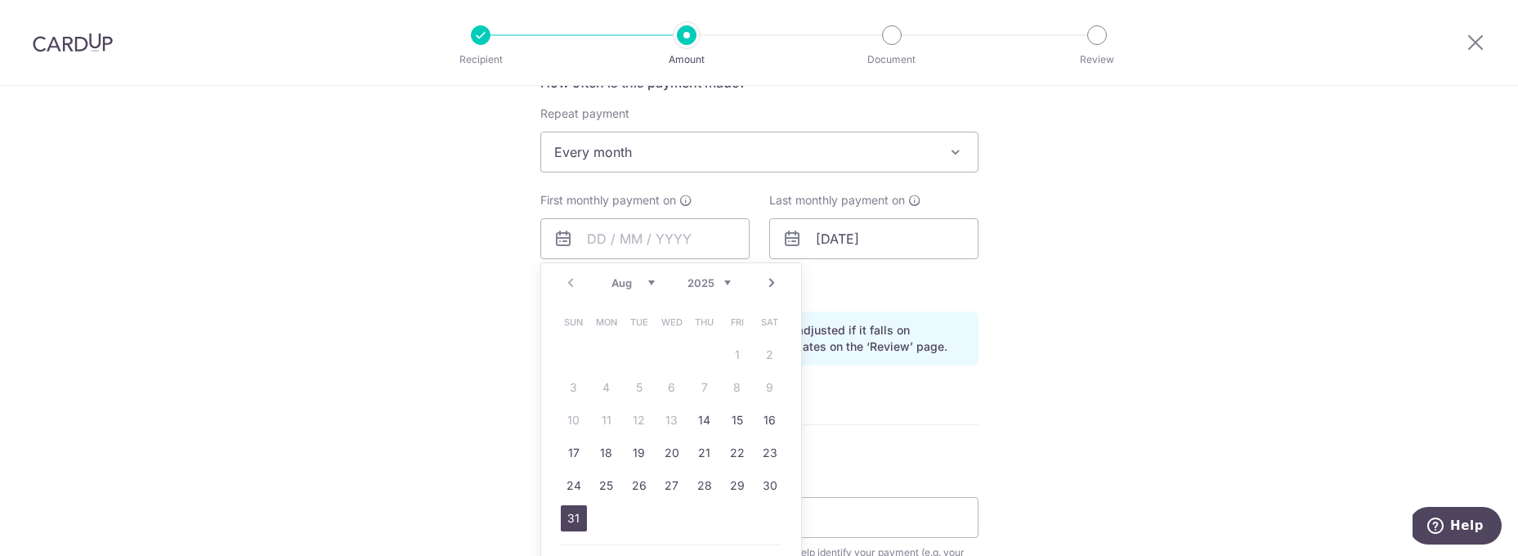
click at [575, 517] on link "31" at bounding box center [574, 518] width 26 height 26
type input "[DATE]"
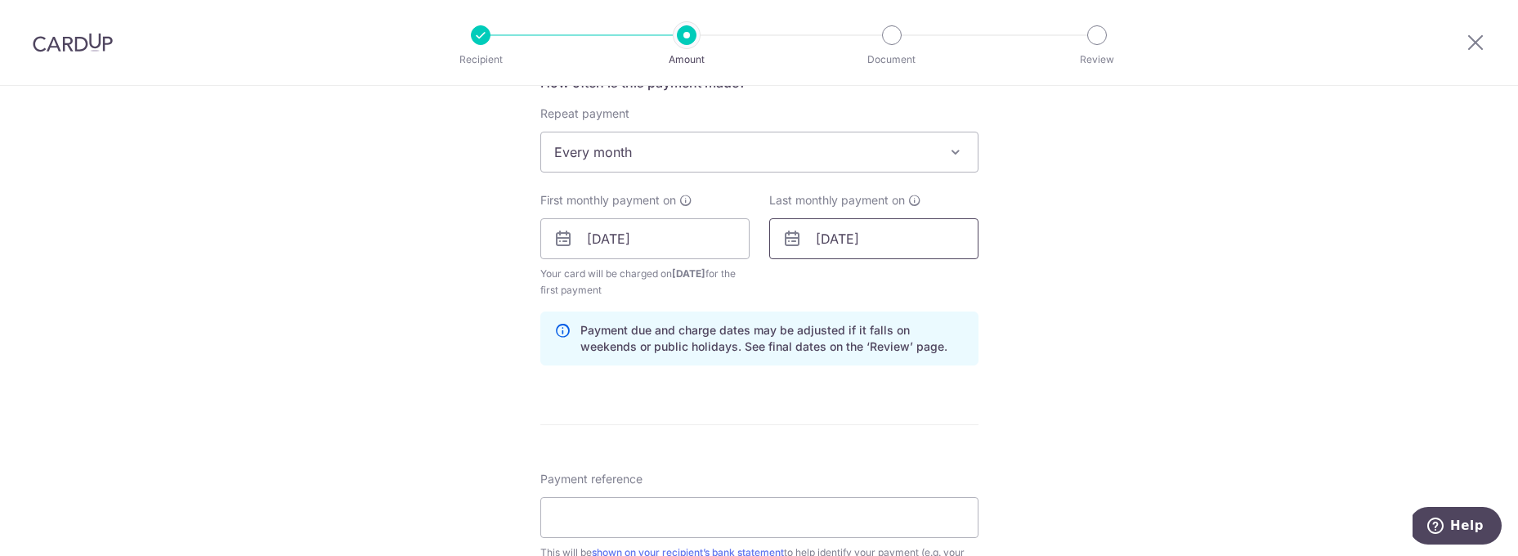
click at [828, 237] on input "[DATE]" at bounding box center [873, 238] width 209 height 41
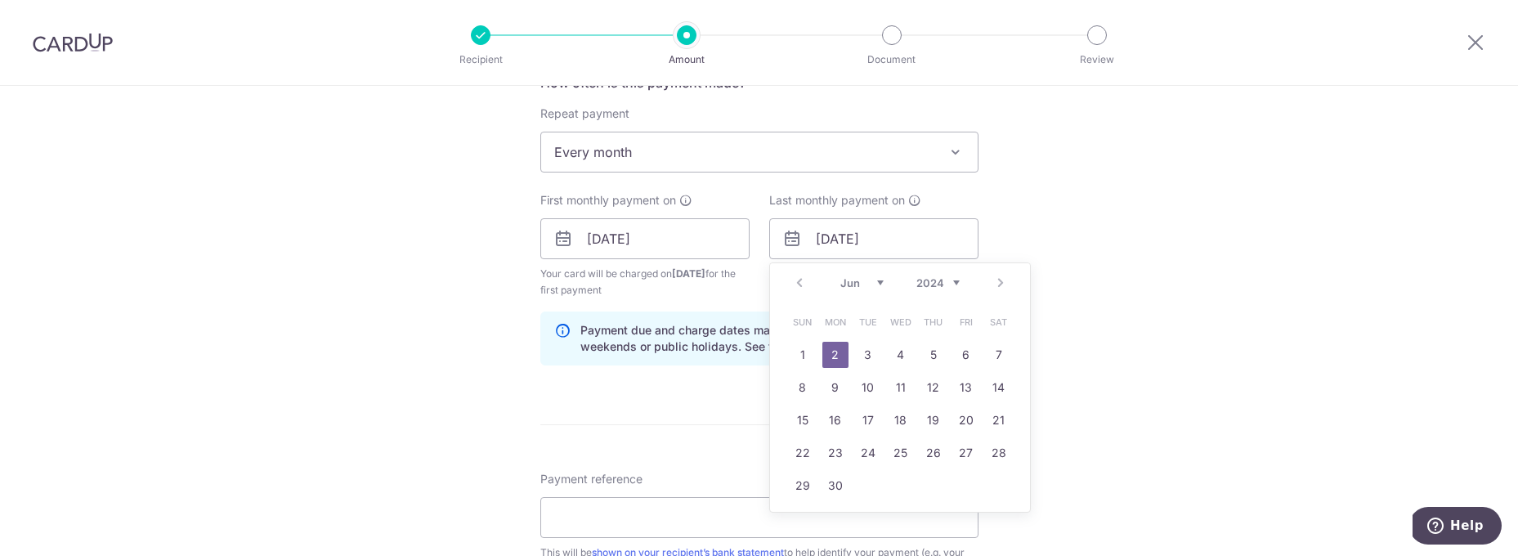
click at [947, 281] on select "2024 2025 2026 2027 2028 2029 2030 2031 2032 2033 2034 2035" at bounding box center [937, 282] width 43 height 13
click at [879, 283] on select "Jan Feb Mar Apr May Jun [DATE] Aug Sep Oct Nov Dec" at bounding box center [861, 282] width 43 height 13
click at [969, 489] on link "31" at bounding box center [966, 485] width 26 height 26
type input "[DATE]"
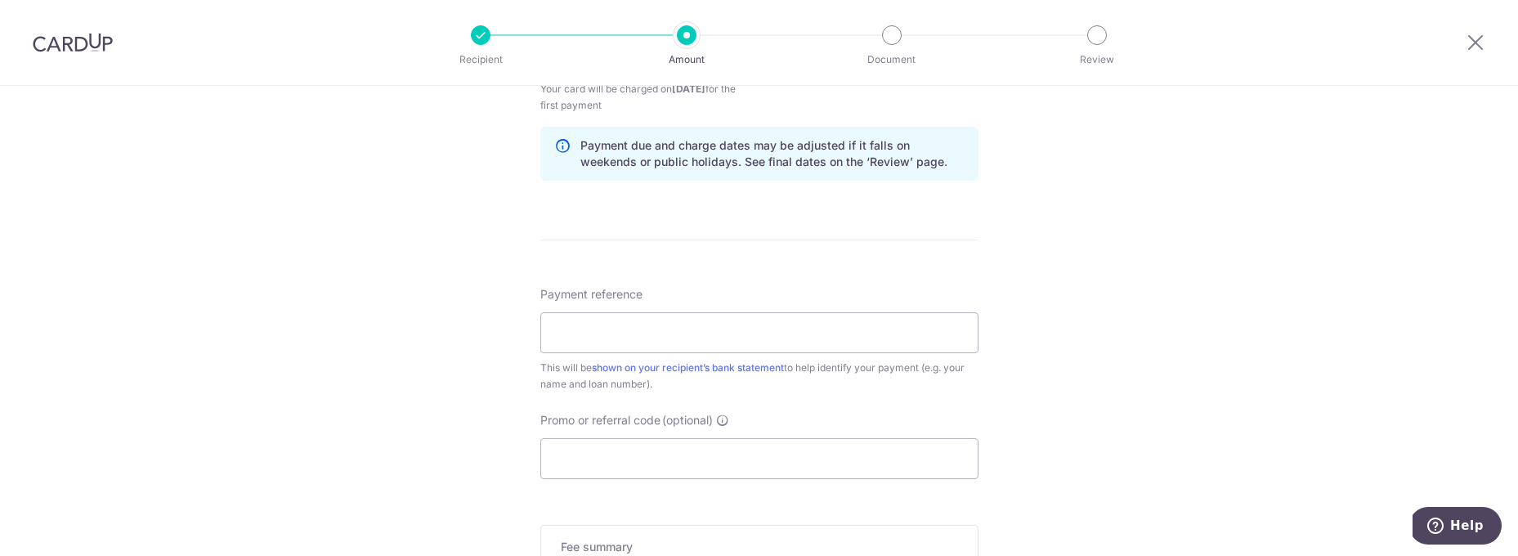
scroll to position [838, 0]
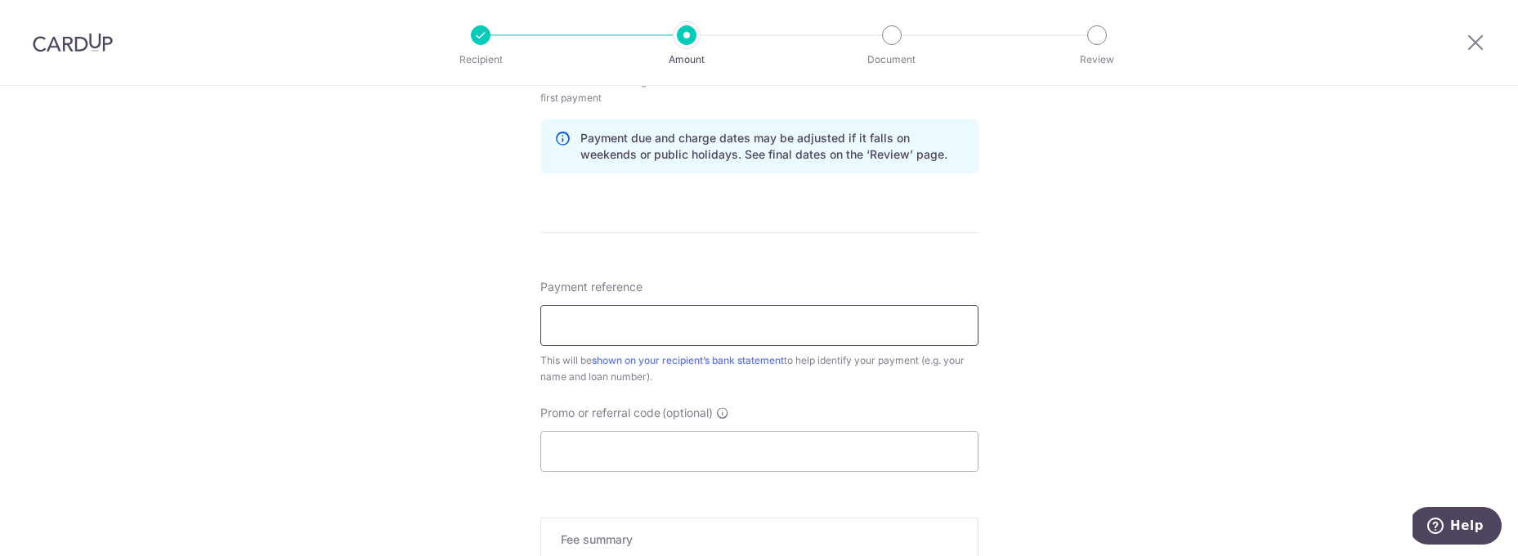
click at [799, 329] on input "Payment reference" at bounding box center [759, 325] width 438 height 41
click at [675, 332] on input "[STREET_ADDRESS][PERSON_NAME]-03 S328805" at bounding box center [759, 325] width 438 height 41
click at [555, 328] on input "[STREET_ADDRESS][PERSON_NAME] 15-03 S328805" at bounding box center [759, 325] width 438 height 41
click at [815, 324] on input "Mortg21 [PERSON_NAME][GEOGRAPHIC_DATA] 15-03 S328805" at bounding box center [759, 325] width 438 height 41
click at [589, 328] on input "Mortg21 [PERSON_NAME][GEOGRAPHIC_DATA] 15-03" at bounding box center [759, 325] width 438 height 41
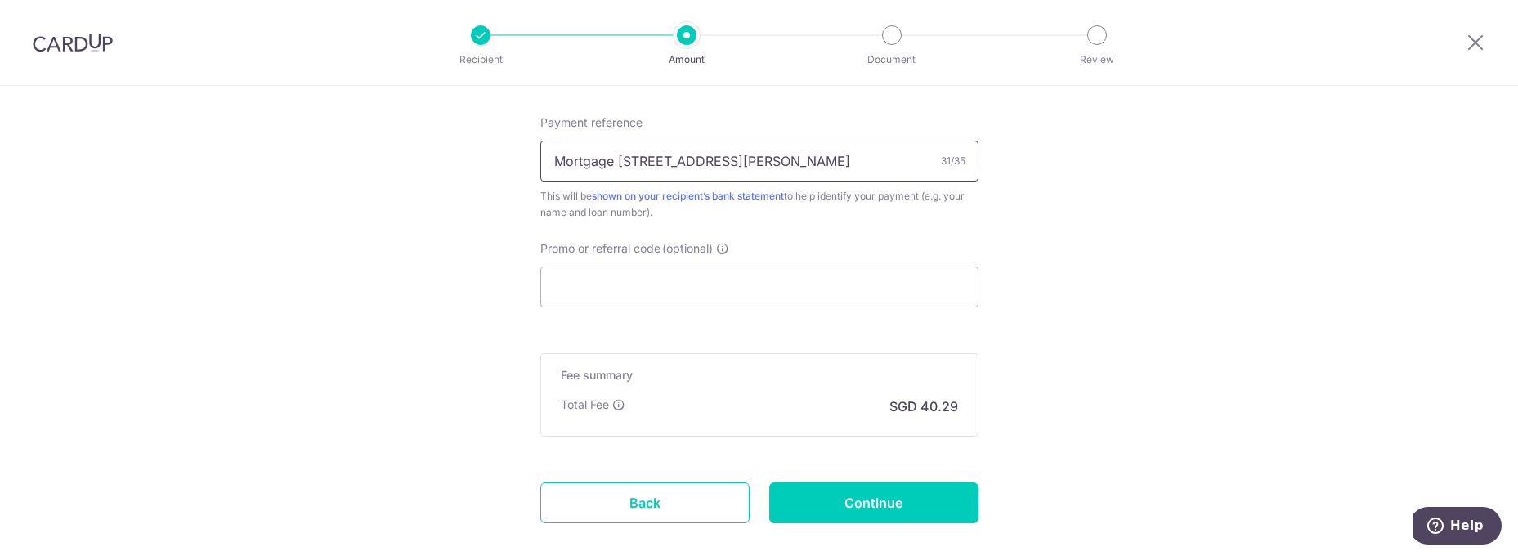
scroll to position [1005, 0]
type input "Mortgage [STREET_ADDRESS][PERSON_NAME]"
click at [687, 271] on input "Promo or referral code (optional)" at bounding box center [759, 284] width 438 height 41
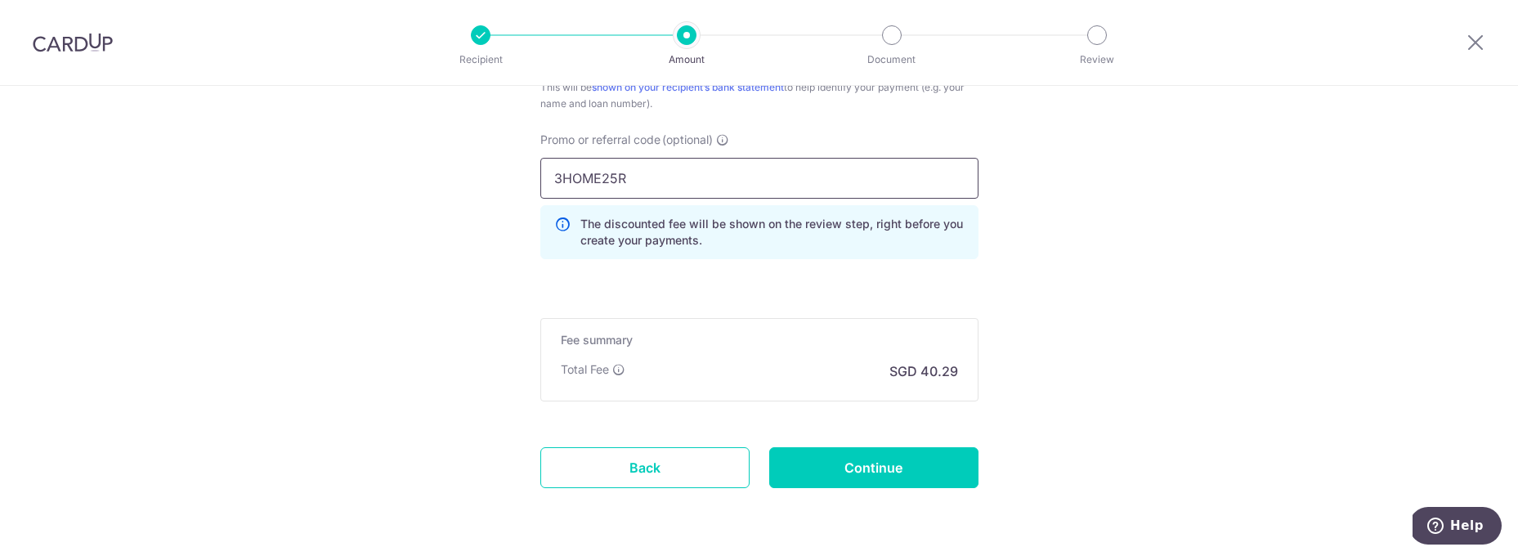
scroll to position [1121, 0]
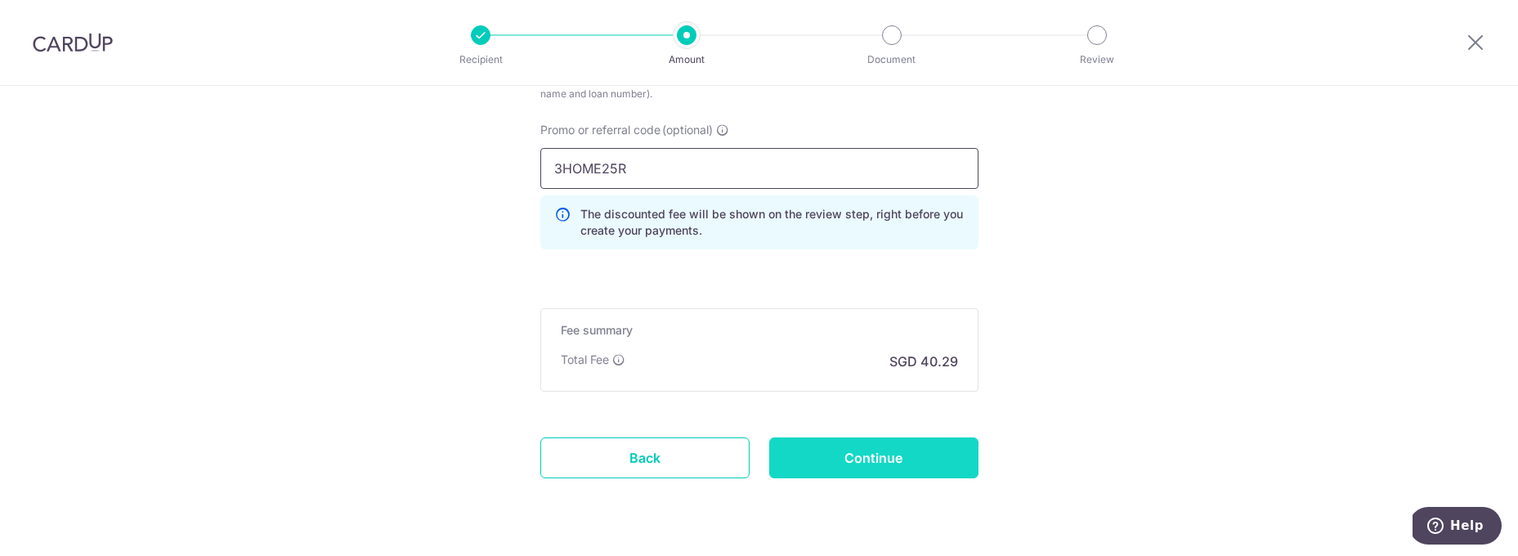
type input "3HOME25R"
click at [870, 459] on input "Continue" at bounding box center [873, 457] width 209 height 41
type input "Create Schedule"
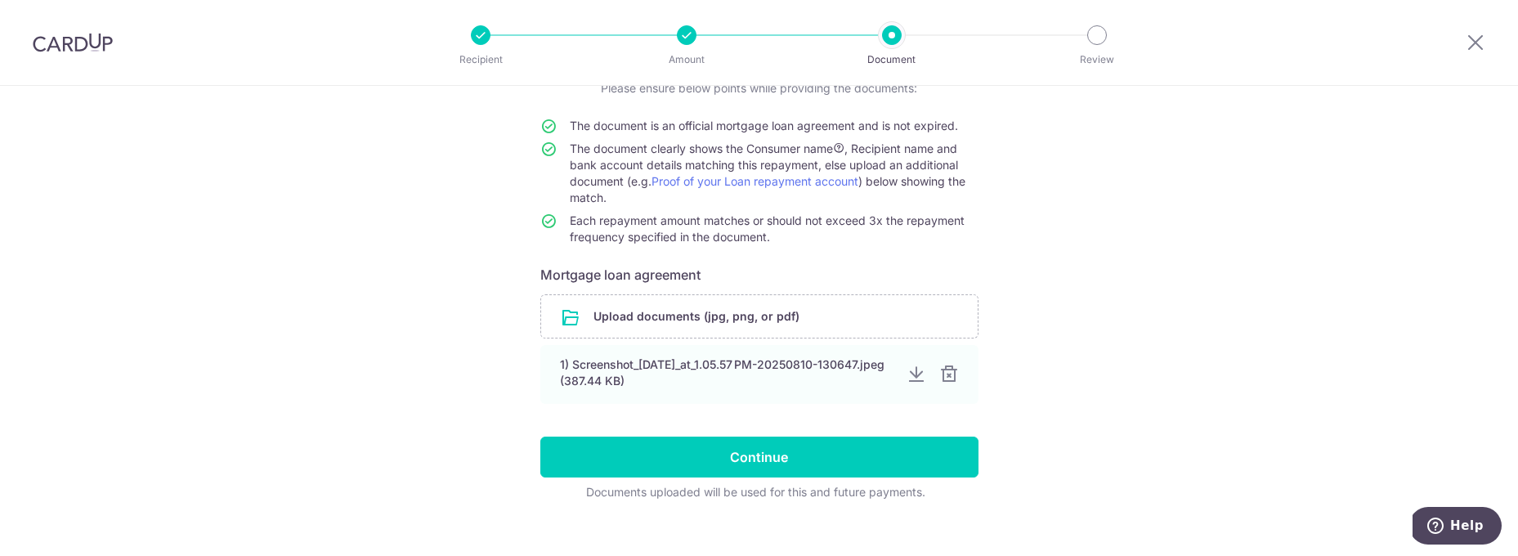
scroll to position [133, 0]
